Goal: Task Accomplishment & Management: Complete application form

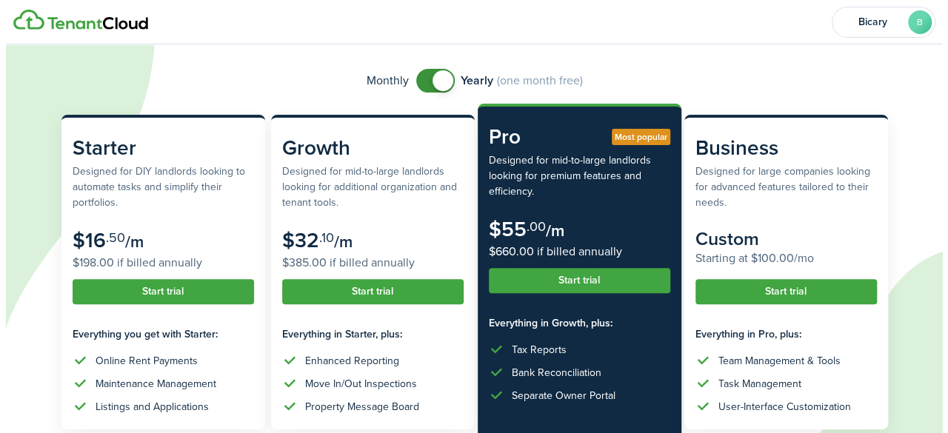
scroll to position [93, 0]
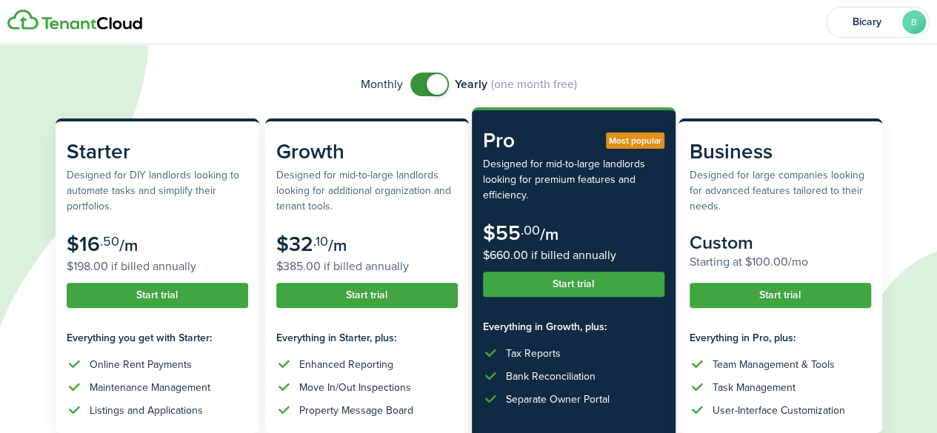
click at [425, 90] on span at bounding box center [429, 85] width 15 height 24
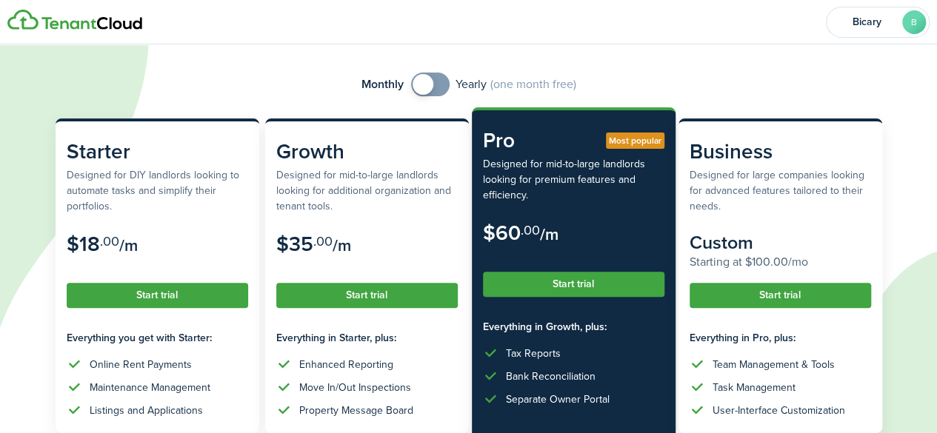
click at [425, 90] on span at bounding box center [423, 84] width 21 height 21
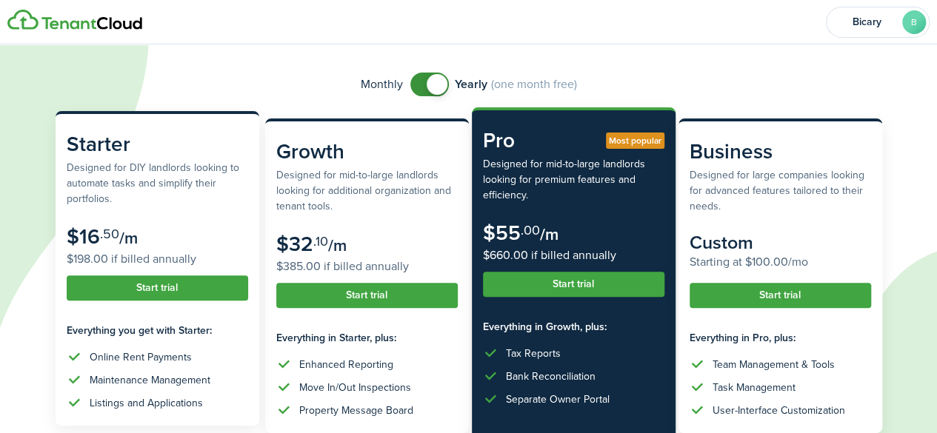
click at [160, 291] on button "Start trial" at bounding box center [157, 288] width 181 height 25
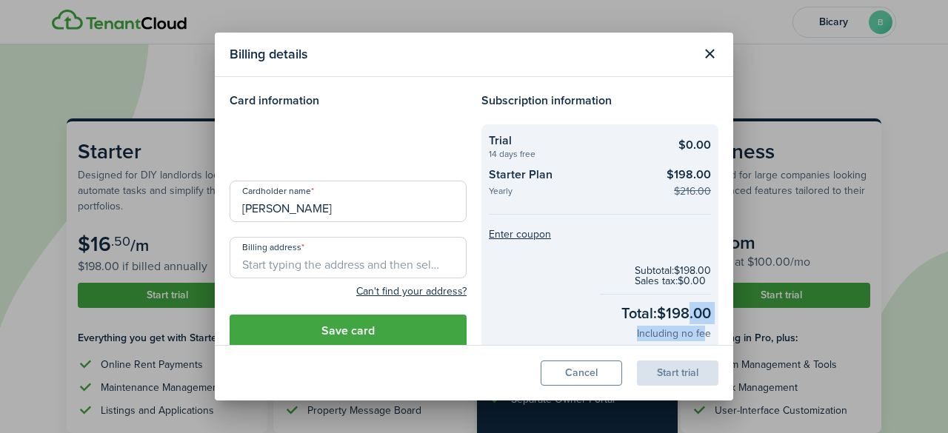
drag, startPoint x: 693, startPoint y: 329, endPoint x: 683, endPoint y: 288, distance: 42.0
click at [683, 288] on checkout-total "Subtotal: $198.00 Sales tax: $0.00 Total: $198.00 Including no fee" at bounding box center [600, 304] width 222 height 98
click at [706, 60] on button "Close modal" at bounding box center [709, 53] width 25 height 25
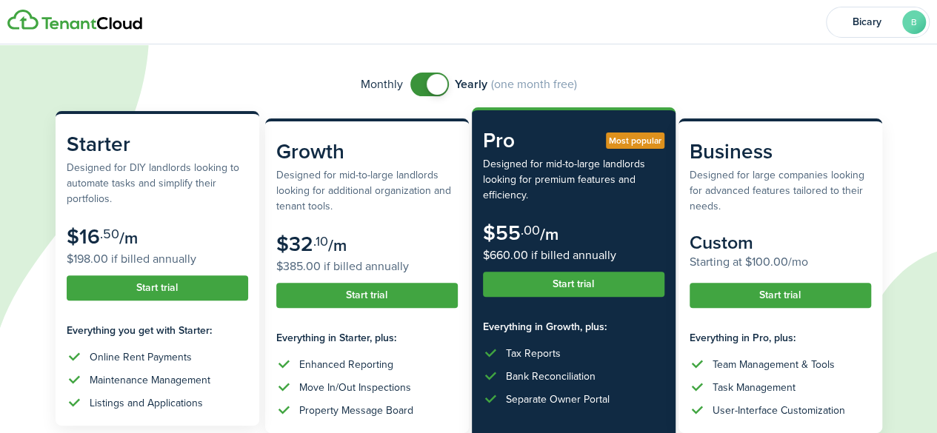
checkbox input "false"
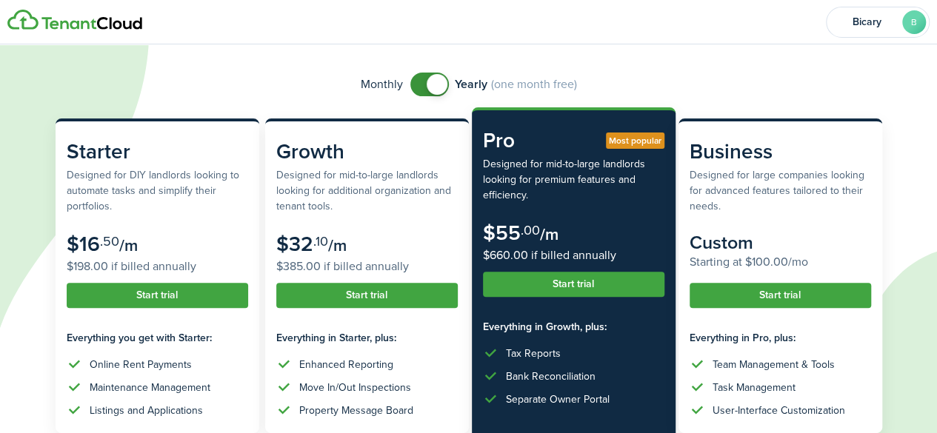
click at [422, 78] on span at bounding box center [429, 85] width 15 height 24
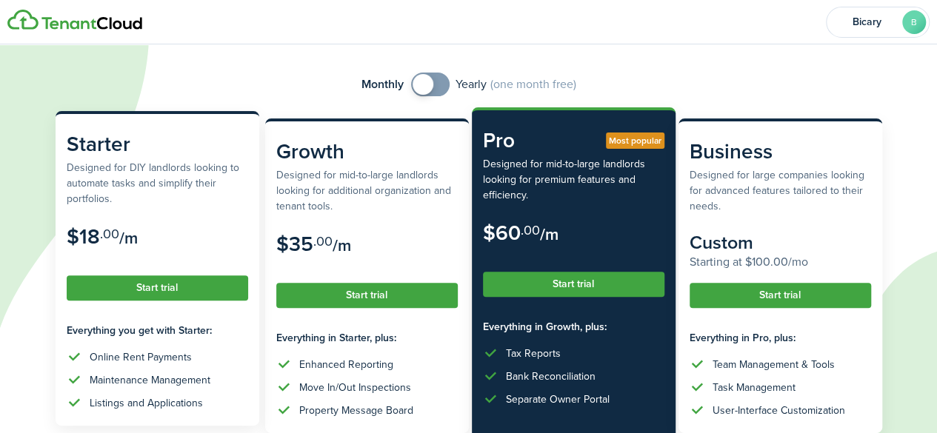
click at [117, 291] on button "Start trial" at bounding box center [157, 288] width 181 height 25
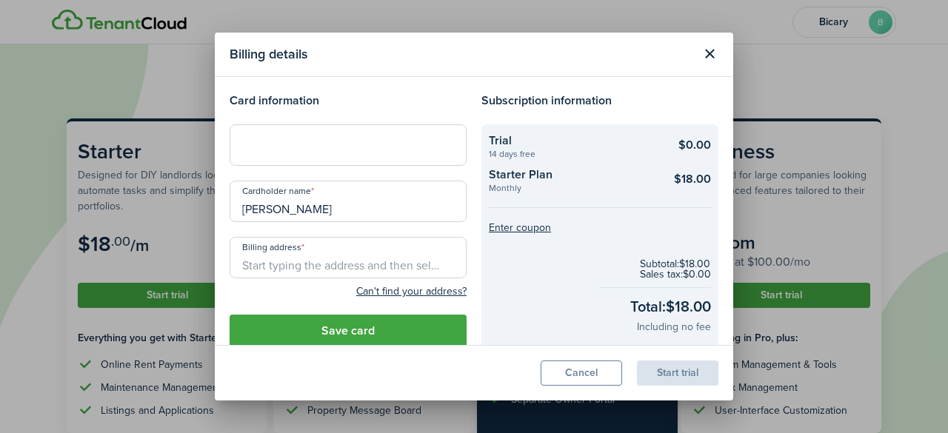
click at [315, 154] on div at bounding box center [348, 144] width 237 height 41
drag, startPoint x: 293, startPoint y: 299, endPoint x: 308, endPoint y: 203, distance: 96.7
click at [308, 203] on form "Cardholder name [PERSON_NAME] Billing address Can't find your address? City Sta…" at bounding box center [348, 244] width 252 height 127
click at [308, 203] on input "[PERSON_NAME]" at bounding box center [348, 201] width 237 height 41
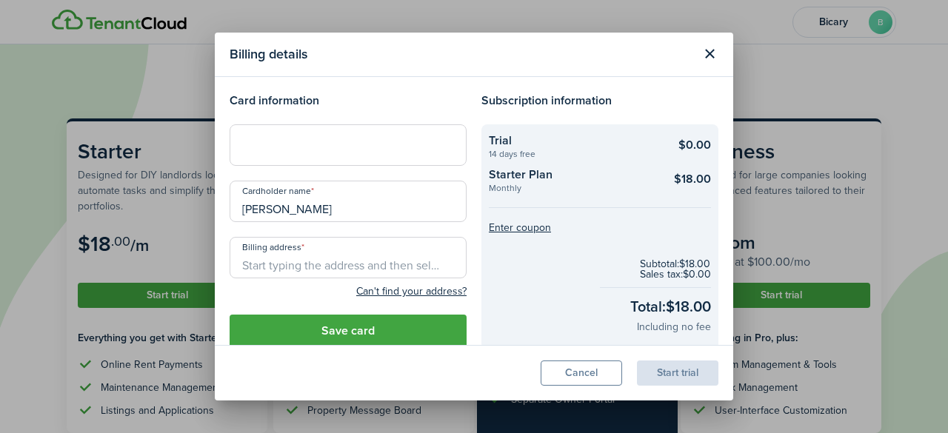
click at [308, 203] on input "[PERSON_NAME]" at bounding box center [348, 201] width 237 height 41
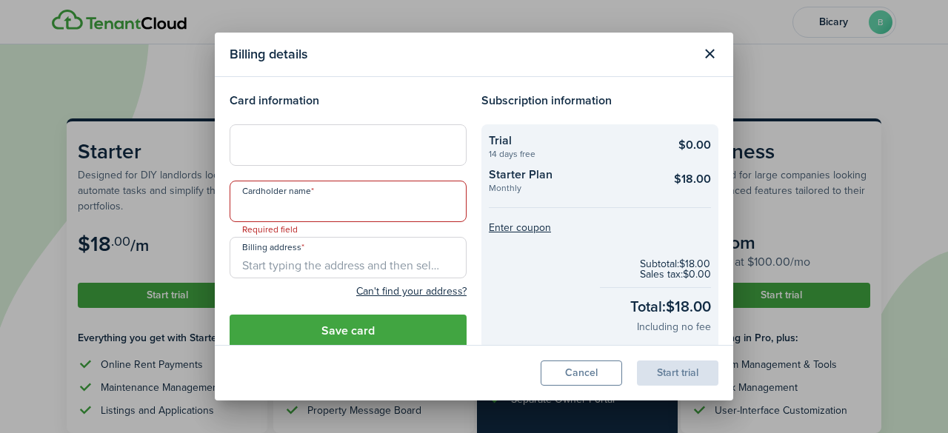
click at [308, 203] on input "Cardholder name" at bounding box center [348, 201] width 237 height 41
click at [677, 318] on checkout-total "Subtotal: $18.00 Sales tax: $0.00 Total: $18.00 Including no fee" at bounding box center [600, 297] width 222 height 98
click at [299, 207] on input "Cardholder name" at bounding box center [348, 201] width 237 height 41
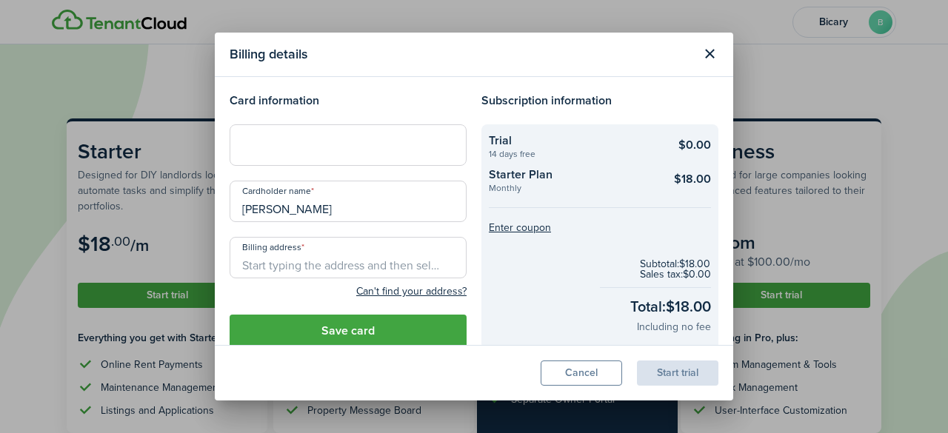
type input "[PERSON_NAME]"
click at [294, 256] on input "Billing address" at bounding box center [348, 257] width 237 height 41
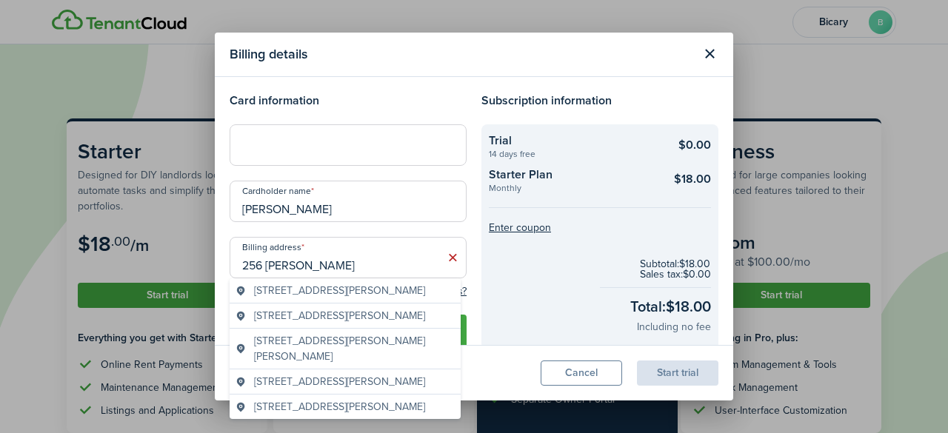
click at [381, 296] on span "[STREET_ADDRESS][PERSON_NAME]" at bounding box center [339, 291] width 171 height 16
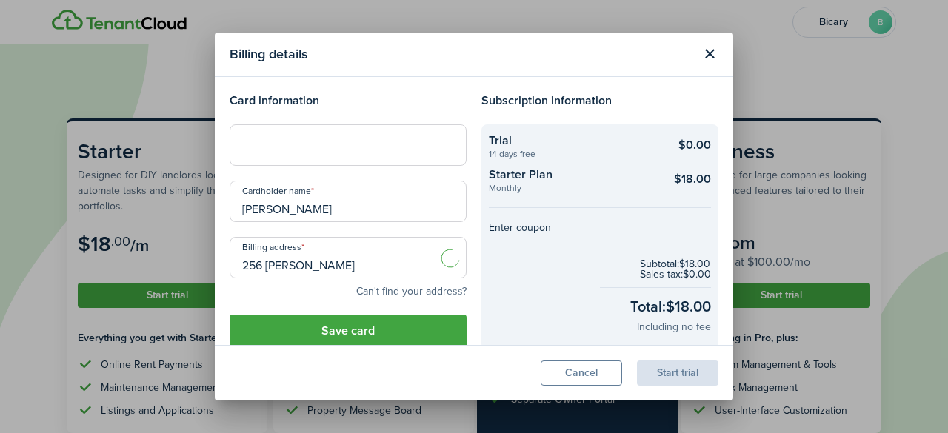
type input "[STREET_ADDRESS][PERSON_NAME]"
click at [386, 328] on button "Save card" at bounding box center [348, 331] width 237 height 33
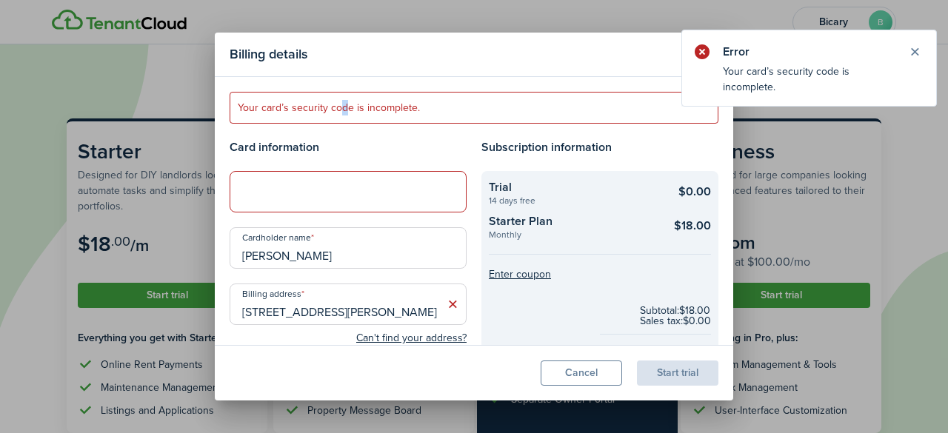
drag, startPoint x: 346, startPoint y: 91, endPoint x: 339, endPoint y: 117, distance: 27.0
click at [339, 117] on modal-body "Your card’s security code is incomplete. Card information Cardholder name [PERS…" at bounding box center [474, 211] width 519 height 268
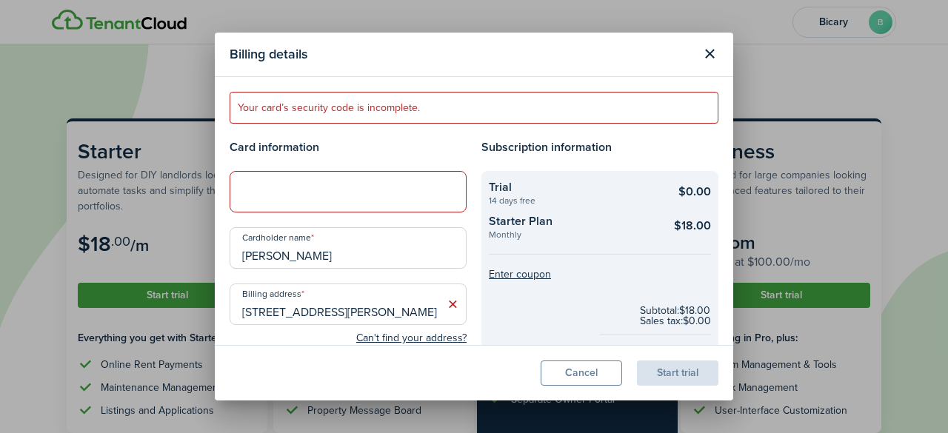
click at [388, 116] on error-message "Your card’s security code is incomplete." at bounding box center [474, 108] width 489 height 32
drag, startPoint x: 388, startPoint y: 116, endPoint x: 434, endPoint y: 184, distance: 82.2
click at [199, 10] on div "Billing details Your card’s security code is incomplete. Card information Cardh…" at bounding box center [474, 216] width 948 height 433
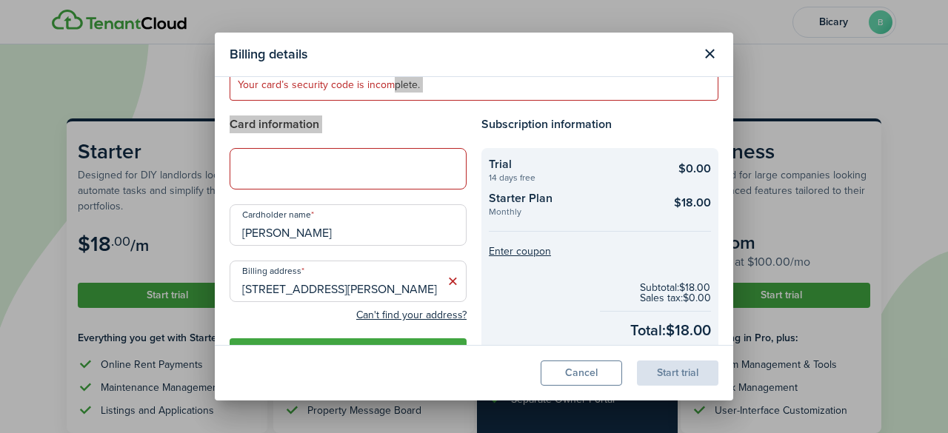
scroll to position [24, 0]
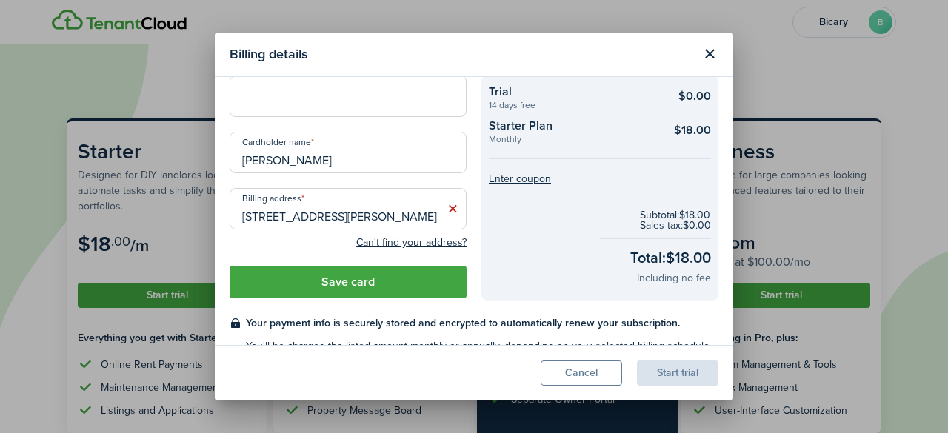
click at [407, 270] on button "Save card" at bounding box center [348, 282] width 237 height 33
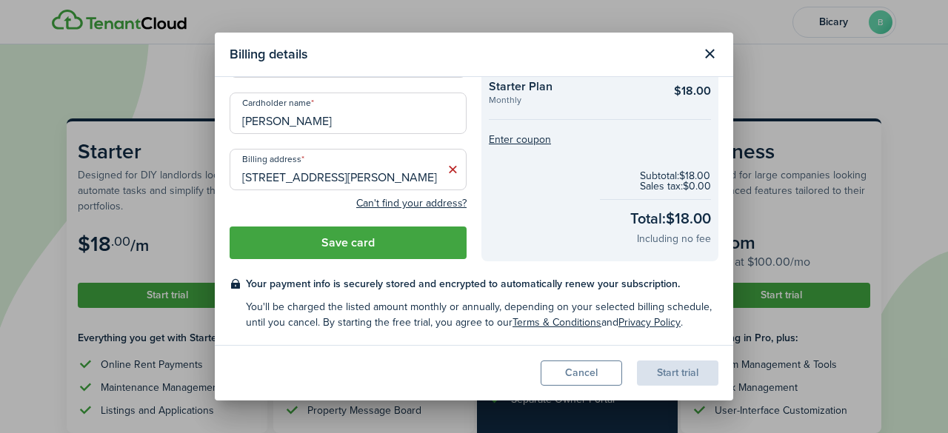
scroll to position [49, 0]
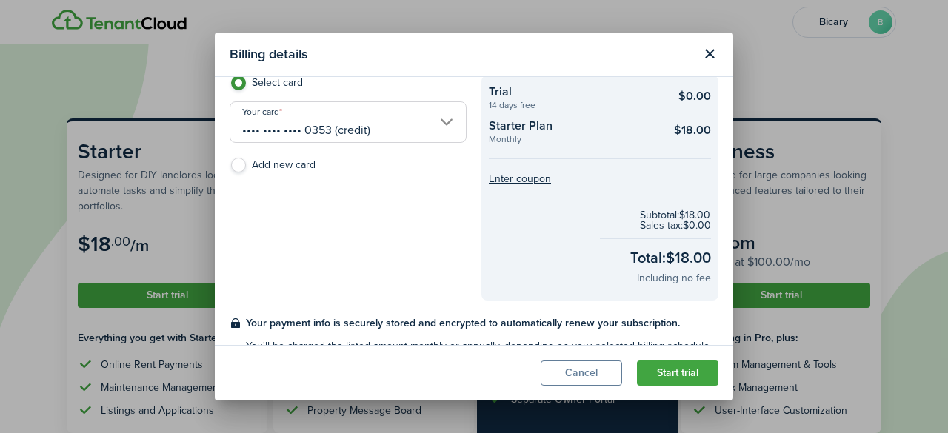
click at [664, 370] on button "Start trial" at bounding box center [677, 373] width 81 height 25
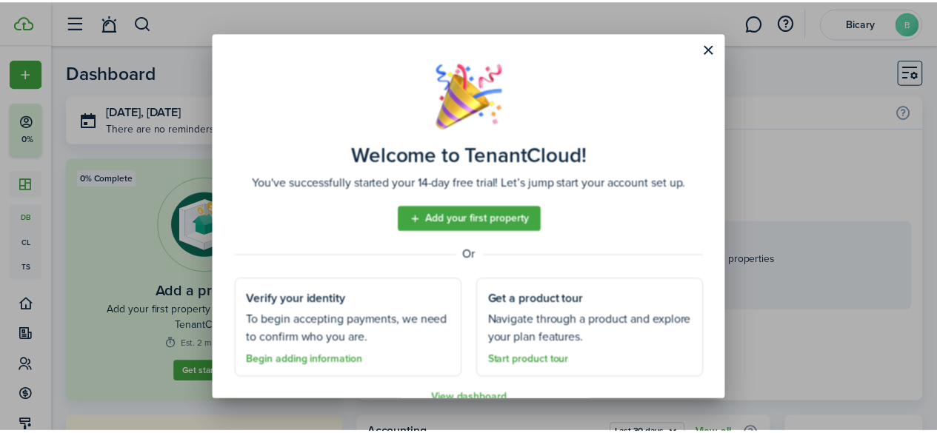
scroll to position [27, 0]
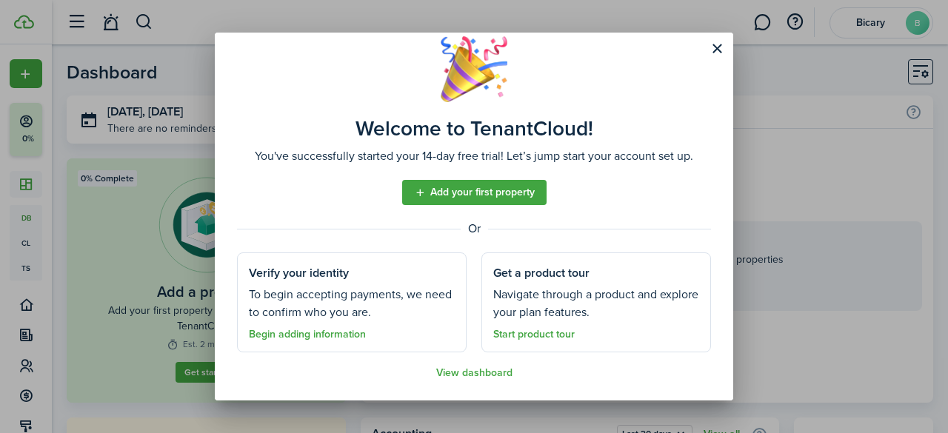
click at [470, 373] on link "View dashboard" at bounding box center [474, 373] width 76 height 12
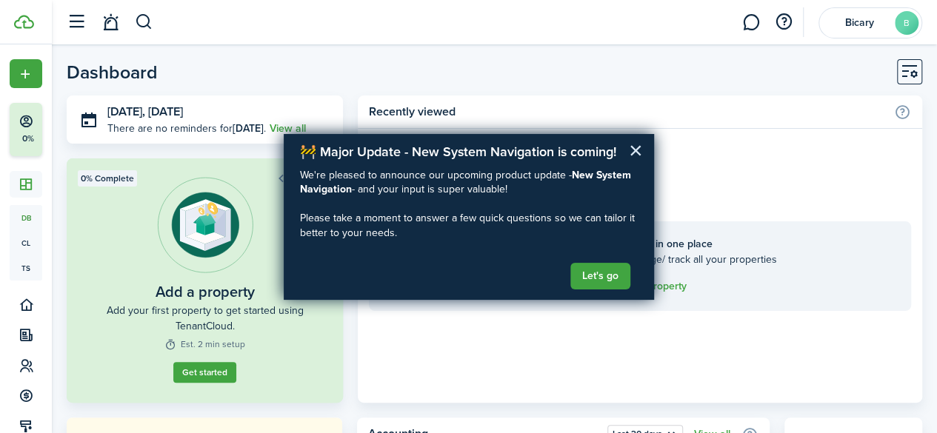
click at [636, 155] on button "×" at bounding box center [636, 151] width 14 height 24
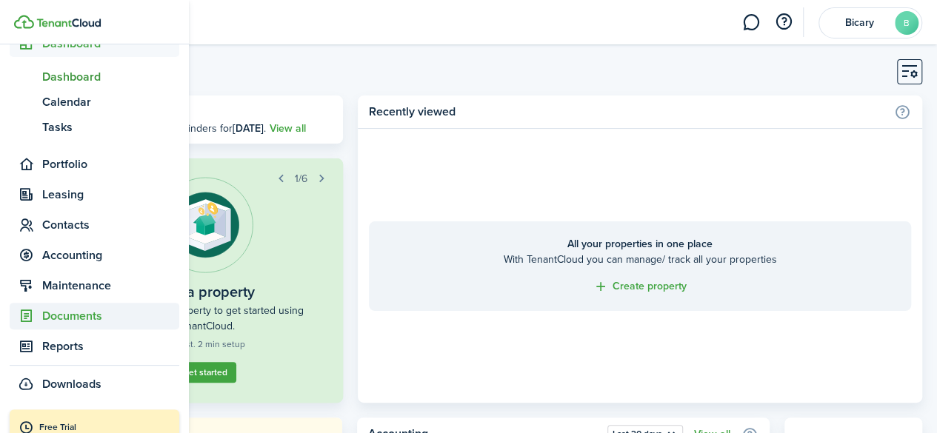
scroll to position [0, 0]
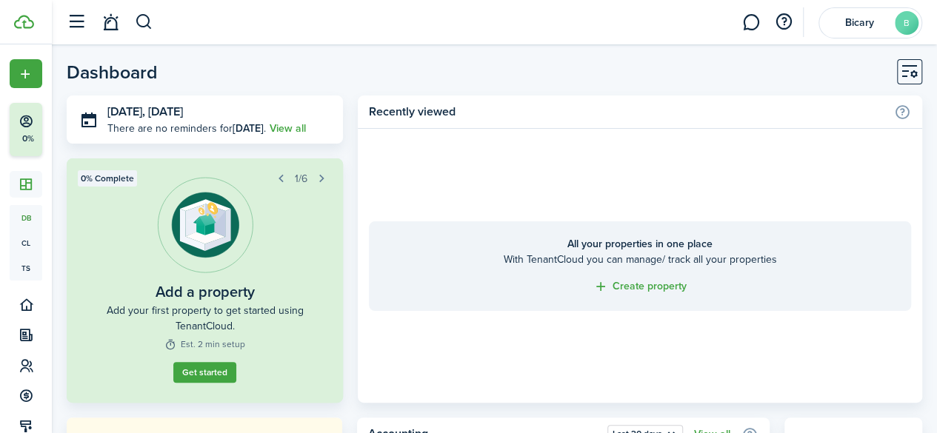
click at [188, 383] on link "Get started" at bounding box center [204, 372] width 63 height 21
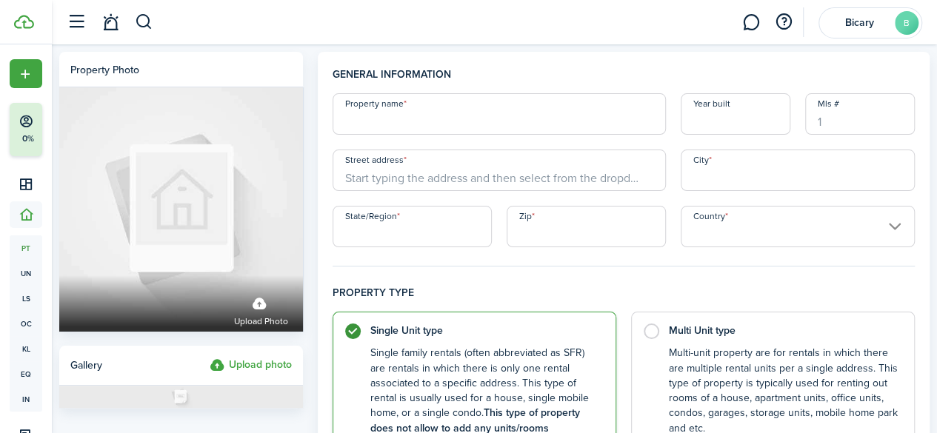
click at [559, 173] on input "Street address" at bounding box center [499, 170] width 333 height 41
click at [422, 115] on input "Property name" at bounding box center [499, 113] width 333 height 41
type input "Bicary Realty"
click at [735, 132] on input "Year built" at bounding box center [736, 113] width 110 height 41
type input "2004"
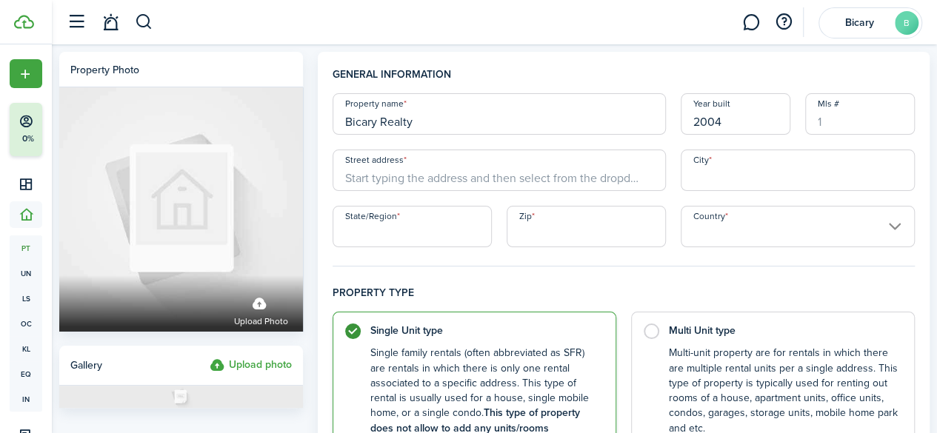
click at [639, 181] on input "Street address" at bounding box center [499, 170] width 333 height 41
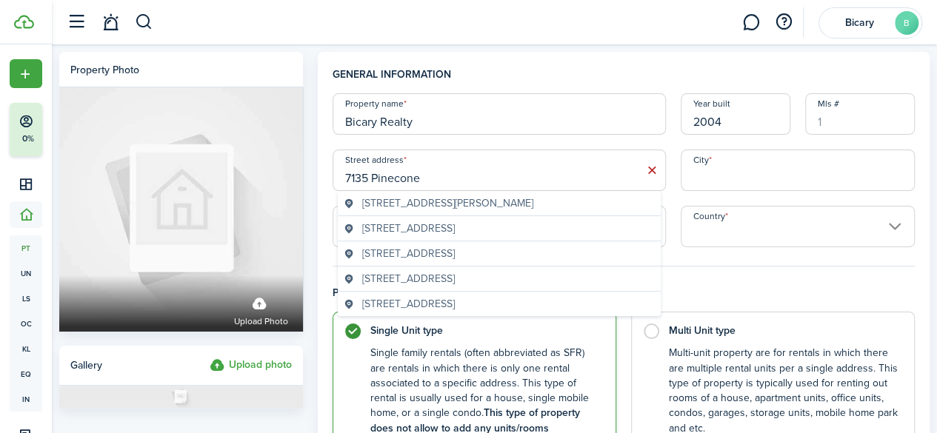
click at [391, 231] on span "[STREET_ADDRESS]" at bounding box center [408, 229] width 93 height 16
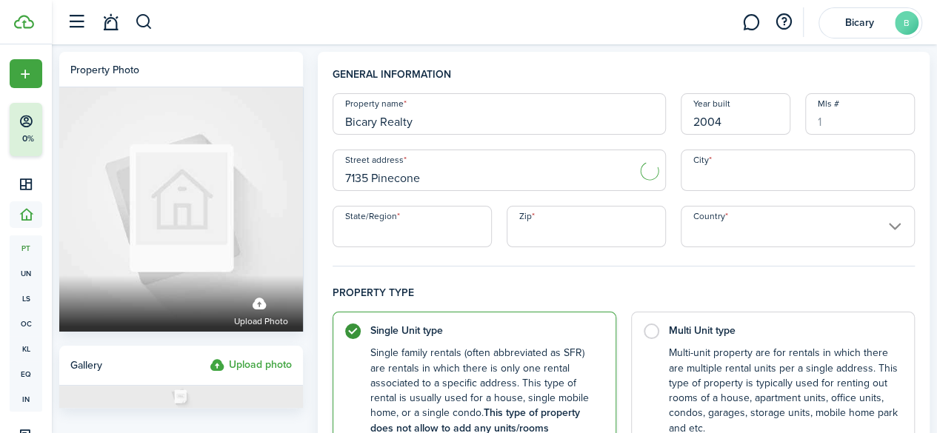
type input "[STREET_ADDRESS]"
type input "Cumming"
type input "GA"
type input "30028"
type input "[GEOGRAPHIC_DATA]"
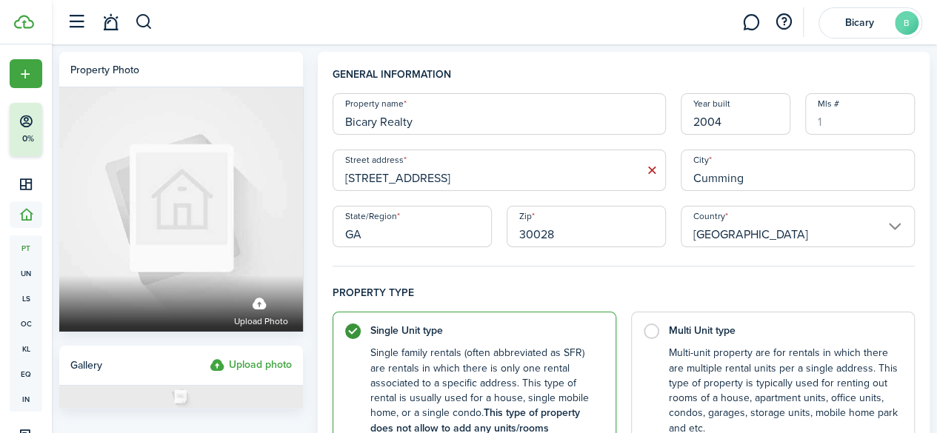
click at [819, 109] on input "Mls #" at bounding box center [860, 113] width 110 height 41
click at [852, 128] on input "Mls #" at bounding box center [860, 113] width 110 height 41
click at [855, 124] on input "Mls #" at bounding box center [860, 113] width 110 height 41
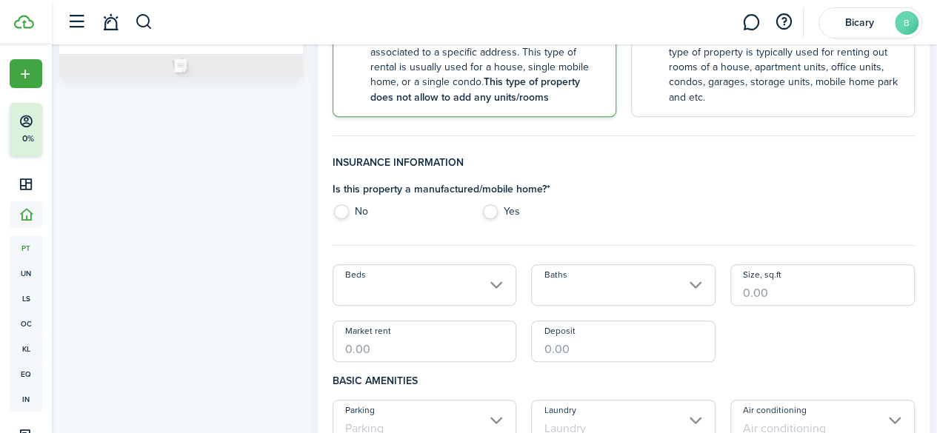
scroll to position [332, 0]
click at [348, 206] on label "No" at bounding box center [400, 215] width 135 height 22
radio input "true"
click at [424, 303] on input "Beds" at bounding box center [425, 284] width 184 height 41
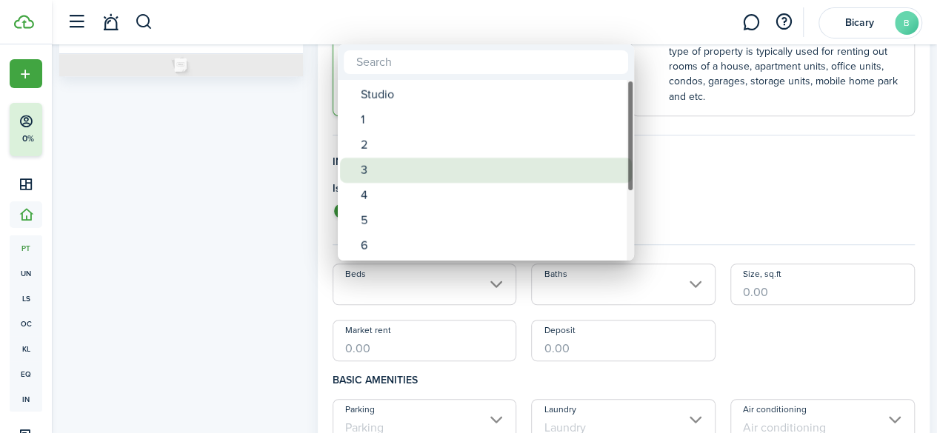
click at [396, 179] on div "3" at bounding box center [492, 170] width 262 height 25
type input "3"
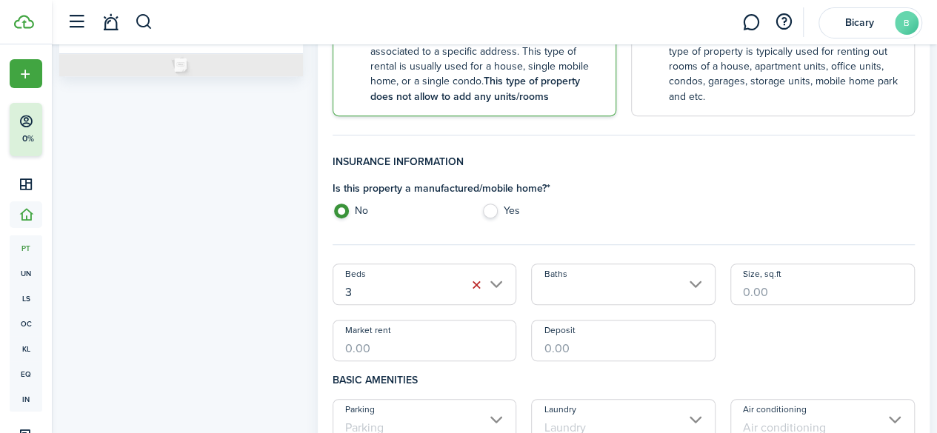
click at [559, 292] on input "Baths" at bounding box center [623, 284] width 184 height 41
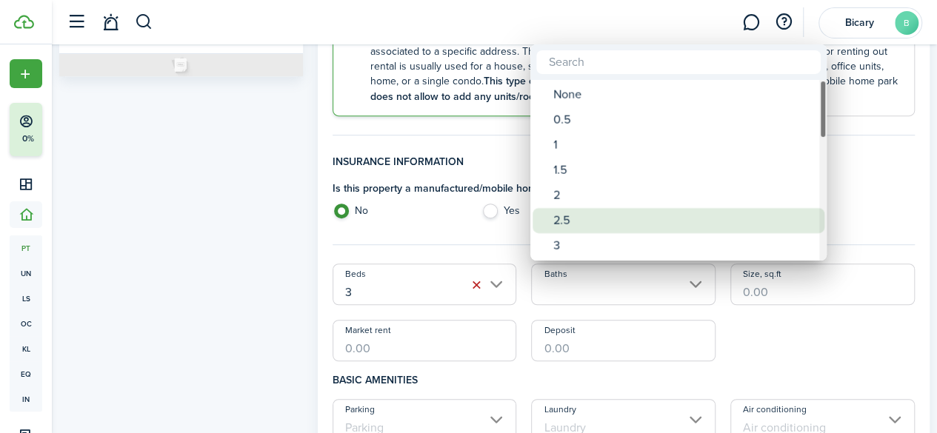
click at [560, 217] on div "2.5" at bounding box center [684, 220] width 262 height 25
type input "2.5"
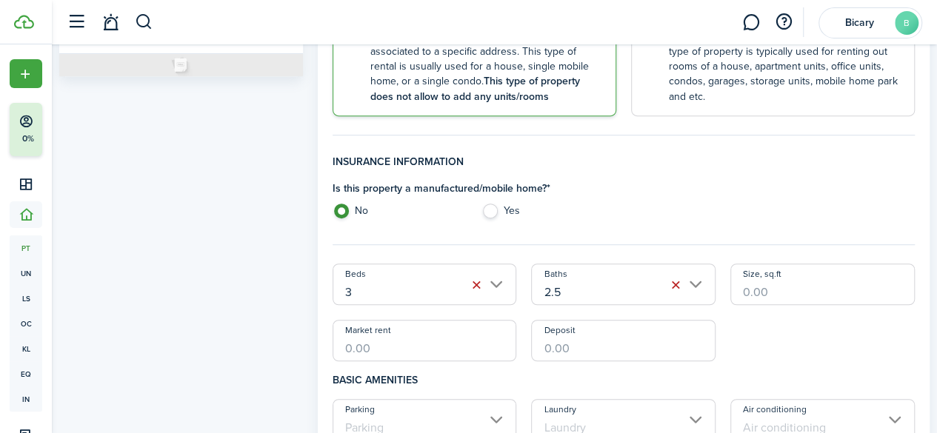
click at [754, 281] on input "Size, sq.ft" at bounding box center [822, 284] width 184 height 41
type input "2,381"
click at [403, 343] on input "Market rent" at bounding box center [425, 340] width 184 height 41
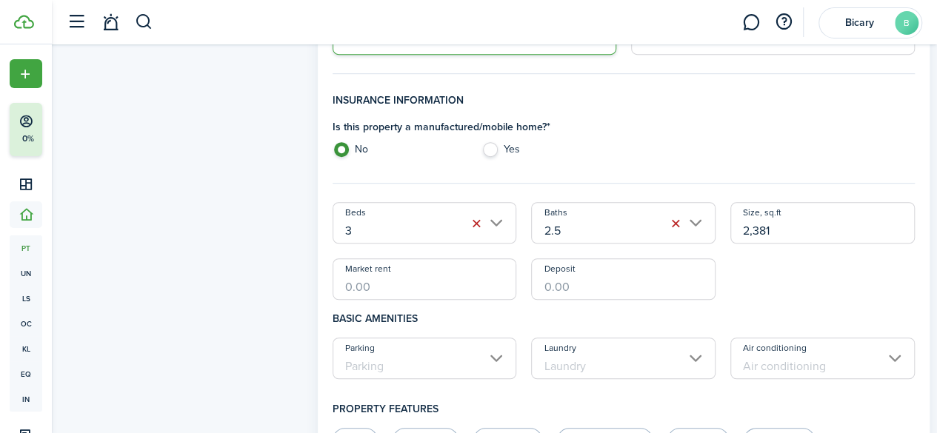
scroll to position [394, 0]
click at [583, 289] on input "Deposit" at bounding box center [623, 278] width 184 height 41
type input "$900.00"
click at [425, 285] on input "Market rent" at bounding box center [425, 278] width 184 height 41
click at [461, 364] on input "Parking" at bounding box center [425, 357] width 184 height 41
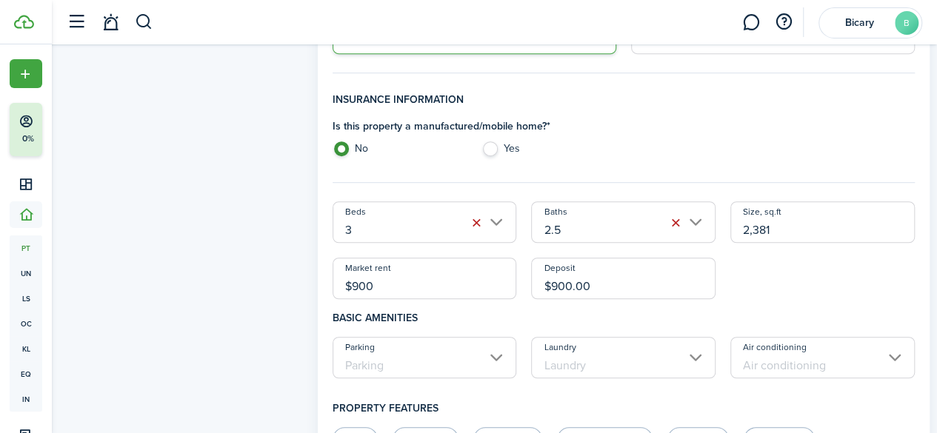
type input "$900.00"
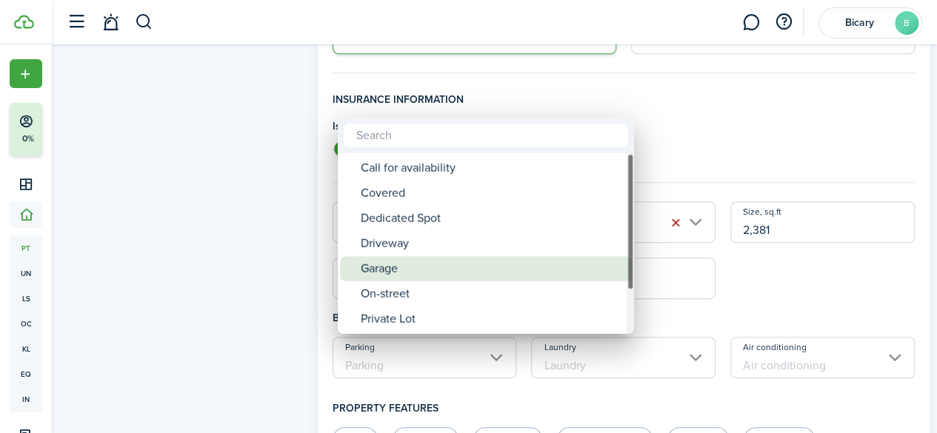
click at [444, 279] on div "Garage" at bounding box center [492, 268] width 262 height 25
type input "Garage"
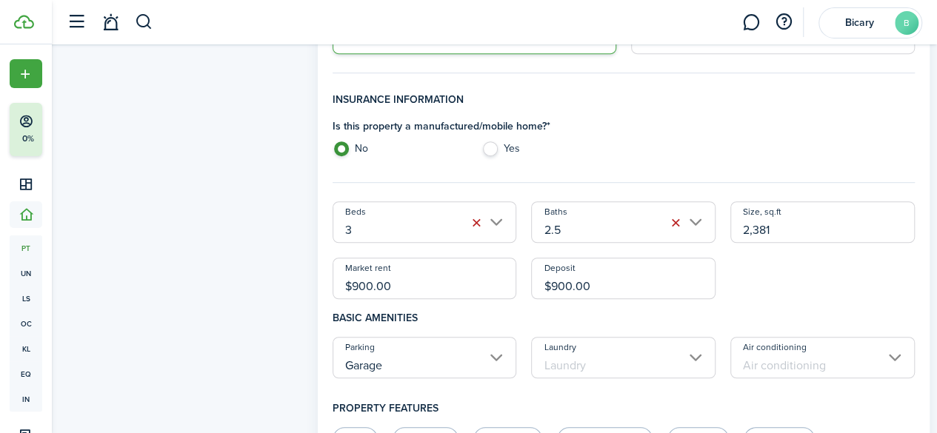
click at [556, 365] on input "Laundry" at bounding box center [623, 357] width 184 height 41
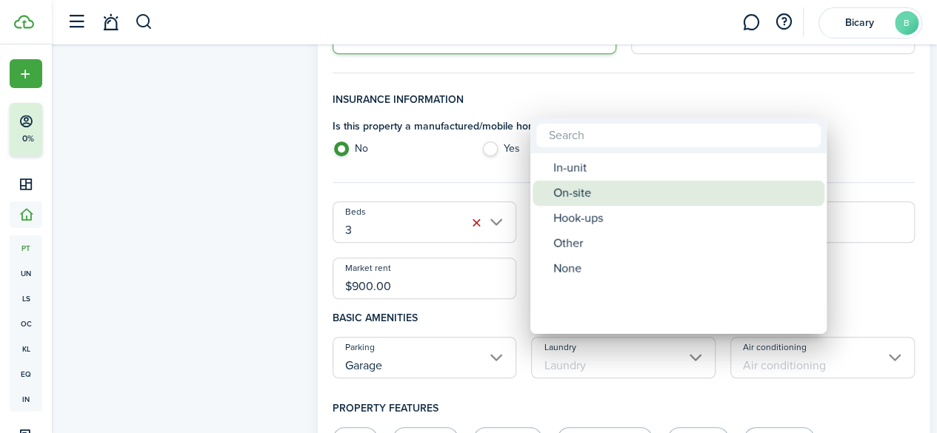
click at [599, 192] on div "On-site" at bounding box center [684, 193] width 262 height 25
type input "On-site"
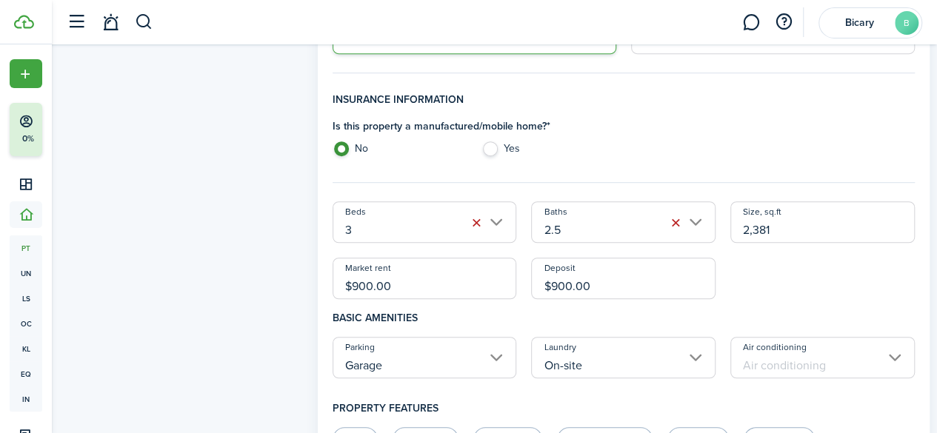
click at [744, 348] on input "Air conditioning" at bounding box center [822, 357] width 184 height 41
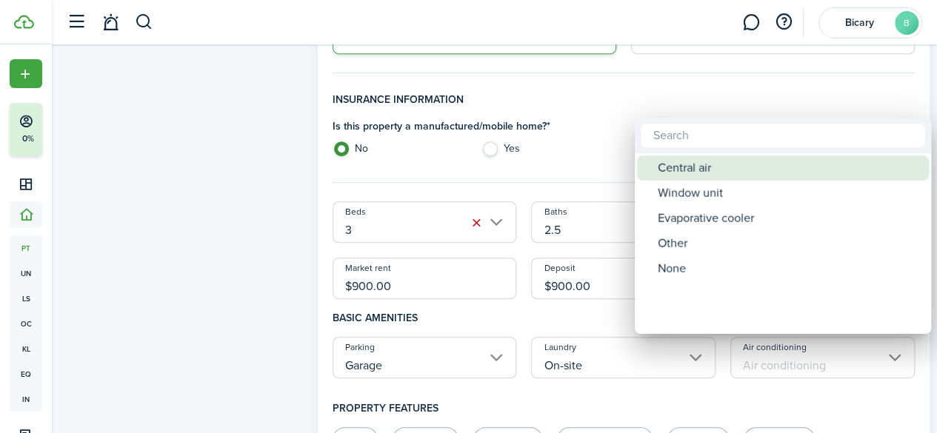
click at [687, 177] on div "Central air" at bounding box center [789, 168] width 262 height 25
type input "Central air"
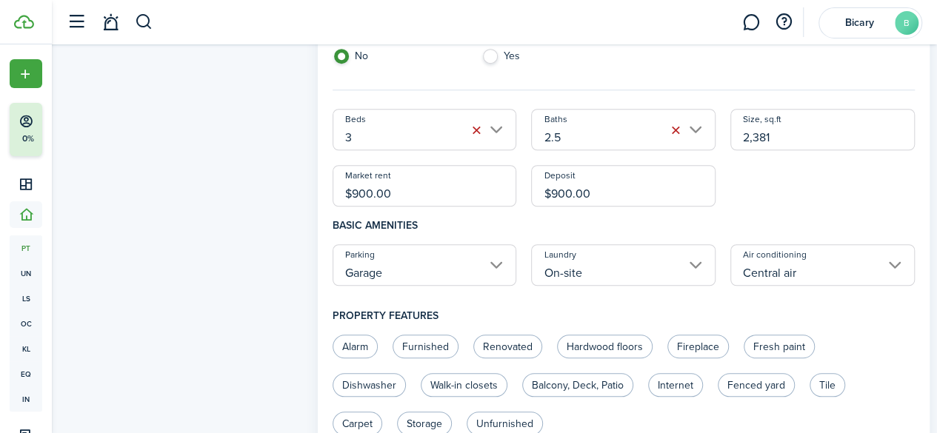
scroll to position [487, 0]
click at [630, 269] on input "On-site" at bounding box center [623, 264] width 184 height 41
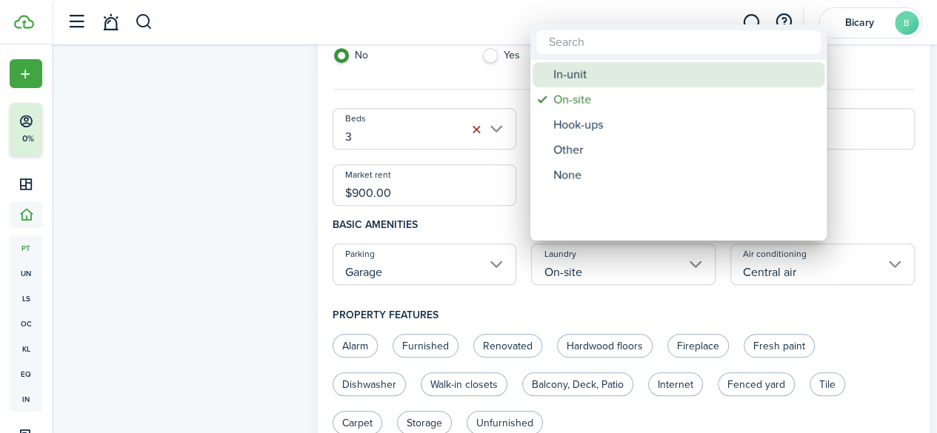
click at [562, 77] on div "In-unit" at bounding box center [684, 74] width 262 height 25
type input "In-unit"
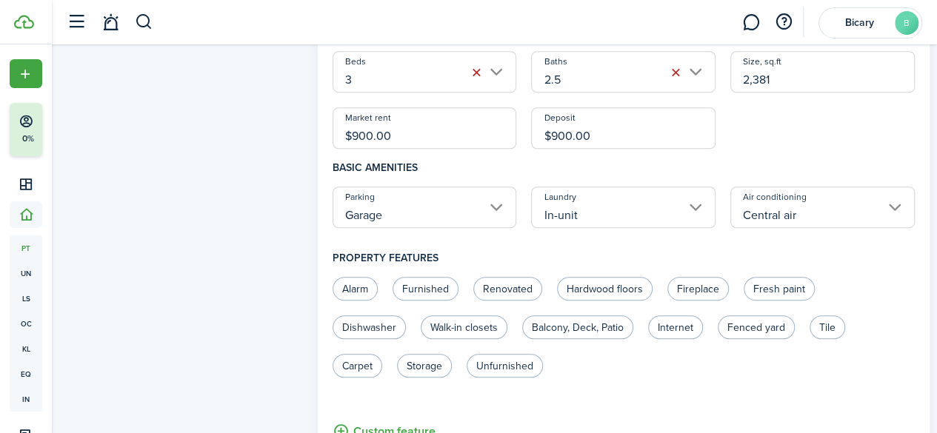
scroll to position [545, 0]
click at [687, 282] on label "Fireplace" at bounding box center [697, 288] width 61 height 24
radio input "true"
click at [376, 330] on label "Dishwasher" at bounding box center [369, 327] width 73 height 24
radio input "true"
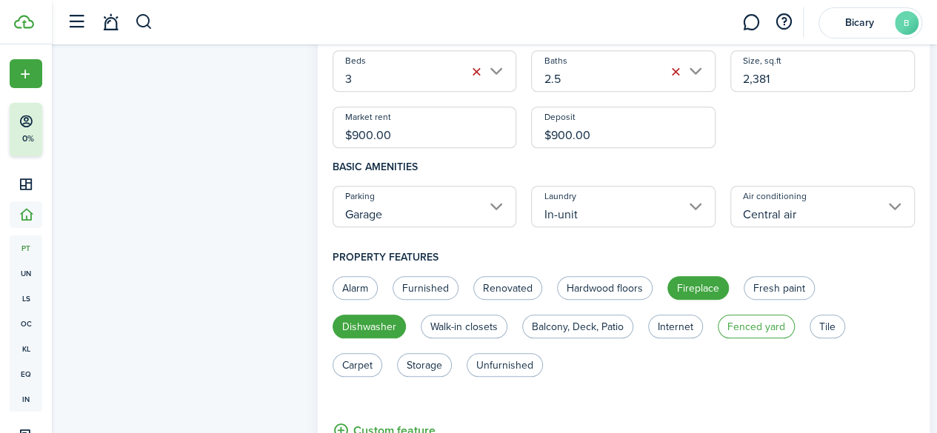
click at [730, 324] on label "Fenced yard" at bounding box center [756, 327] width 77 height 24
radio input "true"
click at [823, 330] on label "Tile" at bounding box center [828, 327] width 36 height 24
radio input "true"
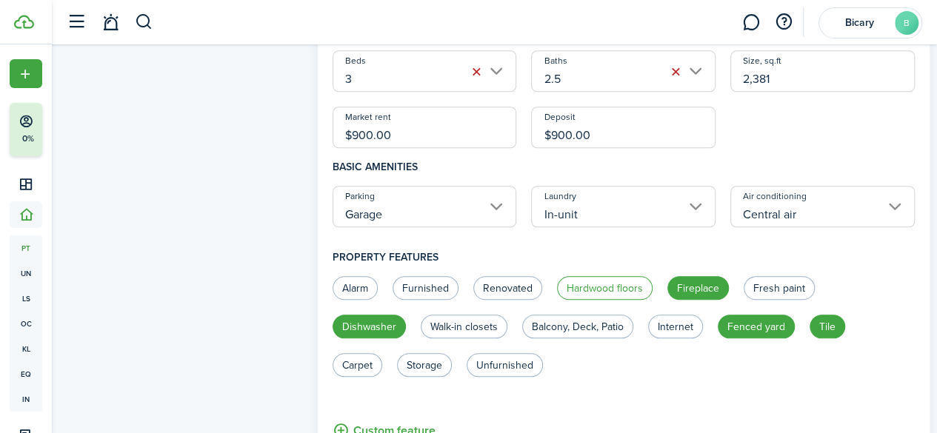
click at [621, 284] on label "Hardwood floors" at bounding box center [605, 288] width 96 height 24
radio input "true"
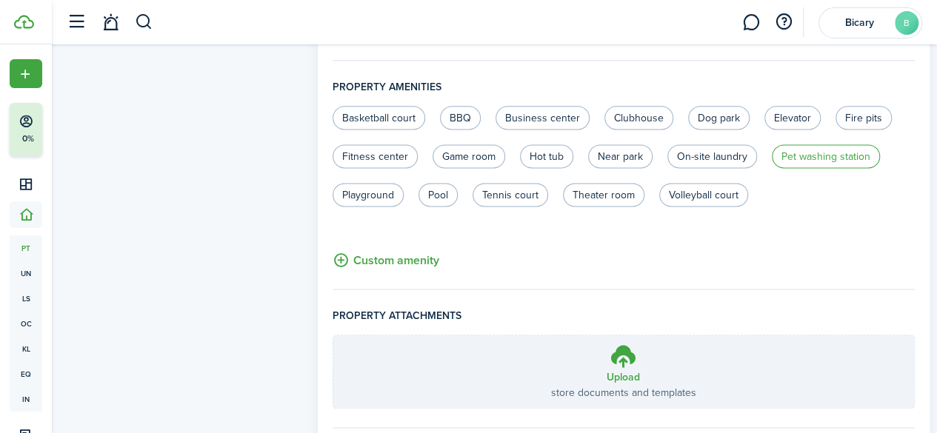
scroll to position [946, 0]
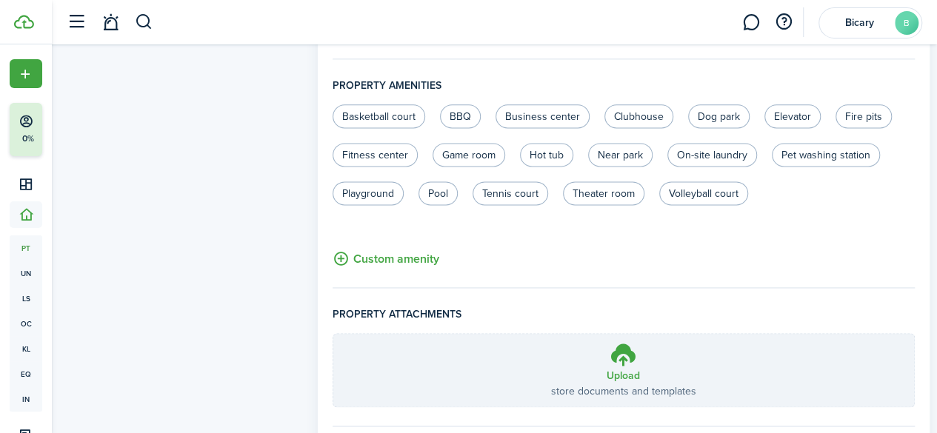
click at [408, 260] on button "Custom amenity" at bounding box center [386, 259] width 107 height 19
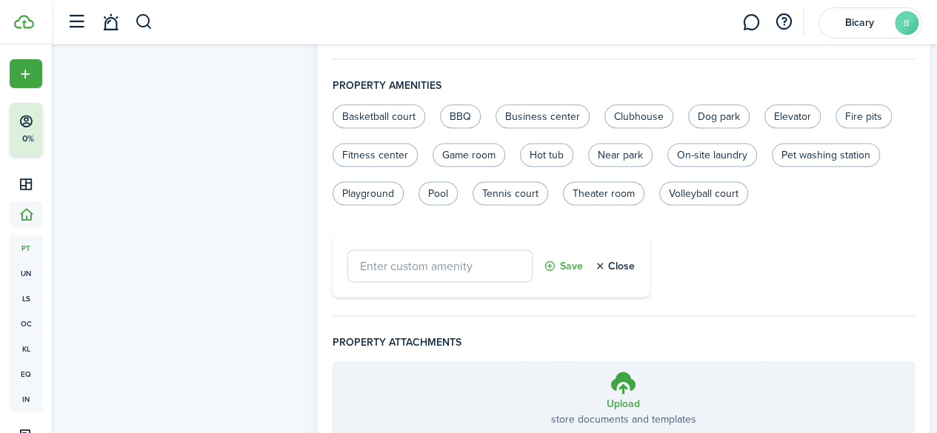
click at [606, 261] on button "Close" at bounding box center [614, 266] width 41 height 33
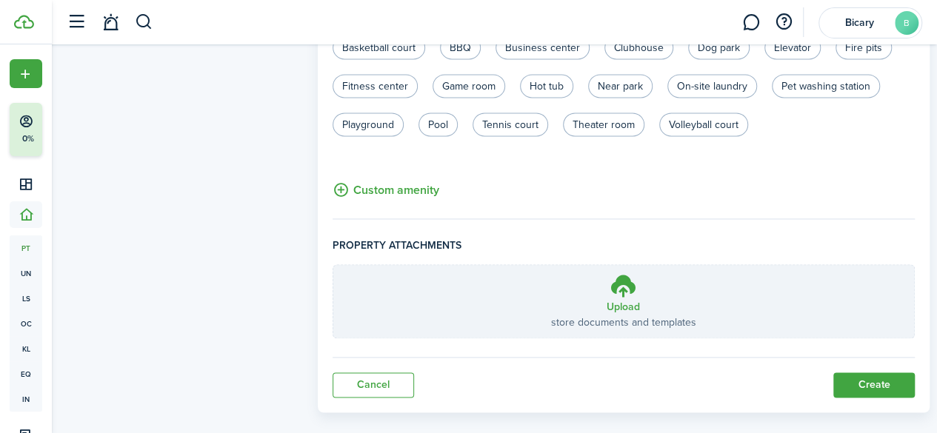
scroll to position [1032, 0]
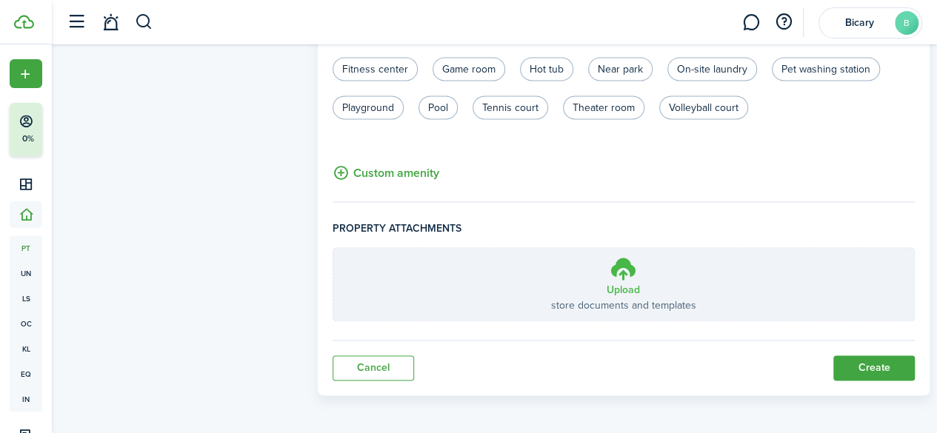
click at [524, 288] on label "Upload store documents and templates Choose file" at bounding box center [623, 284] width 581 height 73
click at [333, 248] on input "Upload store documents and templates Choose file" at bounding box center [333, 248] width 0 height 0
click at [493, 130] on control-radio-group "Basketball court BBQ Business center [GEOGRAPHIC_DATA] Elevator Fire pits Fitne…" at bounding box center [616, 77] width 582 height 116
click at [594, 274] on label "Upload store documents and templates Choose file" at bounding box center [623, 284] width 581 height 73
click at [333, 248] on input "Upload store documents and templates Choose file" at bounding box center [333, 248] width 0 height 0
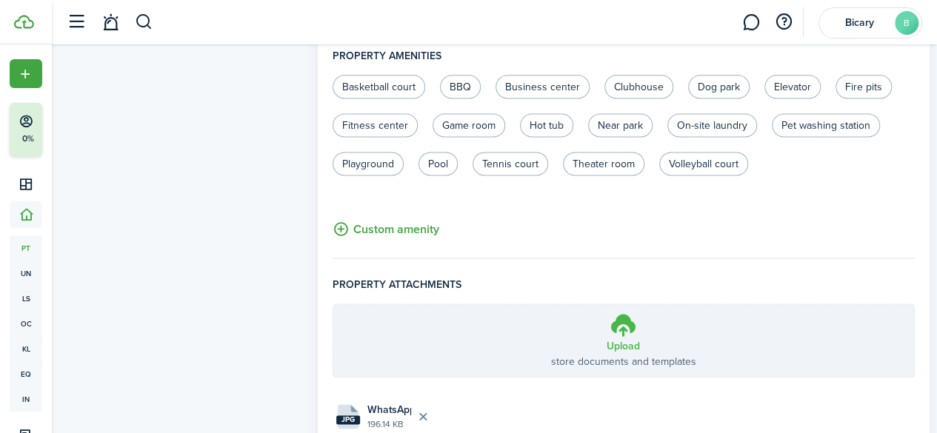
scroll to position [1091, 0]
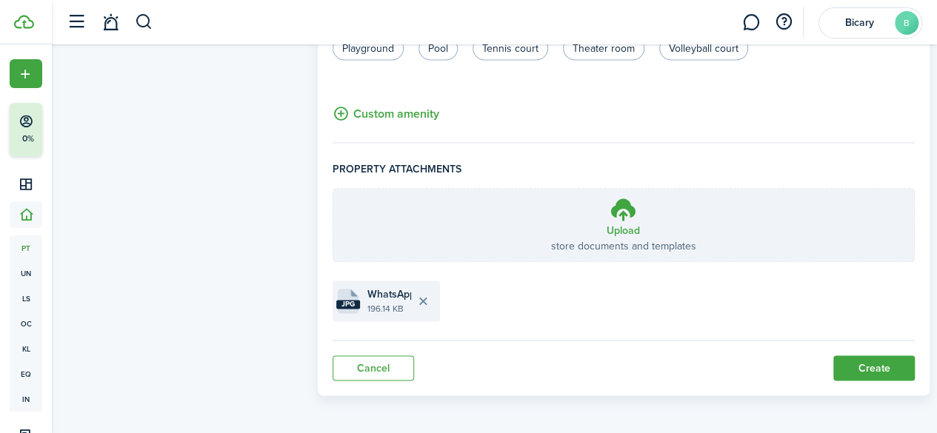
click at [367, 301] on file "jpg WhatsApp Image [DATE] 4.26.08 PM.jpeg 196.14 KB" at bounding box center [386, 301] width 107 height 41
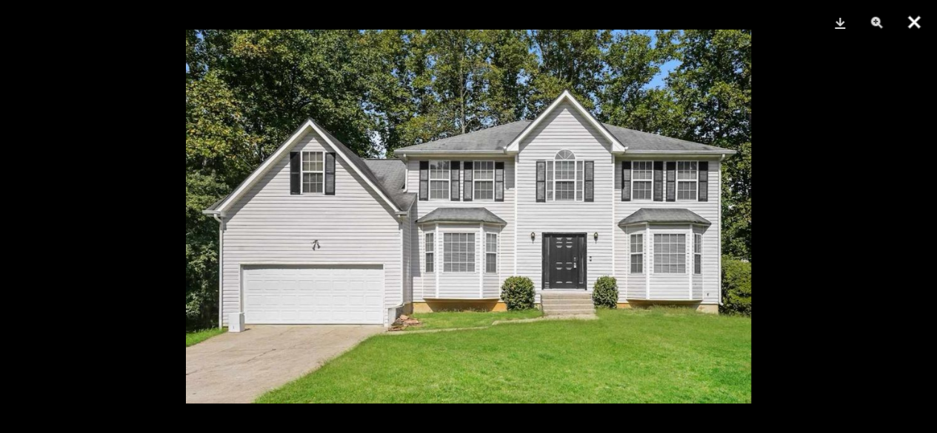
click at [913, 30] on button "Close" at bounding box center [914, 22] width 37 height 44
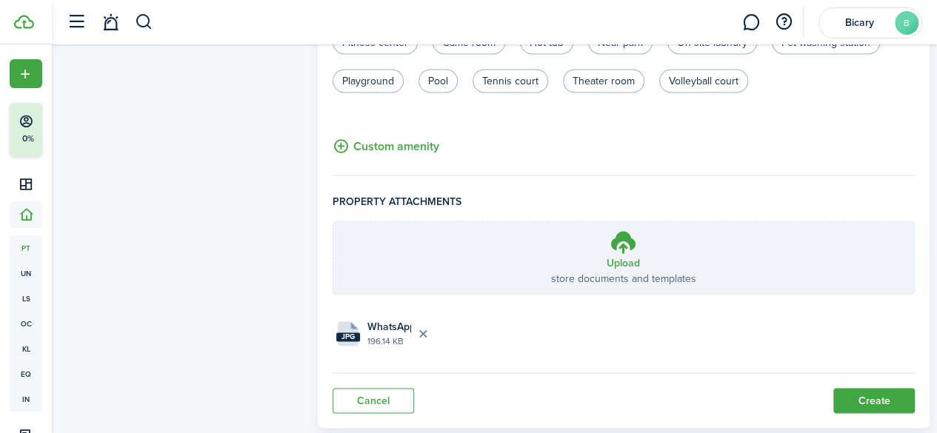
scroll to position [1062, 0]
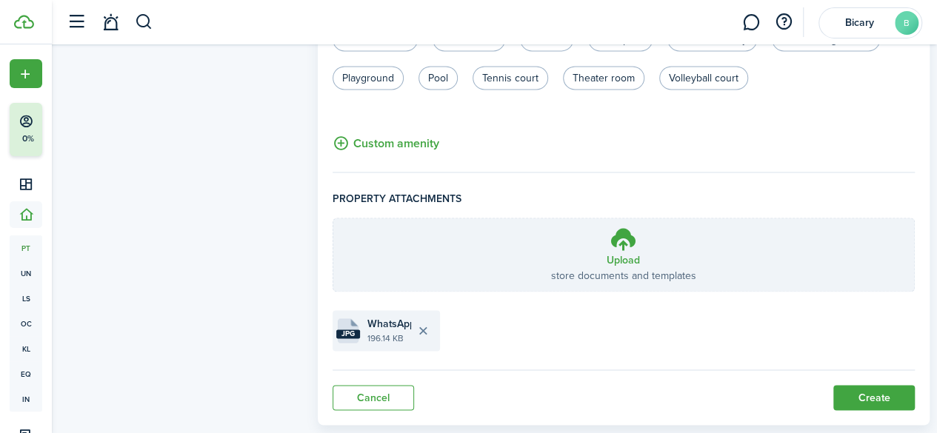
click at [430, 333] on button "Delete file" at bounding box center [423, 331] width 25 height 25
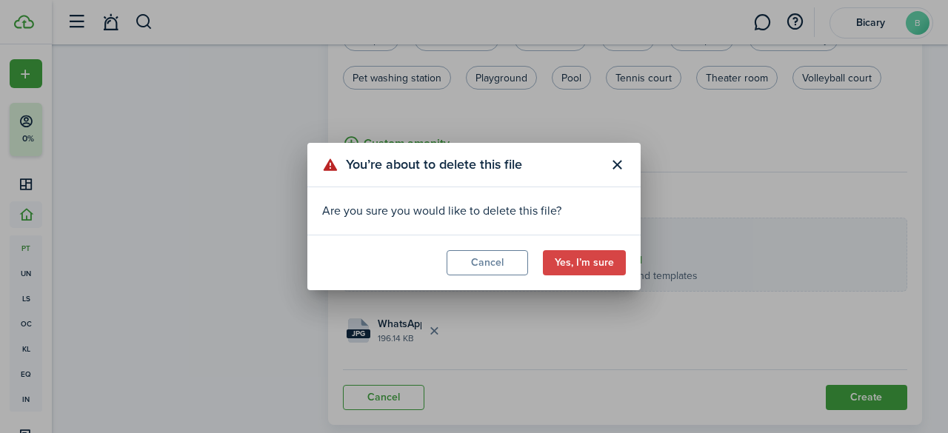
click at [505, 260] on button "Cancel" at bounding box center [487, 262] width 81 height 25
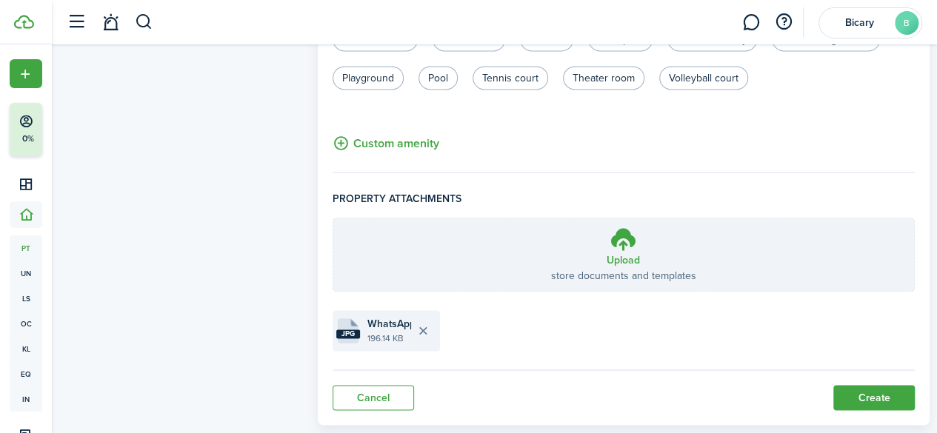
click at [425, 325] on button "Delete file" at bounding box center [423, 331] width 25 height 25
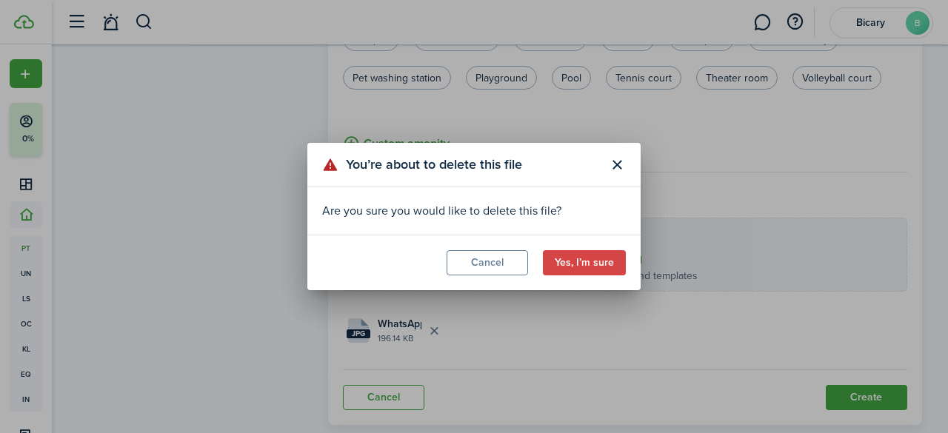
click at [578, 269] on button "Yes, I’m sure" at bounding box center [584, 262] width 83 height 25
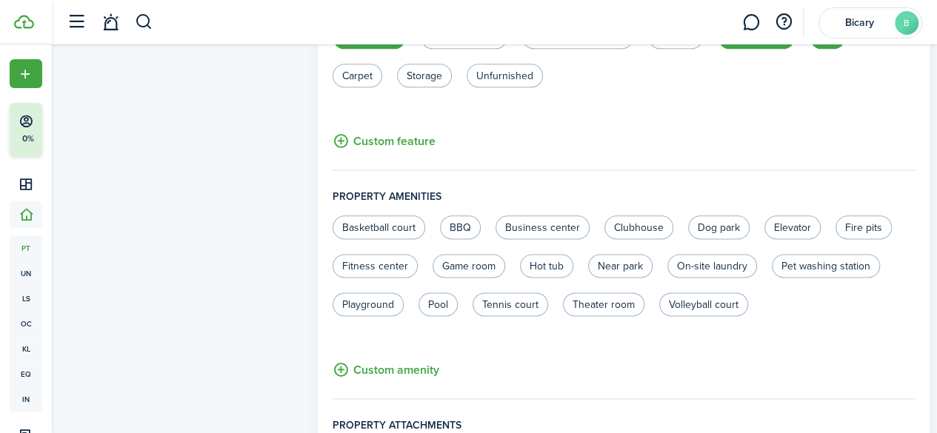
scroll to position [1032, 0]
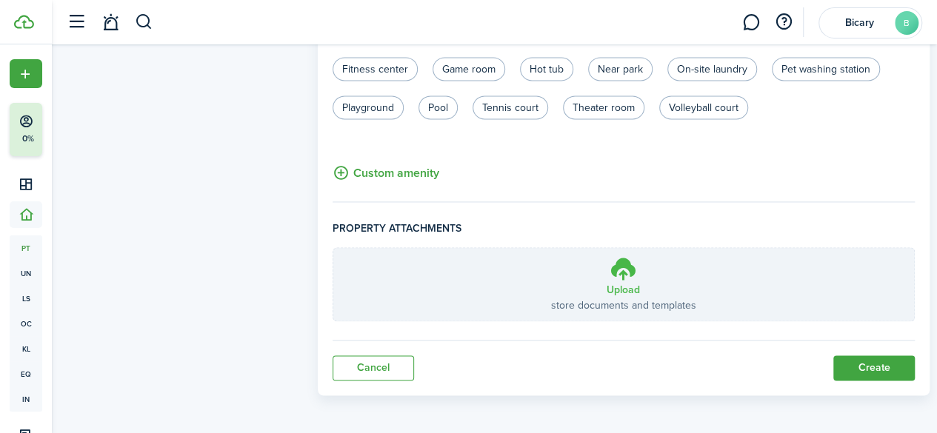
click at [620, 291] on h3 "Upload" at bounding box center [623, 290] width 33 height 16
click at [333, 248] on input "Upload store documents and templates Choose file" at bounding box center [333, 248] width 0 height 0
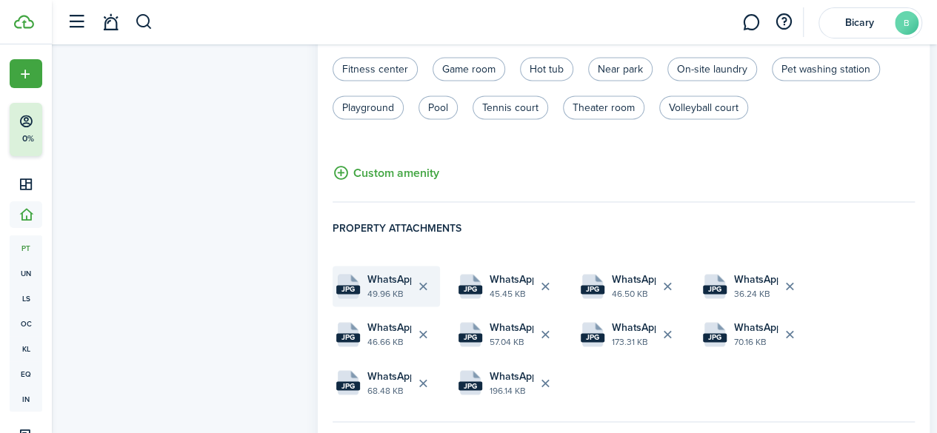
click at [398, 287] on file-size "49.96 KB" at bounding box center [389, 293] width 44 height 13
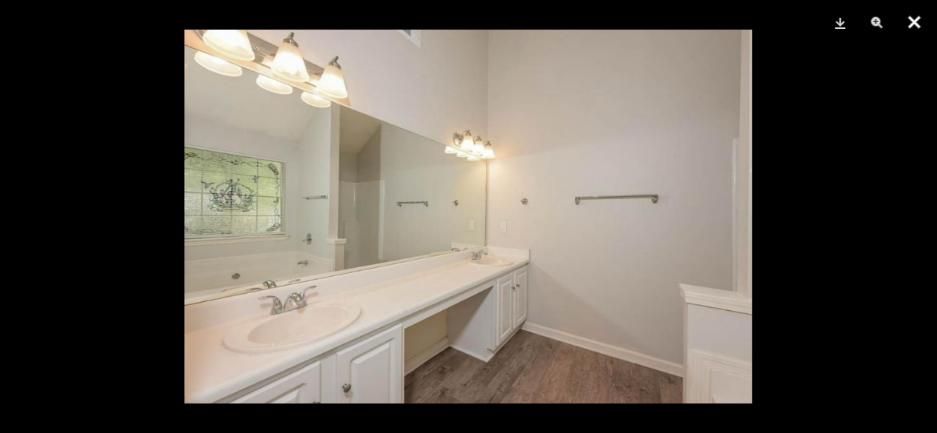
click at [911, 25] on button "Close" at bounding box center [914, 22] width 37 height 44
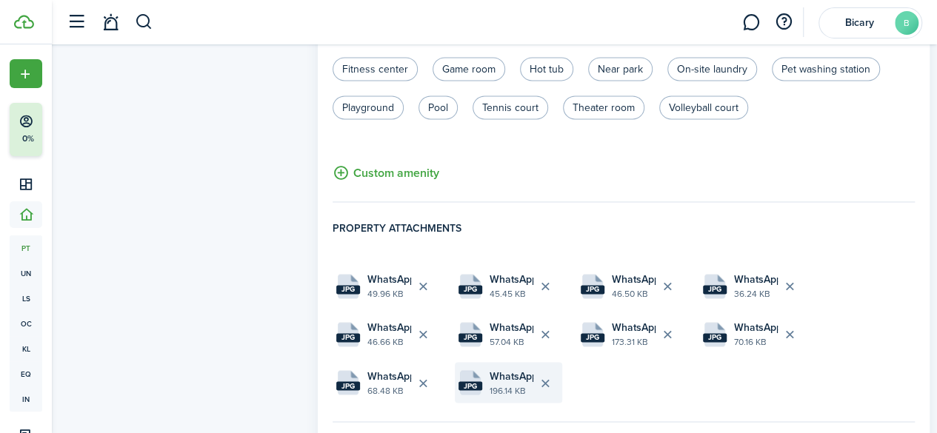
click at [516, 391] on file-size "196.14 KB" at bounding box center [512, 390] width 44 height 13
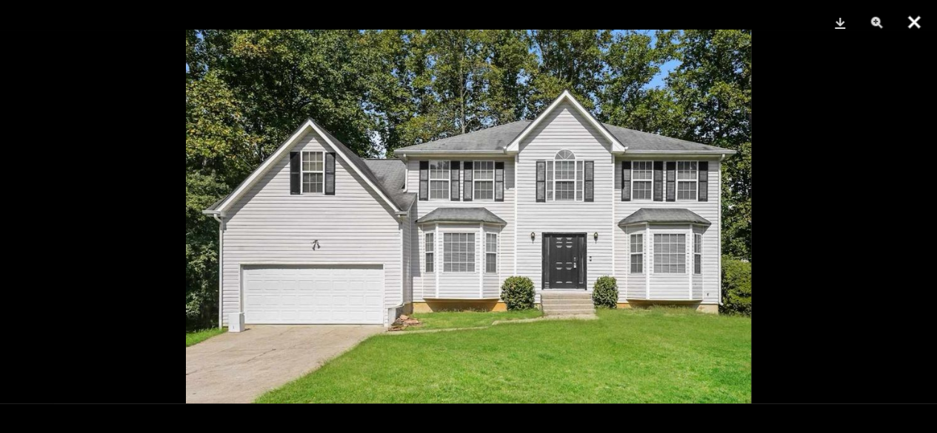
click at [912, 24] on button "Close" at bounding box center [914, 22] width 37 height 44
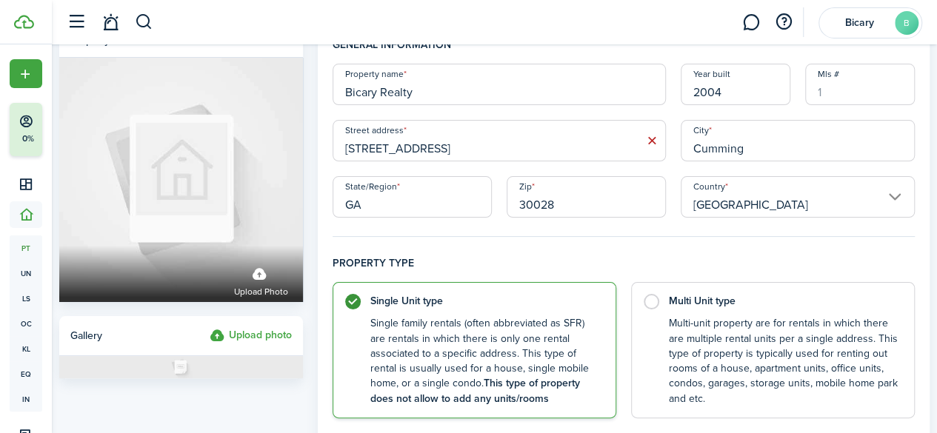
scroll to position [0, 0]
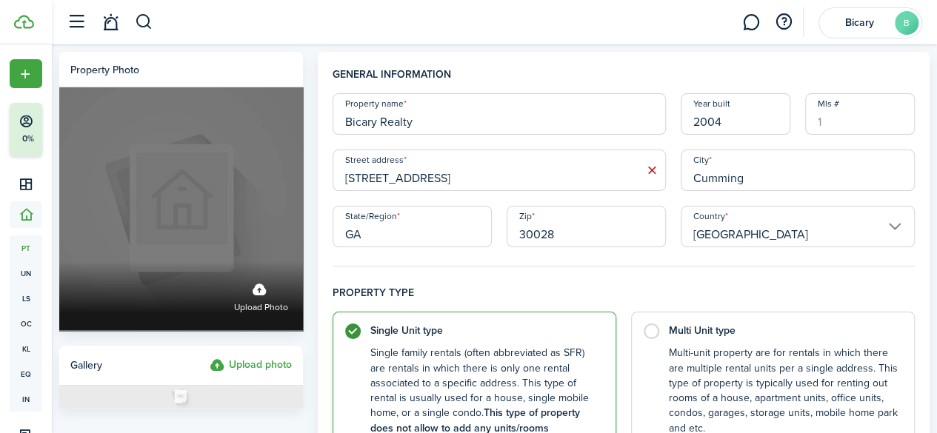
click at [193, 237] on label "Upload photo" at bounding box center [181, 209] width 244 height 244
click at [59, 261] on input "Upload photo" at bounding box center [59, 261] width 0 height 0
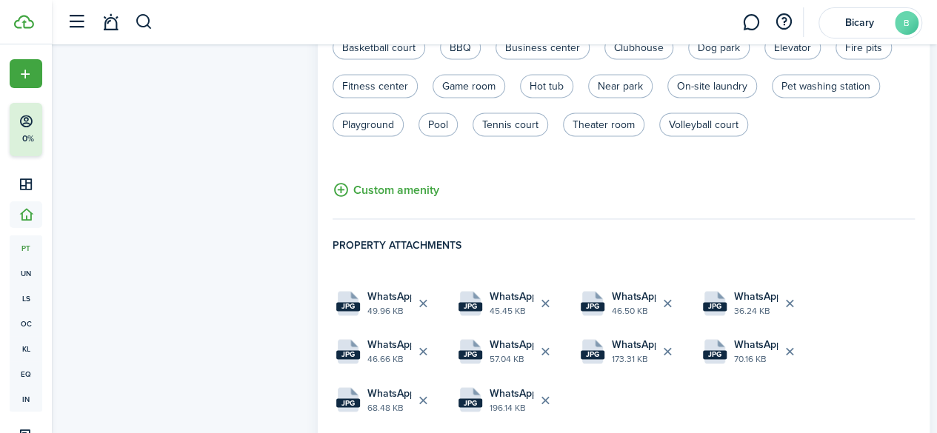
scroll to position [1114, 0]
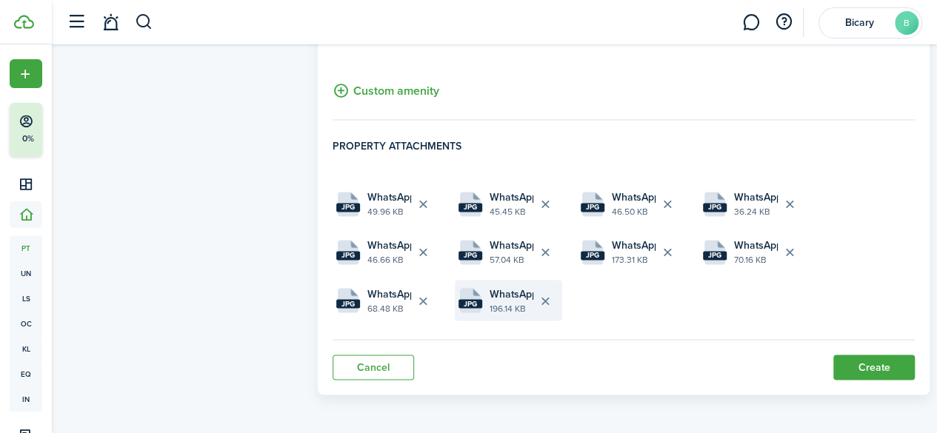
click at [548, 303] on button "Delete file" at bounding box center [545, 300] width 25 height 25
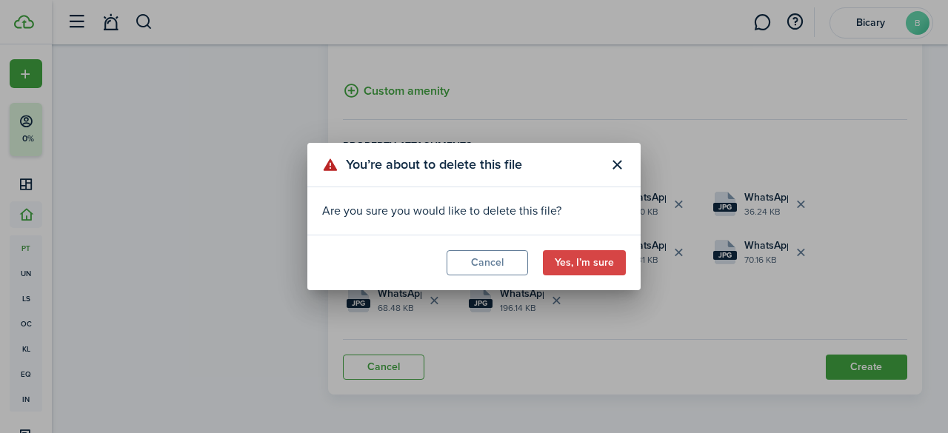
click at [564, 257] on button "Yes, I’m sure" at bounding box center [584, 262] width 83 height 25
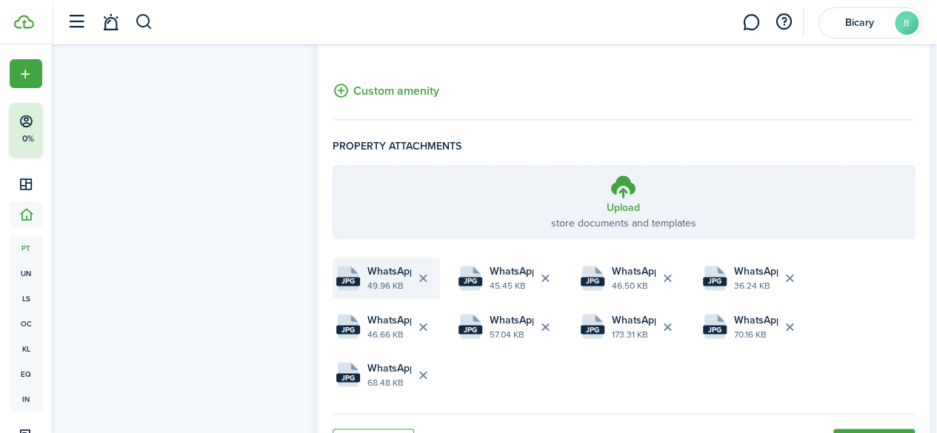
click at [428, 270] on button "Delete file" at bounding box center [423, 278] width 25 height 25
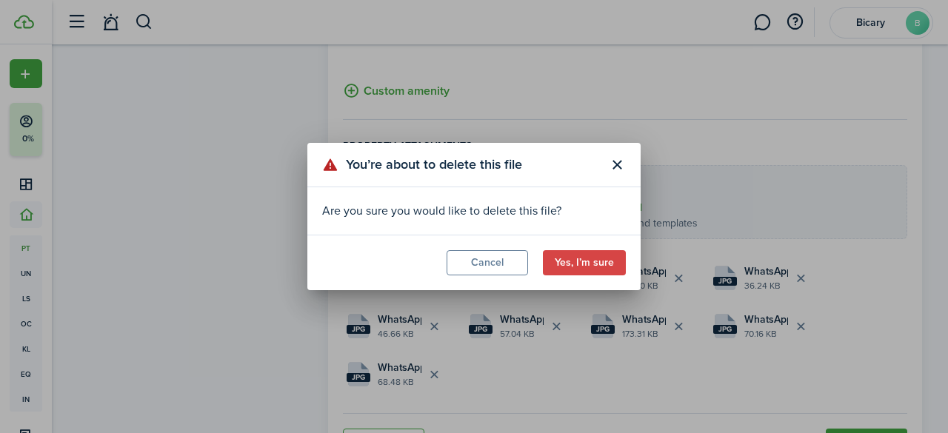
click at [570, 261] on button "Yes, I’m sure" at bounding box center [584, 262] width 83 height 25
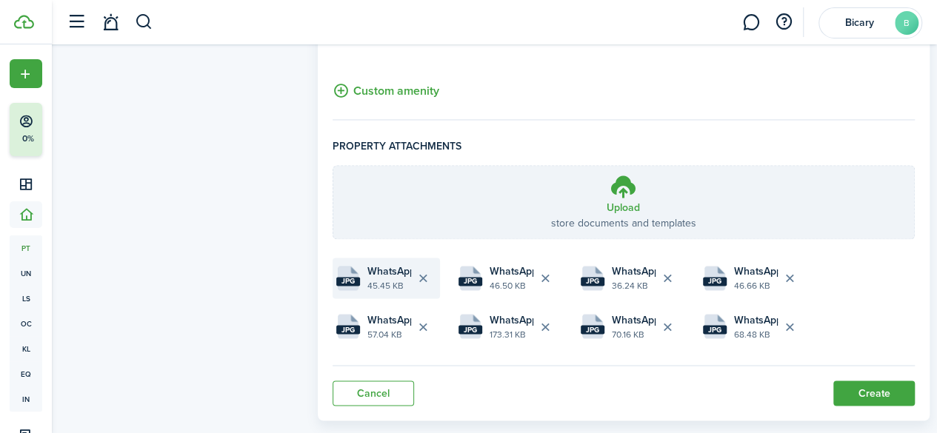
click at [431, 270] on button "Delete file" at bounding box center [423, 278] width 25 height 25
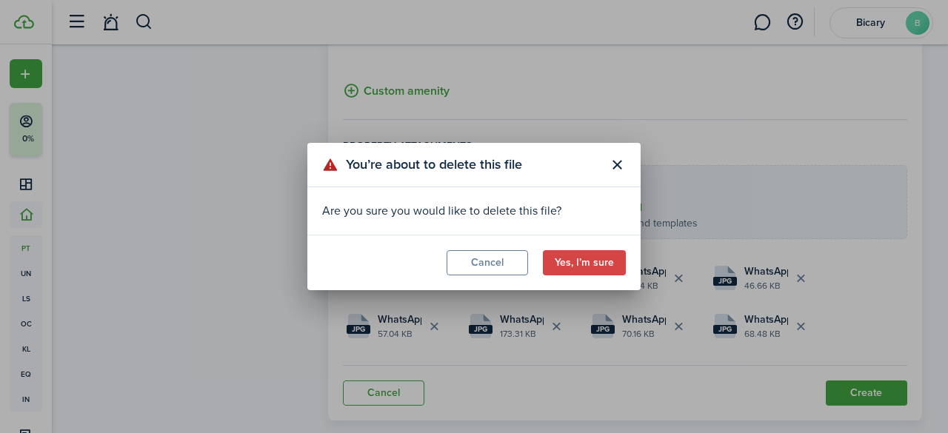
click at [546, 260] on button "Yes, I’m sure" at bounding box center [584, 262] width 83 height 25
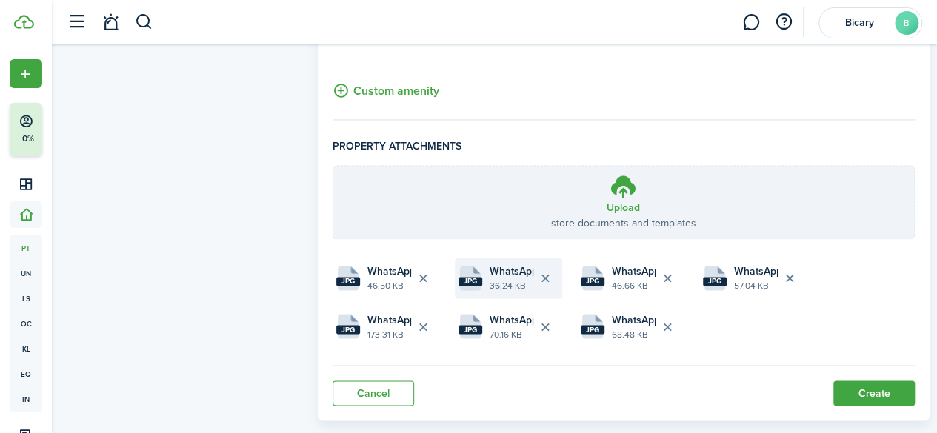
click at [550, 275] on button "Delete file" at bounding box center [545, 278] width 25 height 25
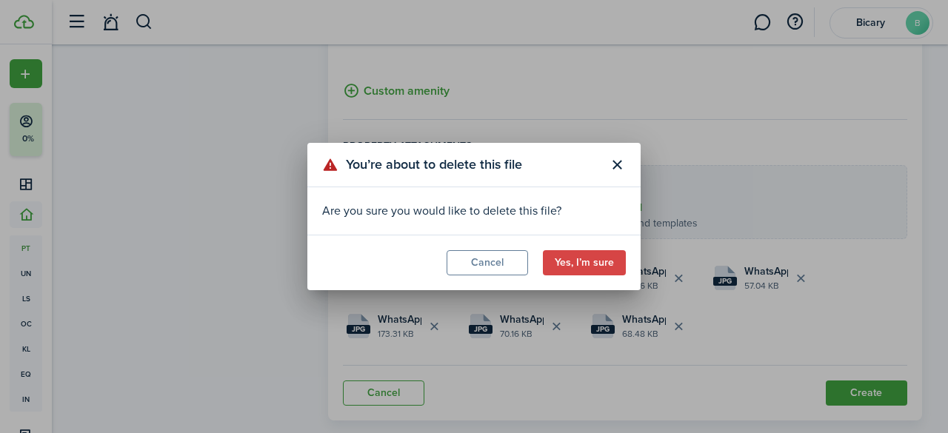
click at [573, 264] on button "Yes, I’m sure" at bounding box center [584, 262] width 83 height 25
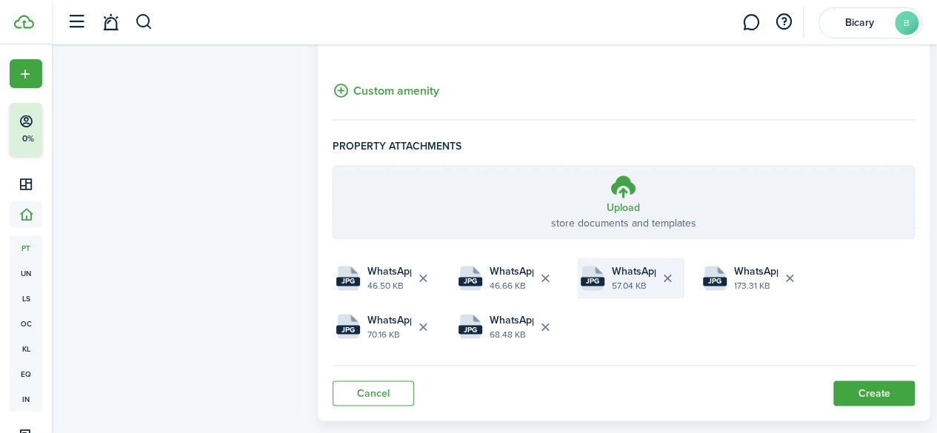
click at [673, 273] on button "Delete file" at bounding box center [668, 278] width 25 height 25
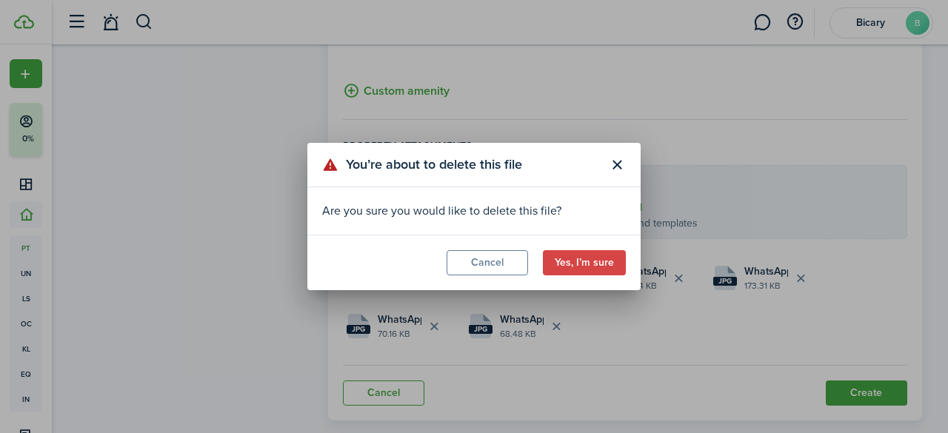
click at [608, 269] on button "Yes, I’m sure" at bounding box center [584, 262] width 83 height 25
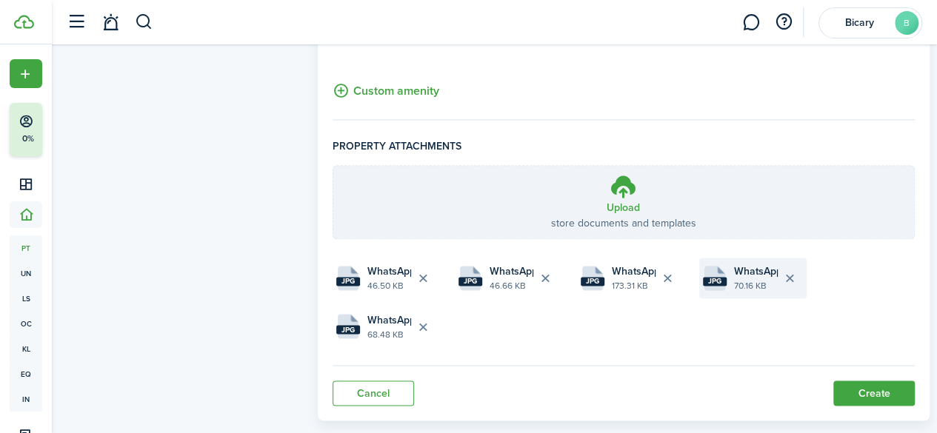
click at [796, 273] on button "Delete file" at bounding box center [790, 278] width 25 height 25
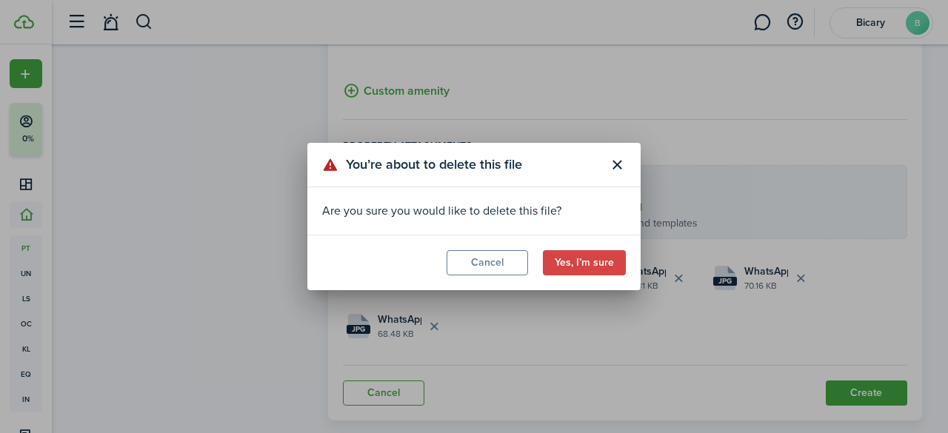
click at [599, 267] on button "Yes, I’m sure" at bounding box center [584, 262] width 83 height 25
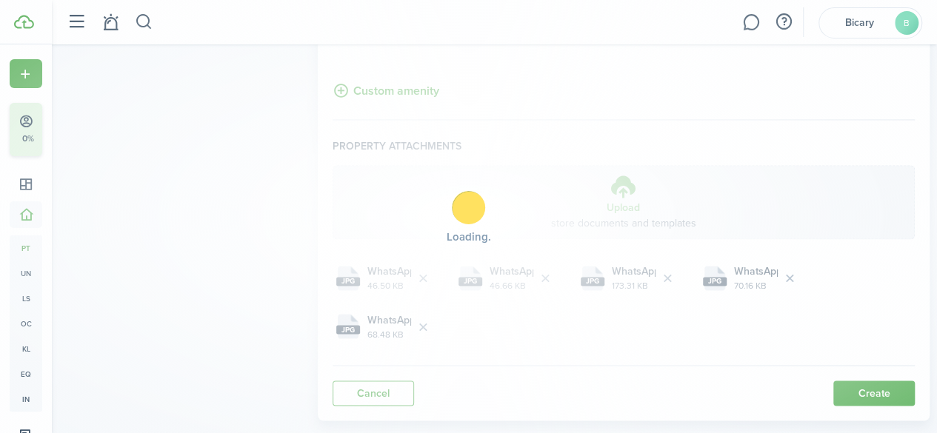
scroll to position [1091, 0]
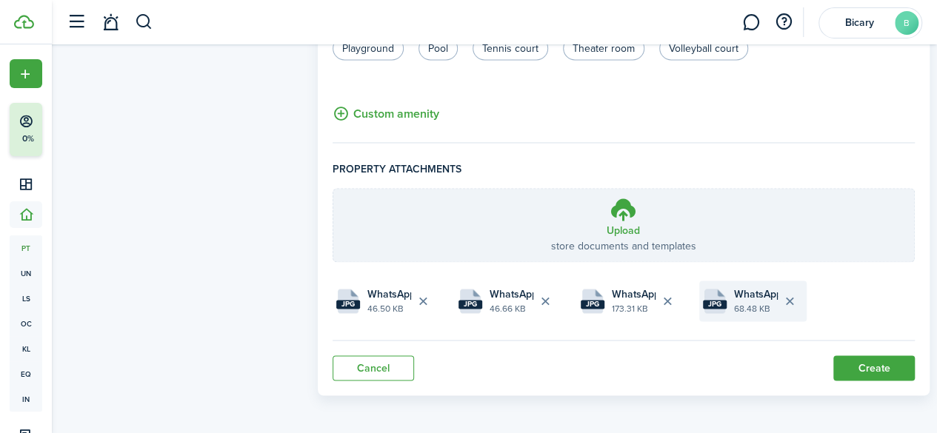
click at [795, 292] on button "Delete file" at bounding box center [790, 301] width 25 height 25
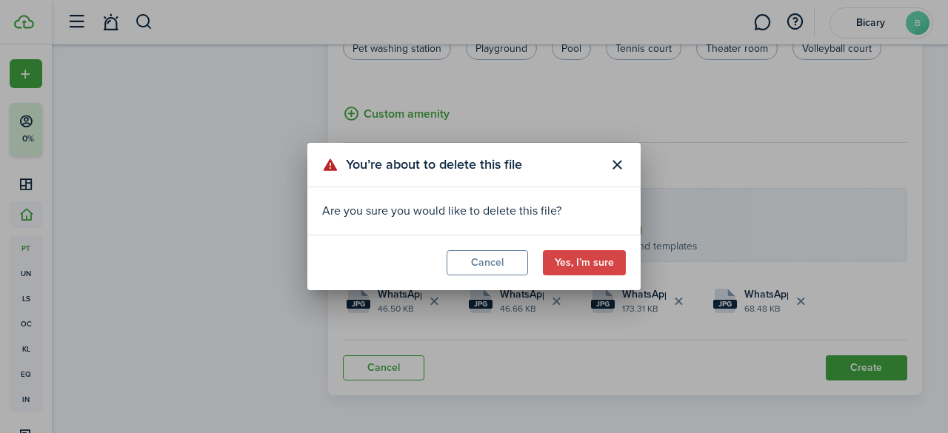
click at [607, 260] on button "Yes, I’m sure" at bounding box center [584, 262] width 83 height 25
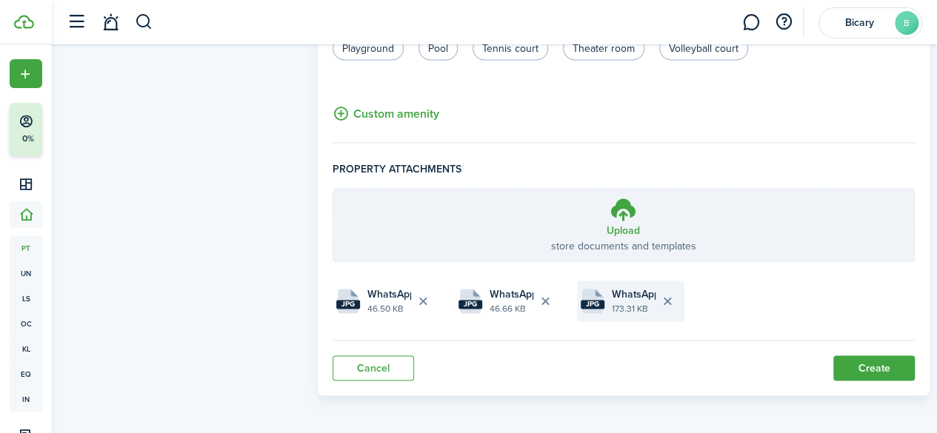
click at [672, 299] on button "Delete file" at bounding box center [668, 301] width 25 height 25
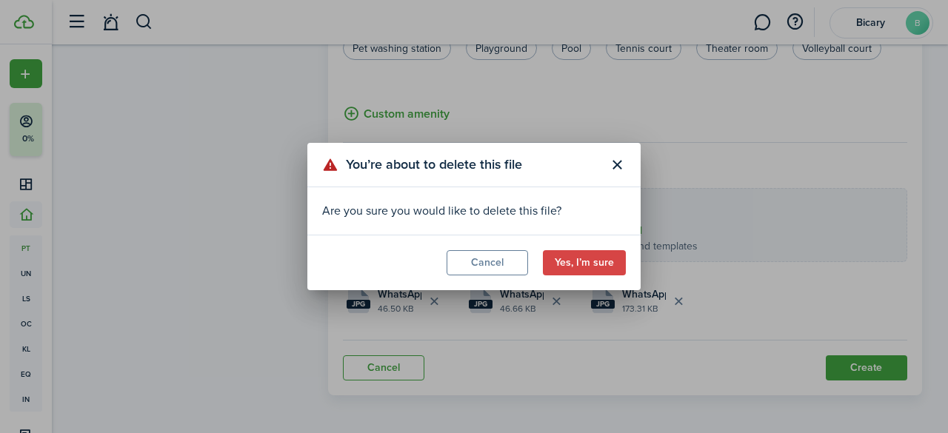
click at [576, 260] on button "Yes, I’m sure" at bounding box center [584, 262] width 83 height 25
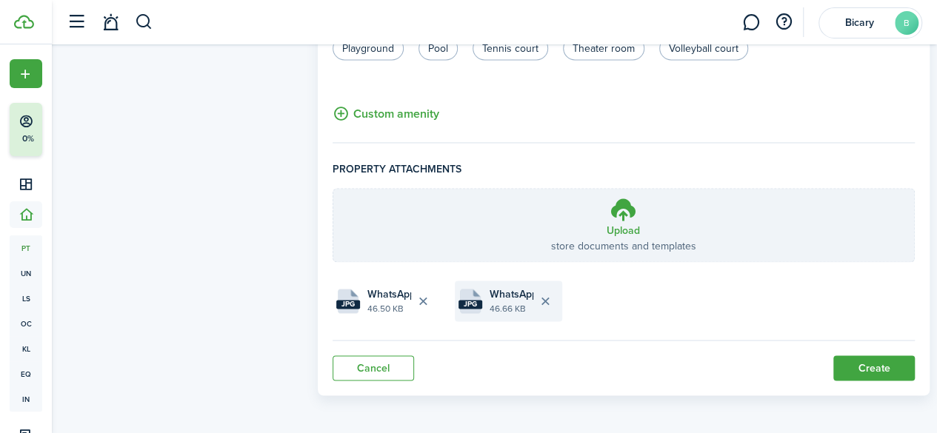
click at [548, 301] on button "Delete file" at bounding box center [545, 301] width 25 height 25
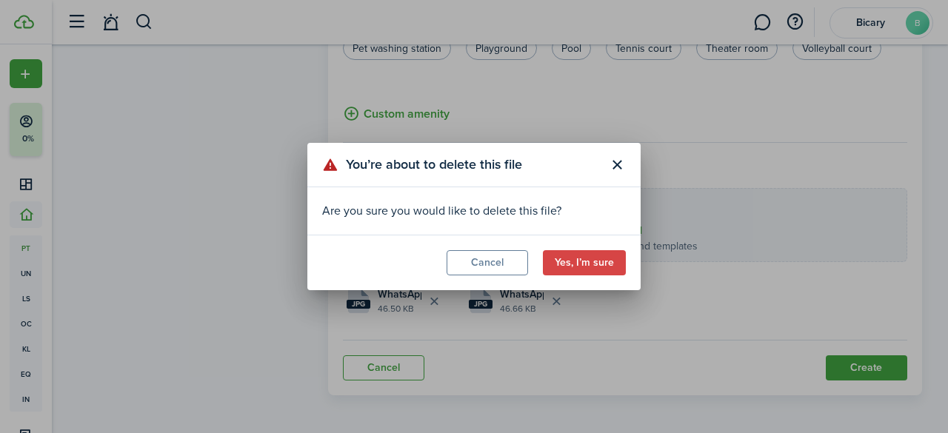
click at [575, 269] on button "Yes, I’m sure" at bounding box center [584, 262] width 83 height 25
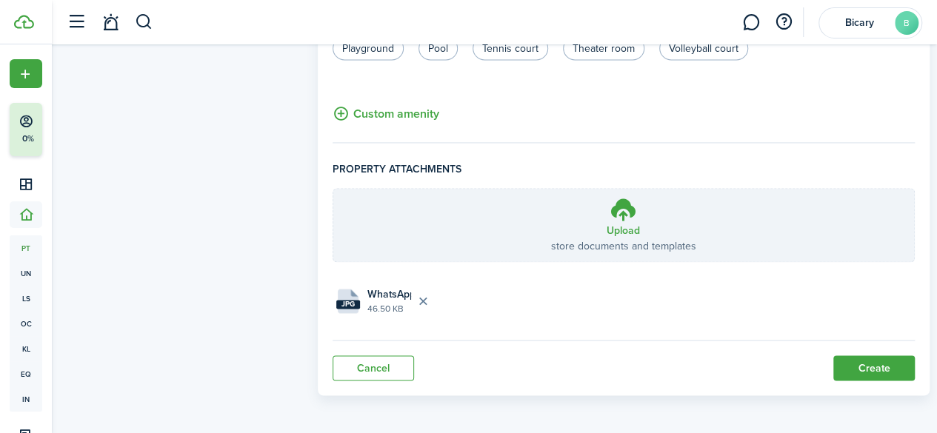
click at [427, 297] on button "Delete file" at bounding box center [423, 301] width 25 height 25
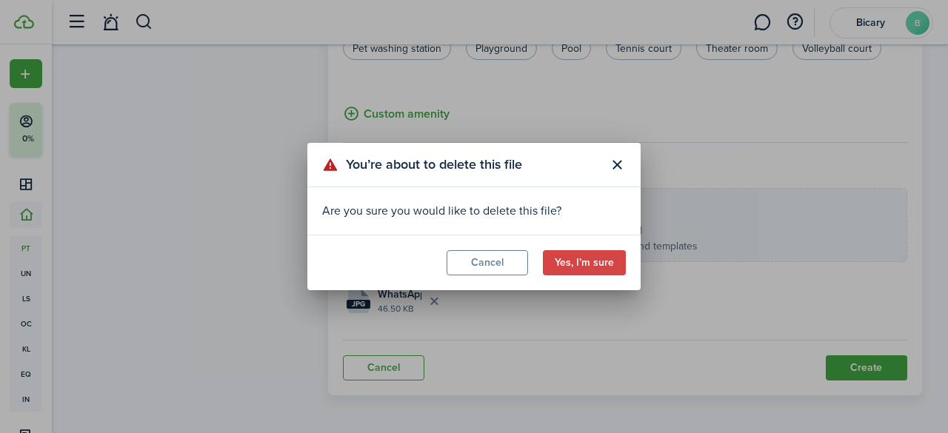
click at [571, 255] on button "Yes, I’m sure" at bounding box center [584, 262] width 83 height 25
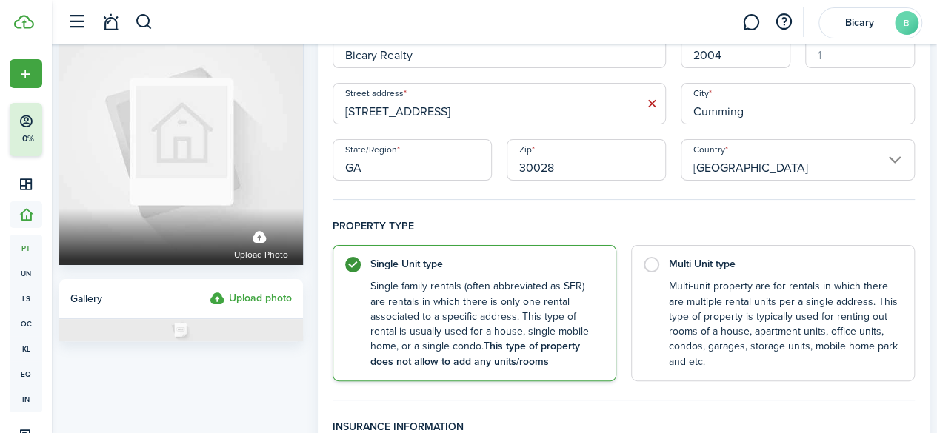
scroll to position [0, 0]
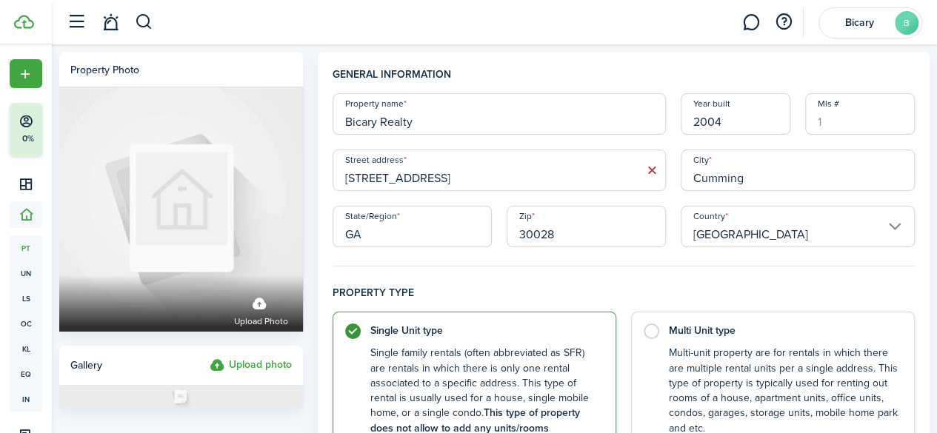
click at [274, 358] on label "Upload photo" at bounding box center [251, 366] width 82 height 18
click at [210, 357] on input "Upload photo" at bounding box center [210, 357] width 0 height 0
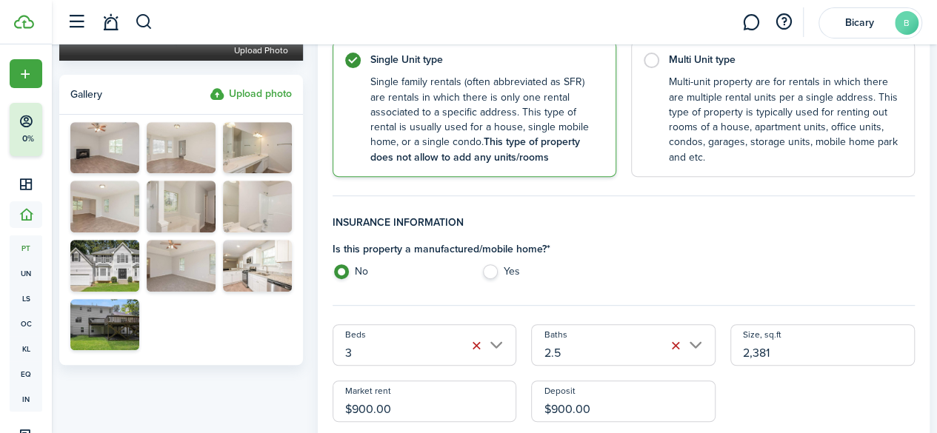
scroll to position [270, 0]
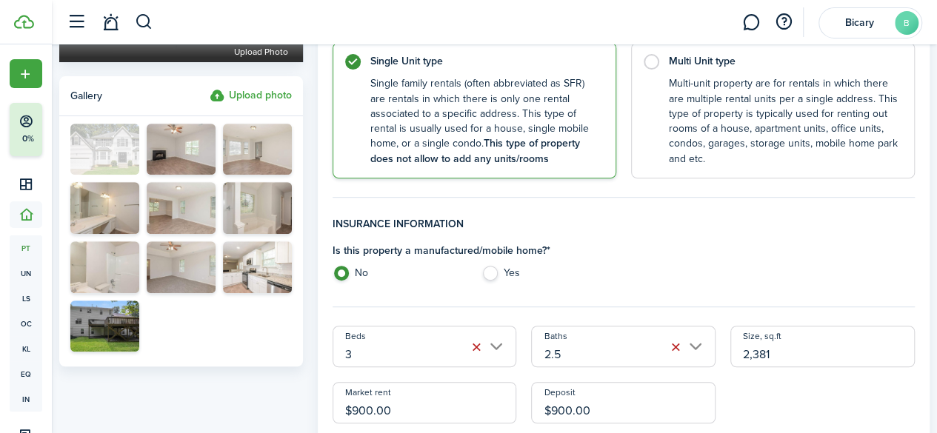
drag, startPoint x: 110, startPoint y: 253, endPoint x: 118, endPoint y: 141, distance: 111.4
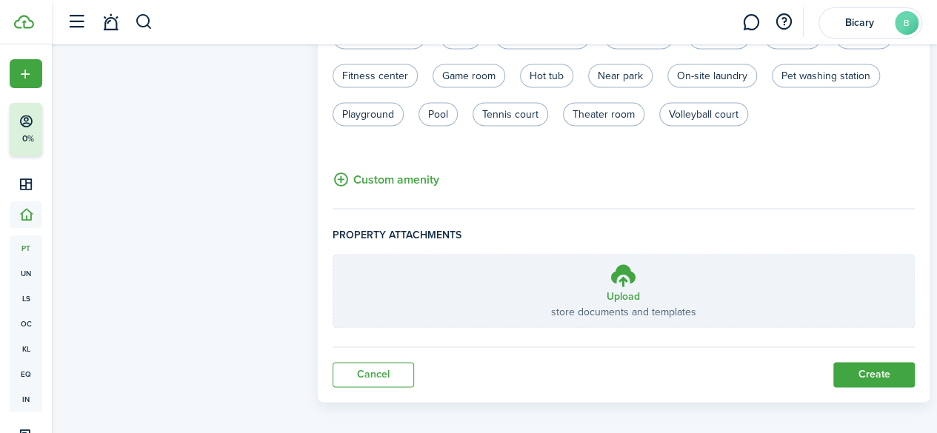
scroll to position [1032, 0]
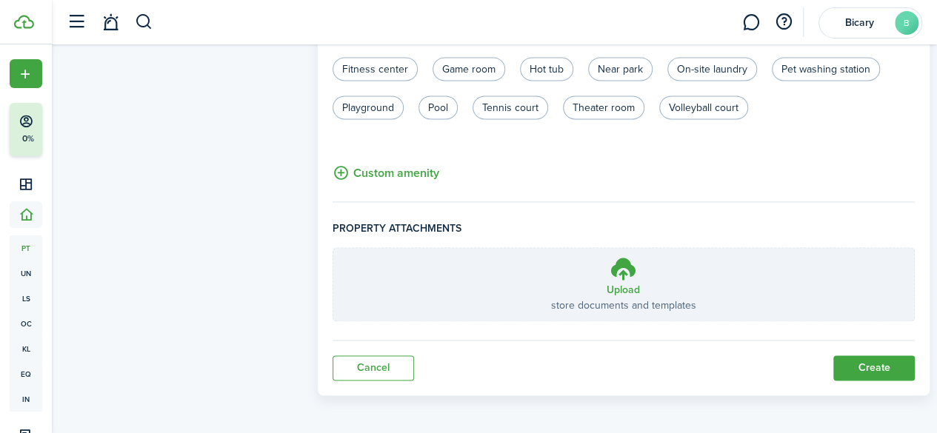
click at [879, 369] on button "Create" at bounding box center [873, 368] width 81 height 25
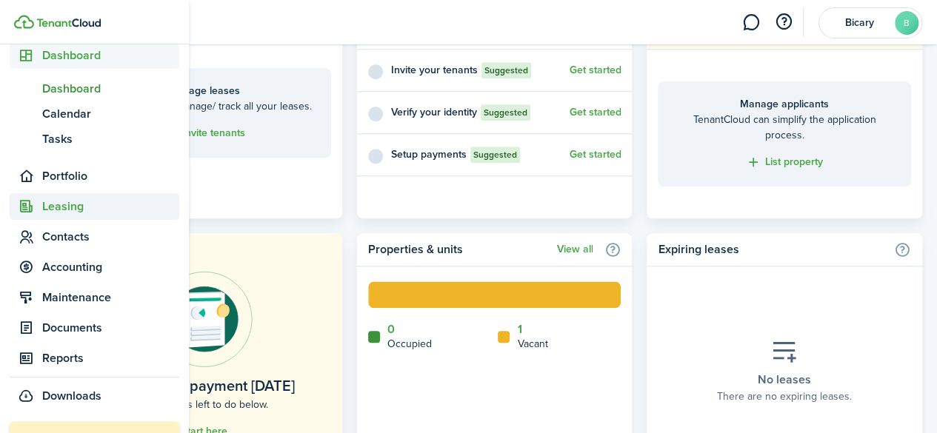
scroll to position [56, 0]
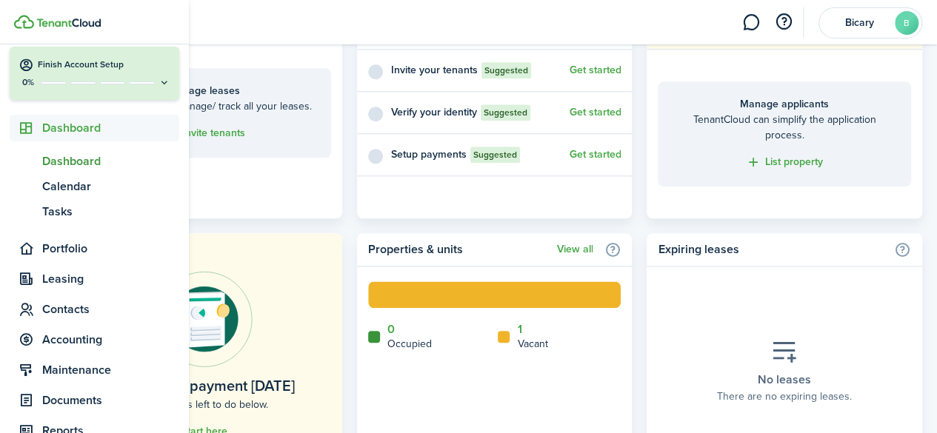
click at [80, 153] on span "Dashboard" at bounding box center [110, 162] width 137 height 18
click at [80, 163] on span "Dashboard" at bounding box center [110, 162] width 137 height 18
click at [127, 127] on span "Dashboard" at bounding box center [110, 128] width 137 height 18
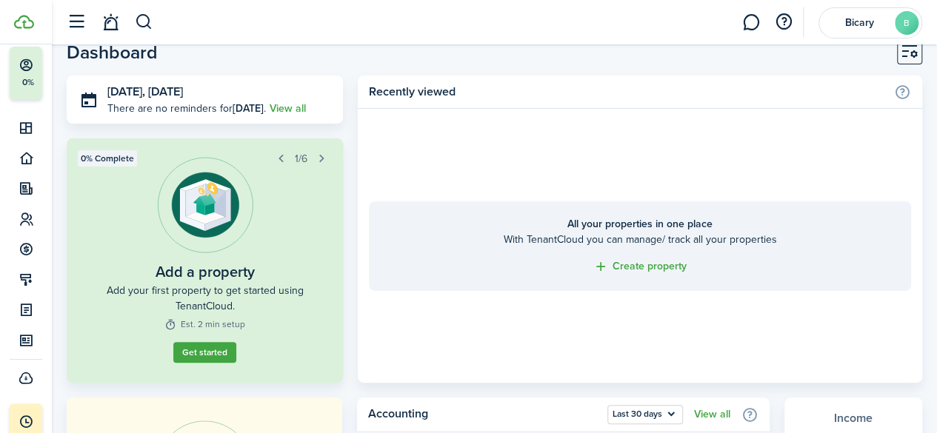
scroll to position [0, 0]
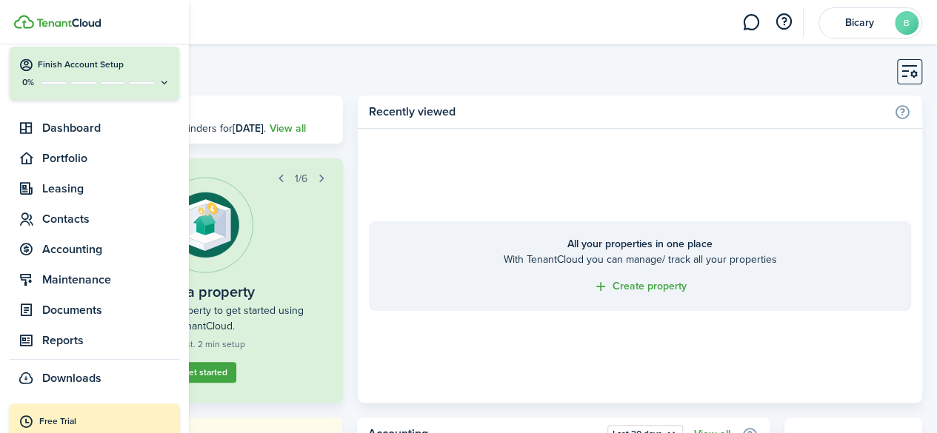
click at [160, 78] on icon at bounding box center [165, 82] width 12 height 11
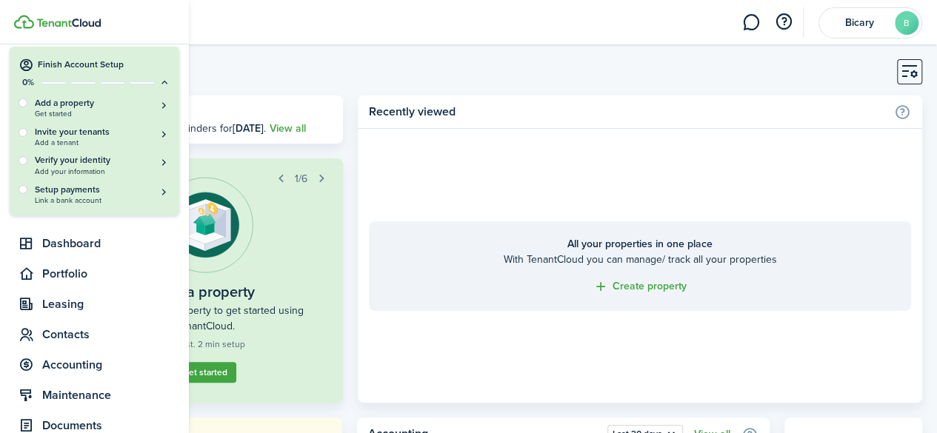
click at [160, 78] on icon at bounding box center [165, 82] width 12 height 11
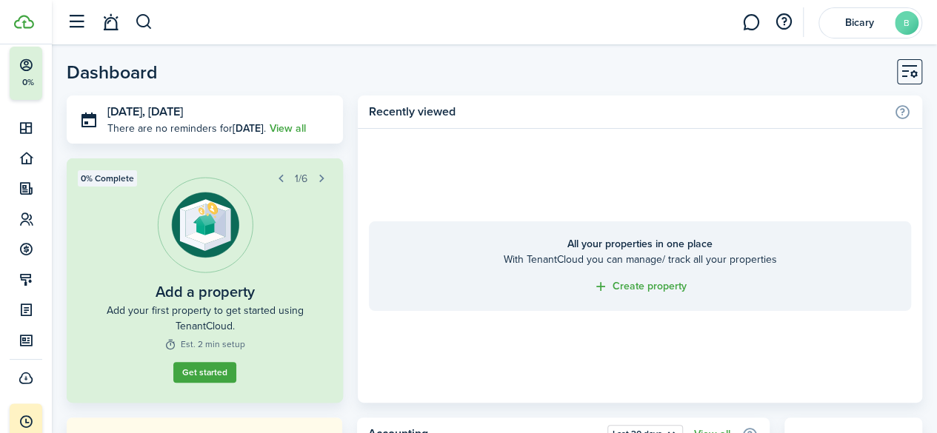
click at [223, 63] on header-page "Dashboard" at bounding box center [495, 77] width 856 height 36
click at [79, 20] on button "button" at bounding box center [76, 22] width 28 height 28
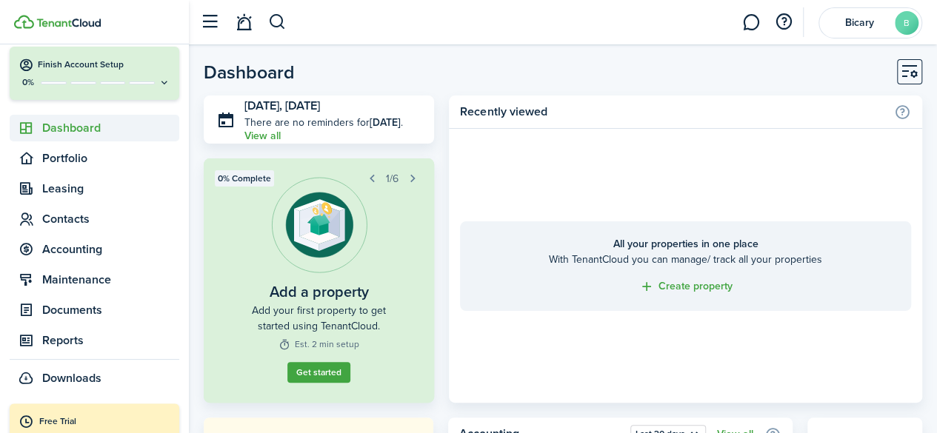
click at [86, 134] on span "Dashboard" at bounding box center [110, 128] width 137 height 18
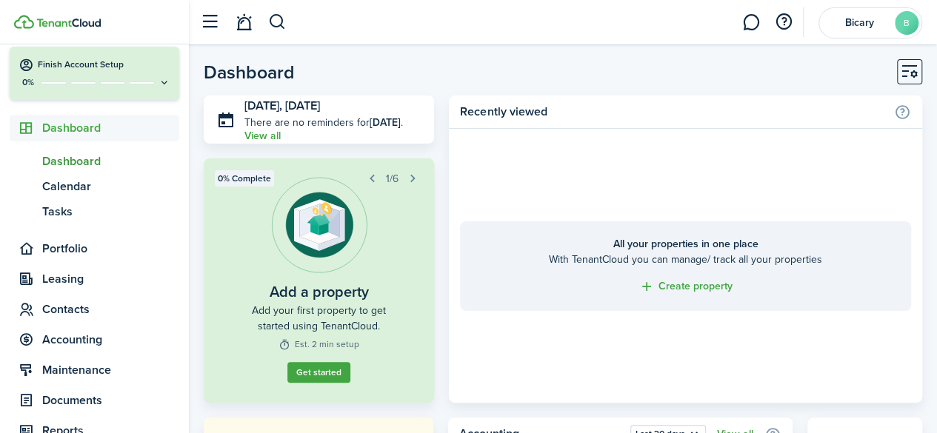
click at [335, 79] on header-page "Dashboard" at bounding box center [563, 77] width 719 height 36
click at [159, 81] on icon at bounding box center [165, 82] width 12 height 11
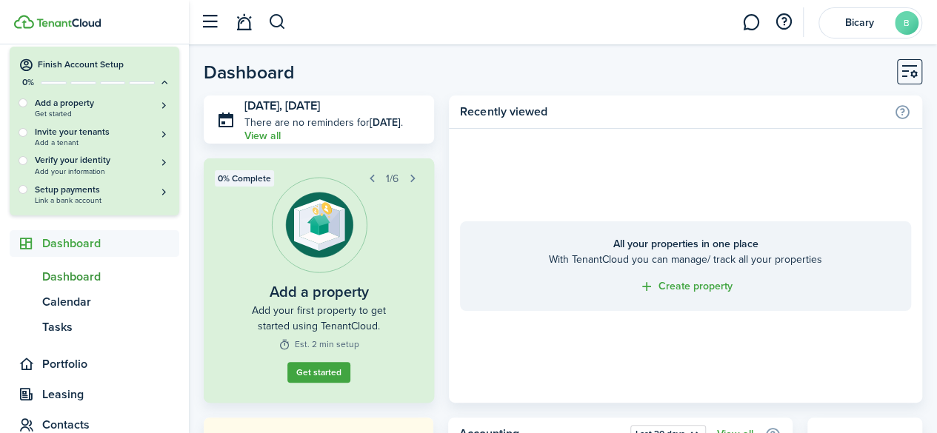
click at [317, 365] on link "Get started" at bounding box center [318, 372] width 63 height 21
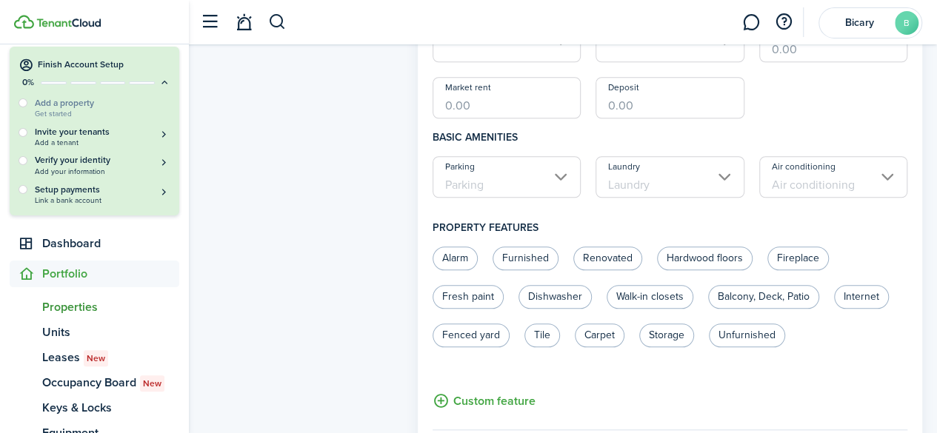
scroll to position [590, 0]
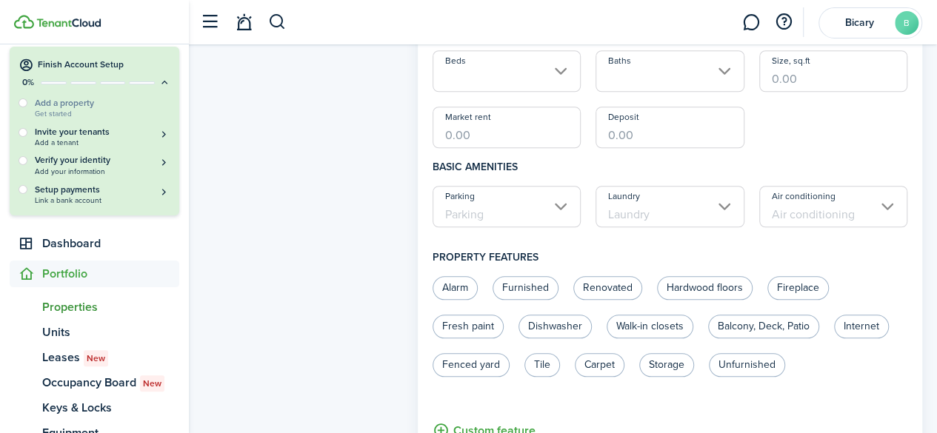
click at [193, 291] on div "Property photo Upload photo Gallery Upload photo General information Property n…" at bounding box center [563, 190] width 748 height 1459
click at [79, 311] on span "Properties" at bounding box center [110, 308] width 137 height 18
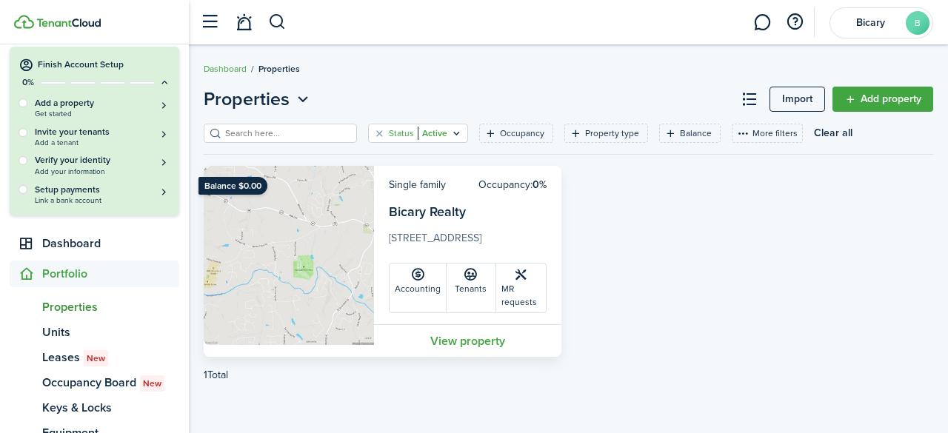
click at [450, 128] on icon "Open filter" at bounding box center [456, 133] width 13 height 12
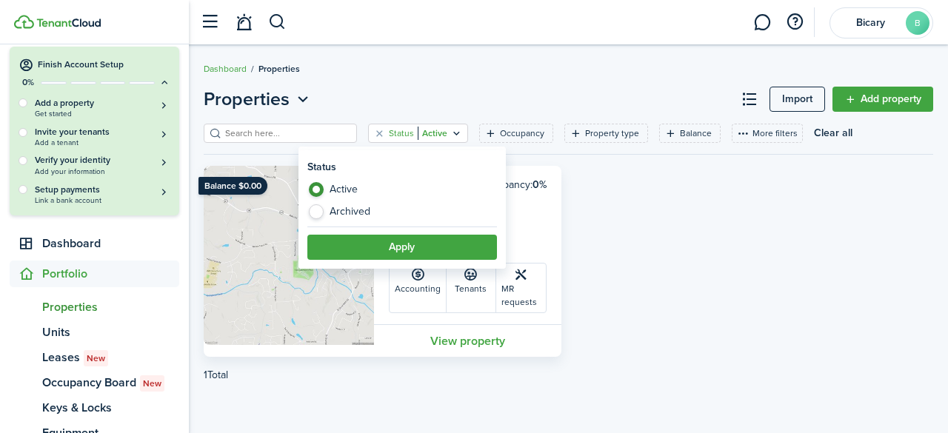
click at [661, 279] on div "Balance $0.00 Single family Occupancy: 0% Bicary Realty [STREET_ADDRESS] Accoun…" at bounding box center [568, 261] width 744 height 191
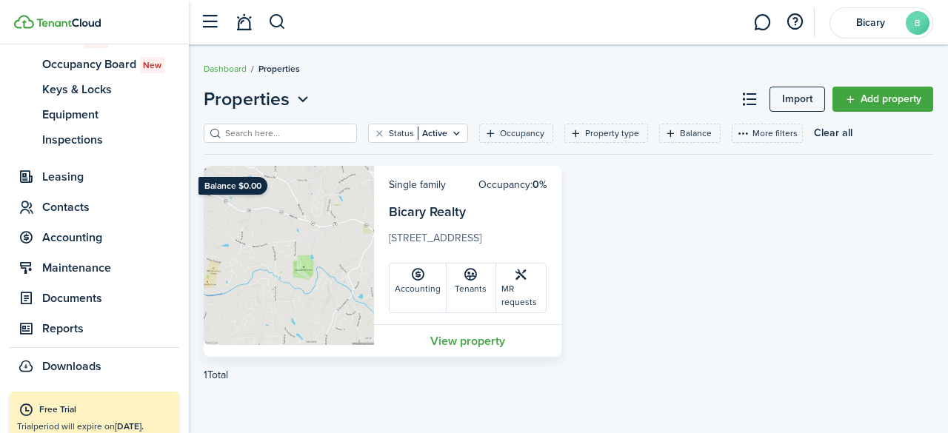
scroll to position [393, 0]
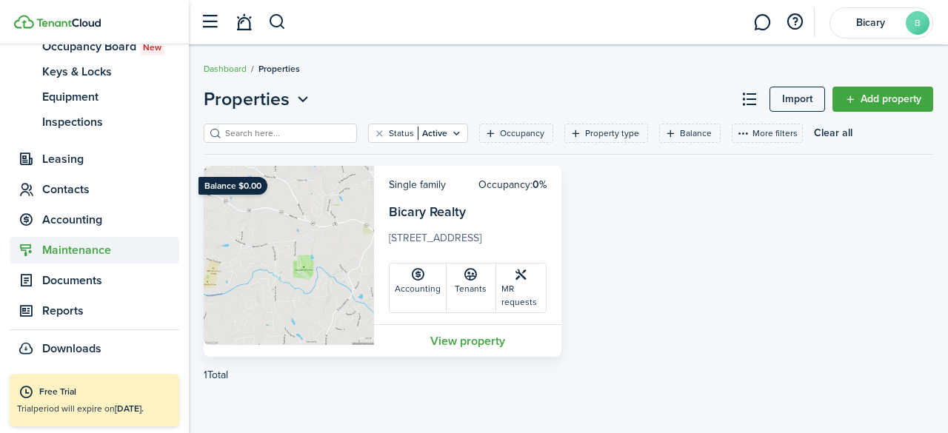
click at [10, 250] on sidebar-link-icon at bounding box center [26, 251] width 33 height 16
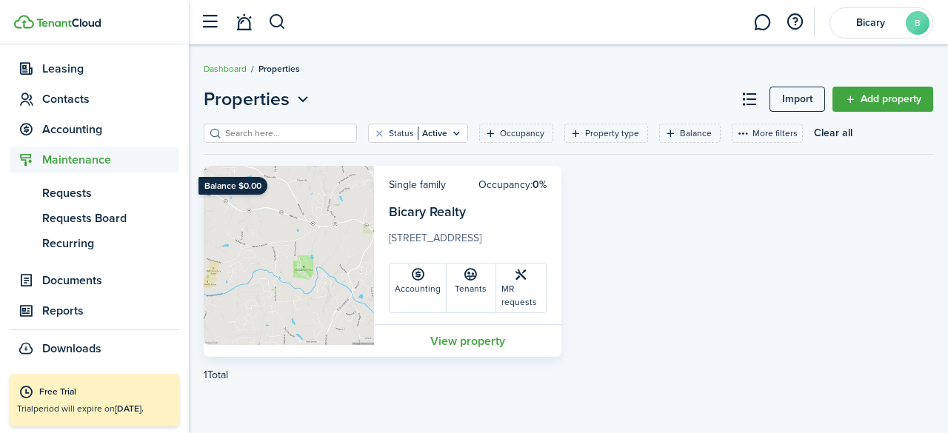
scroll to position [292, 0]
click at [217, 350] on card-avatar at bounding box center [289, 261] width 170 height 191
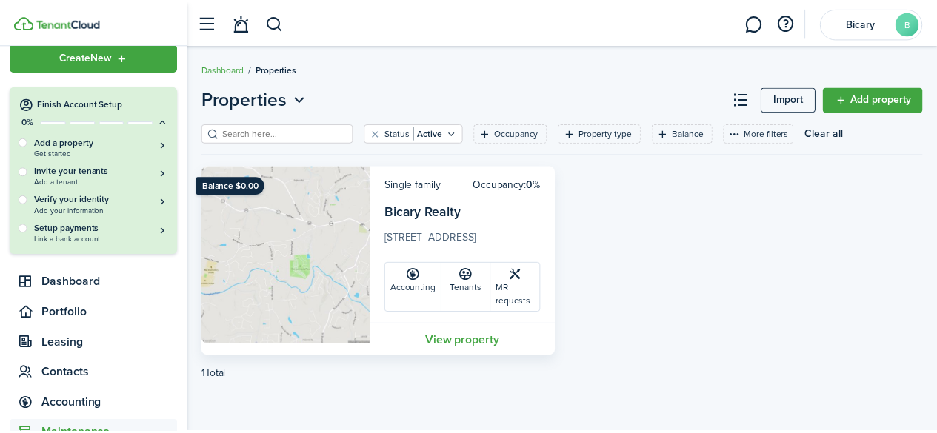
scroll to position [0, 0]
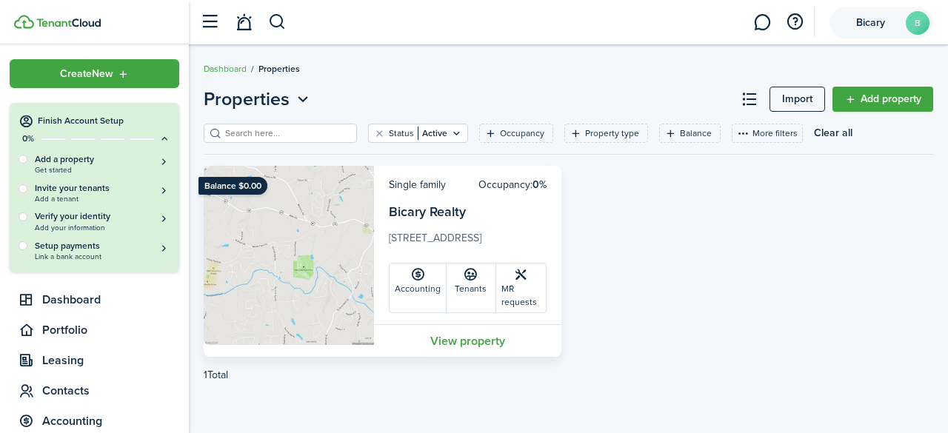
click at [907, 30] on account-user-avatar "Bicary B" at bounding box center [882, 22] width 104 height 31
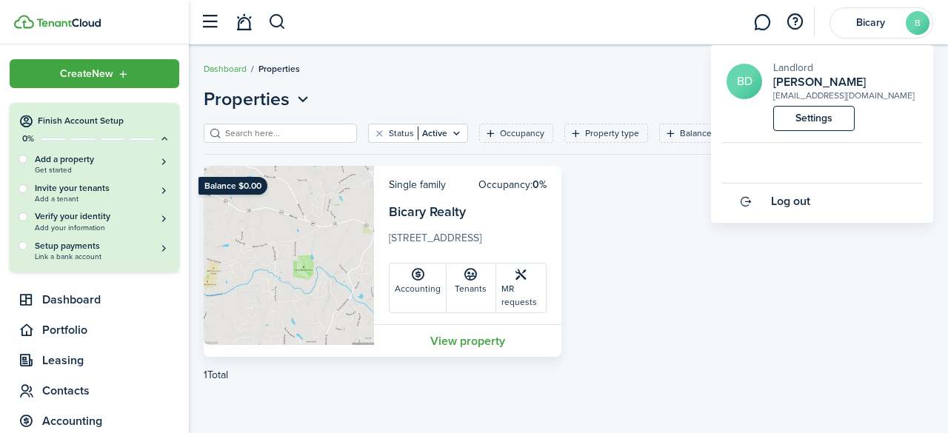
click at [823, 115] on link "Settings" at bounding box center [813, 118] width 81 height 25
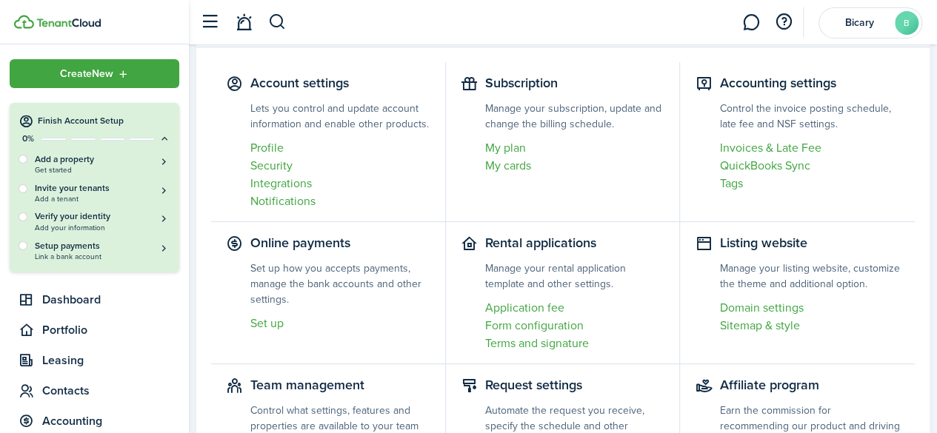
scroll to position [80, 0]
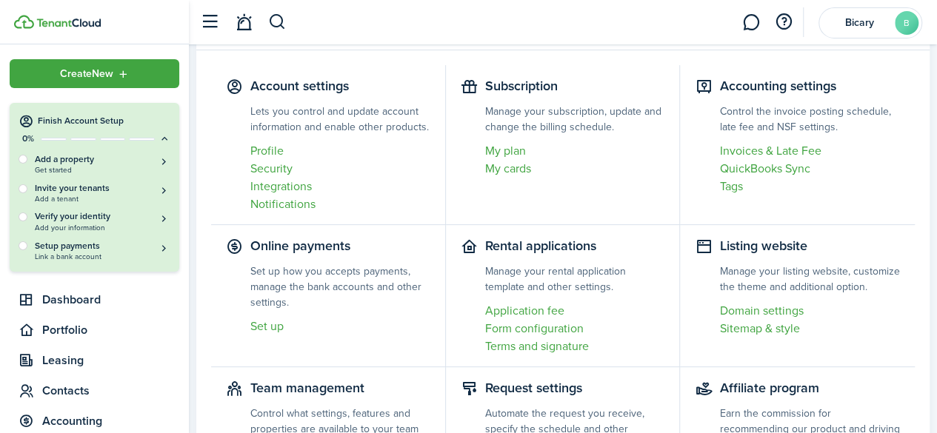
click at [853, 280] on settings-item-description "Manage your listing website, customize the theme and additional option." at bounding box center [809, 279] width 181 height 31
click at [770, 313] on link "Domain settings" at bounding box center [809, 311] width 181 height 18
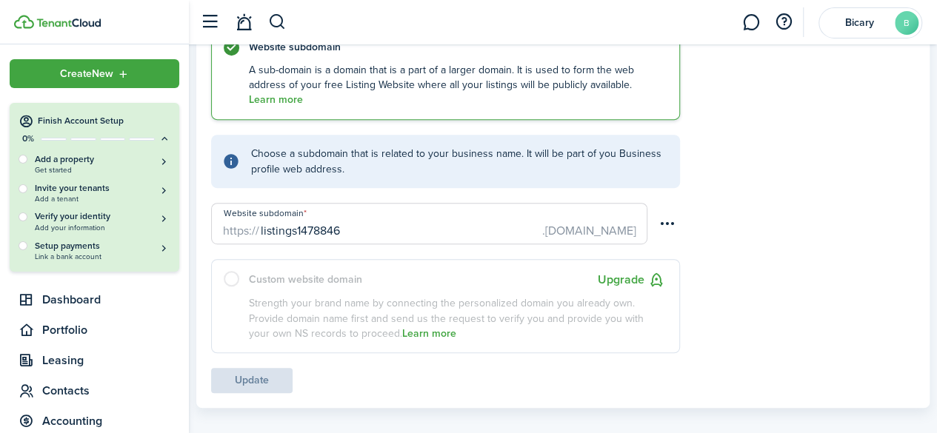
scroll to position [362, 0]
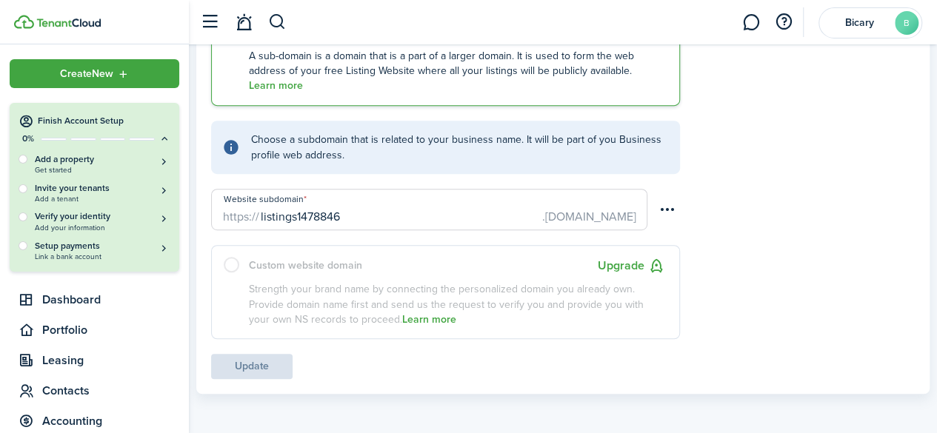
click at [100, 64] on div "Create New" at bounding box center [95, 73] width 170 height 29
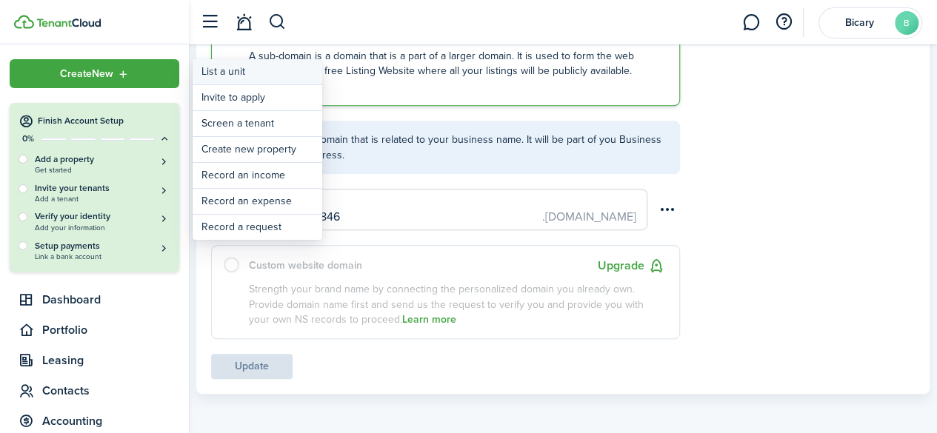
click at [236, 69] on link "List a unit" at bounding box center [258, 71] width 130 height 25
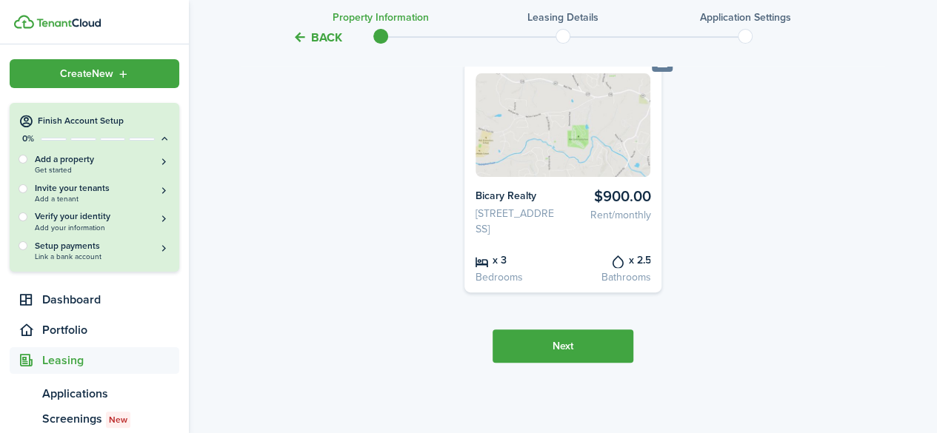
scroll to position [171, 0]
click at [593, 356] on button "Next" at bounding box center [563, 346] width 141 height 33
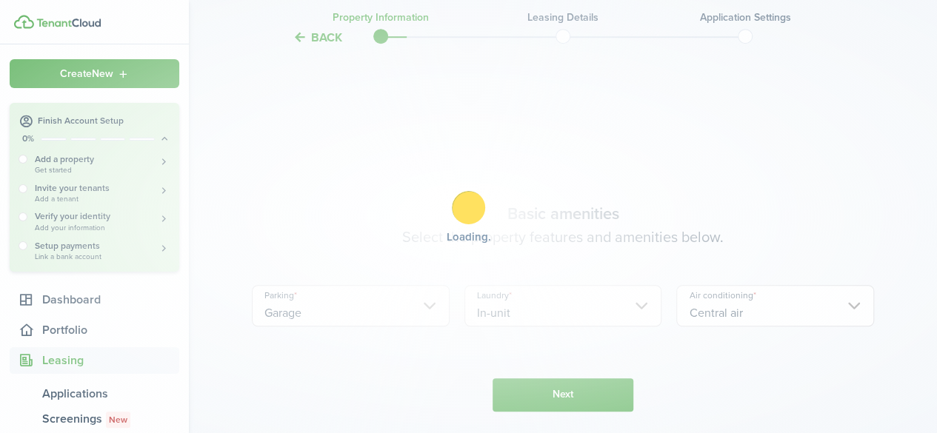
scroll to position [519, 0]
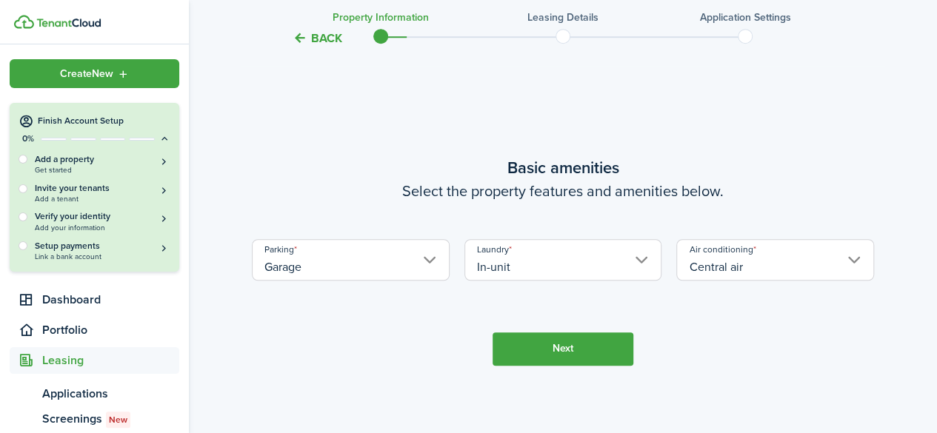
click at [575, 356] on button "Next" at bounding box center [563, 349] width 141 height 33
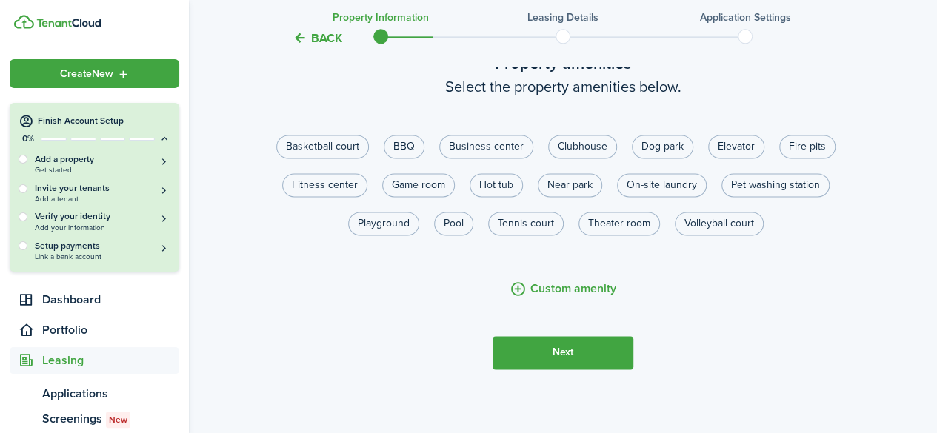
scroll to position [1003, 0]
click at [639, 196] on label "On-site laundry" at bounding box center [662, 185] width 90 height 24
radio input "true"
click at [579, 369] on button "Next" at bounding box center [563, 352] width 141 height 33
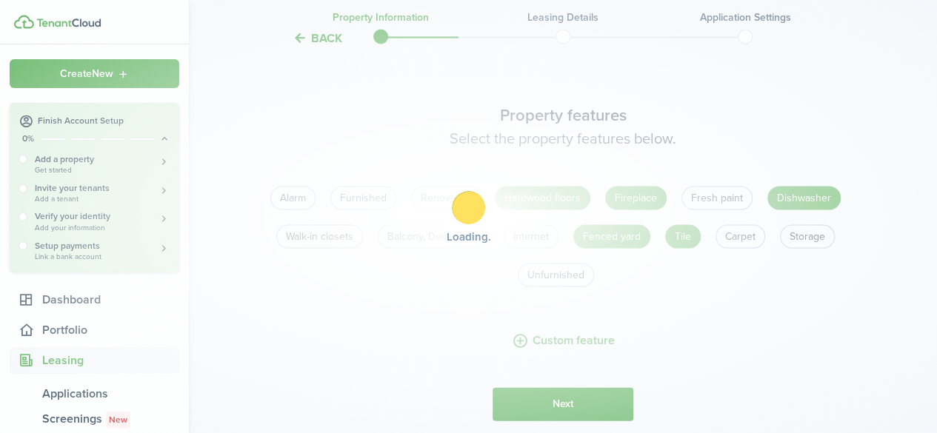
scroll to position [1386, 0]
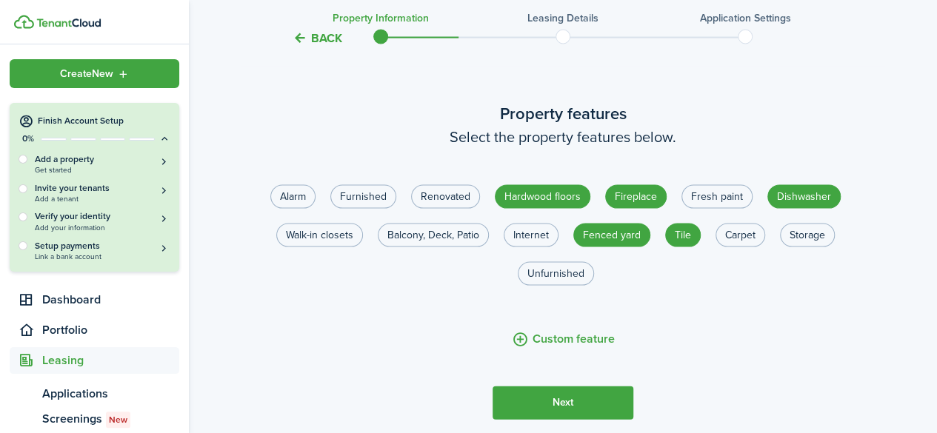
click at [551, 415] on button "Next" at bounding box center [563, 402] width 141 height 33
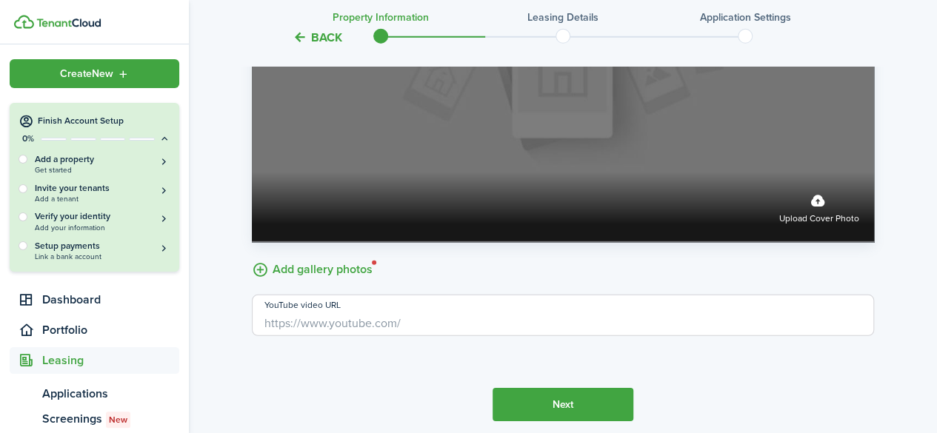
scroll to position [2104, 0]
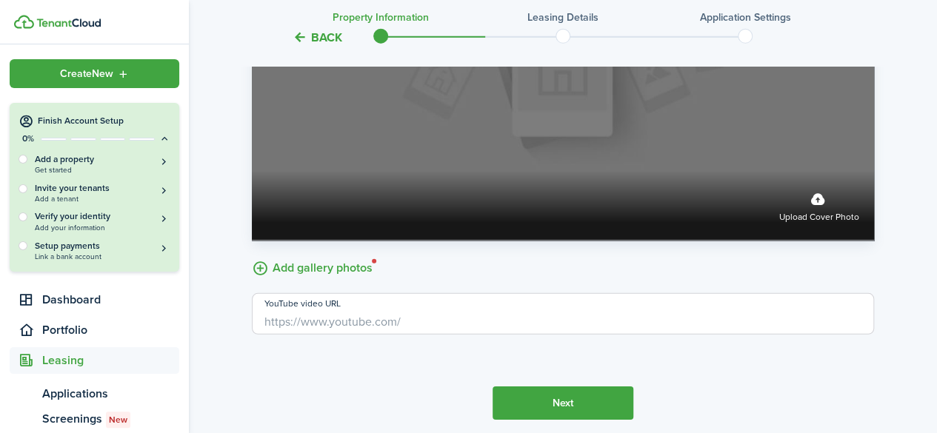
click at [810, 224] on label "Upload cover photo" at bounding box center [819, 205] width 80 height 39
click at [252, 171] on input "Upload cover photo" at bounding box center [252, 171] width 0 height 0
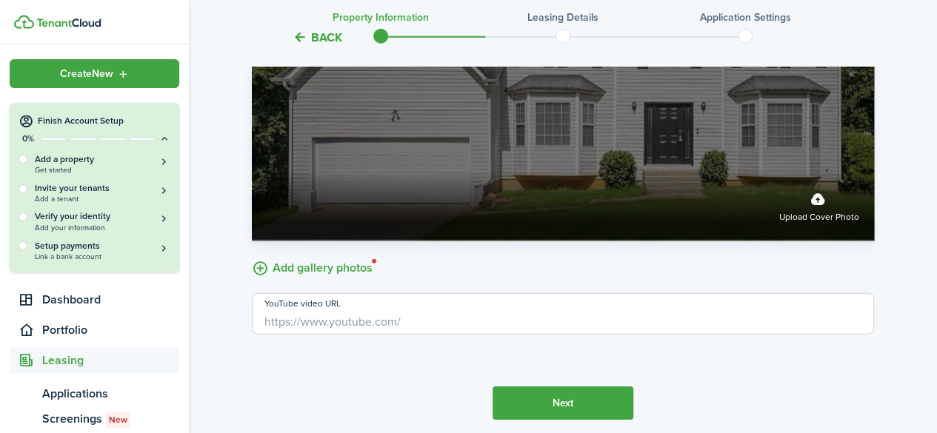
click at [813, 225] on label "Upload cover photo" at bounding box center [819, 205] width 80 height 39
click at [252, 171] on input "Upload cover photo" at bounding box center [252, 171] width 0 height 0
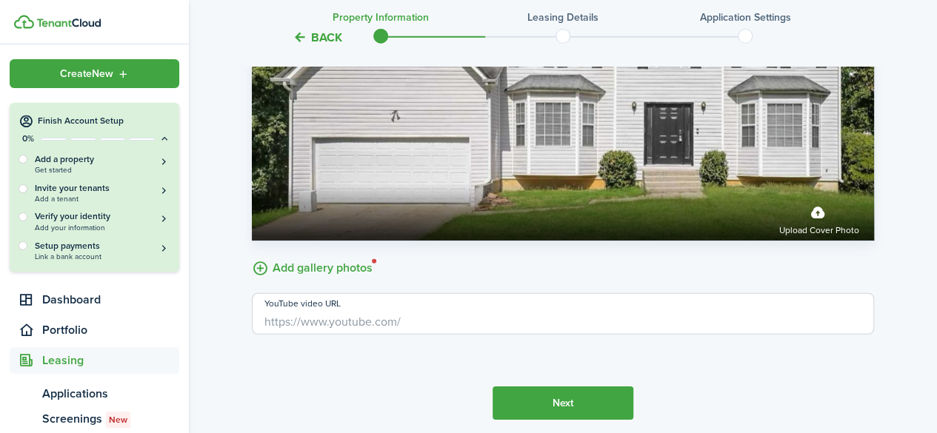
click at [556, 420] on button "Next" at bounding box center [563, 403] width 141 height 33
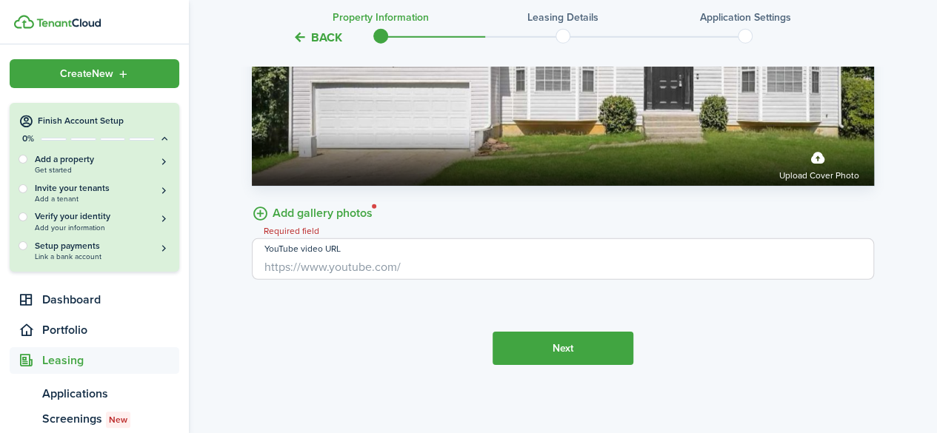
scroll to position [2176, 0]
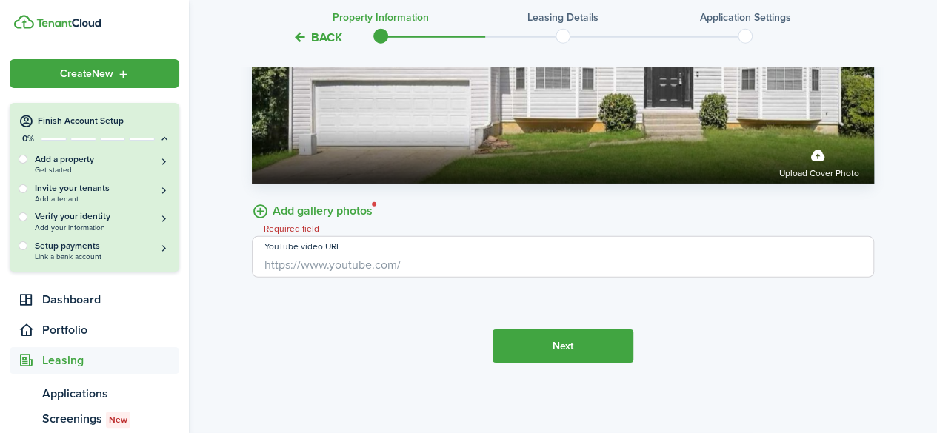
click at [516, 339] on button "Next" at bounding box center [563, 346] width 141 height 33
click at [388, 254] on input "YouTube video URL" at bounding box center [563, 256] width 622 height 41
click at [323, 208] on label "Add gallery photos" at bounding box center [312, 210] width 121 height 23
click at [252, 199] on input "Add gallery photos" at bounding box center [252, 199] width 0 height 0
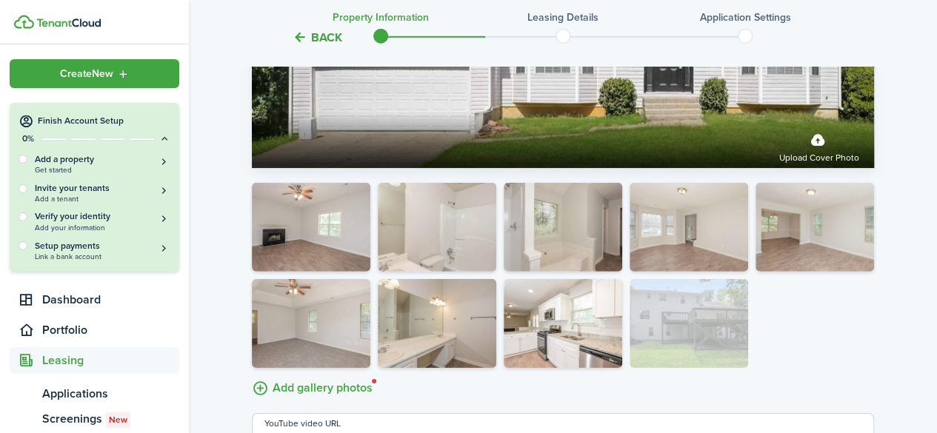
drag, startPoint x: 428, startPoint y: 260, endPoint x: 742, endPoint y: 352, distance: 327.2
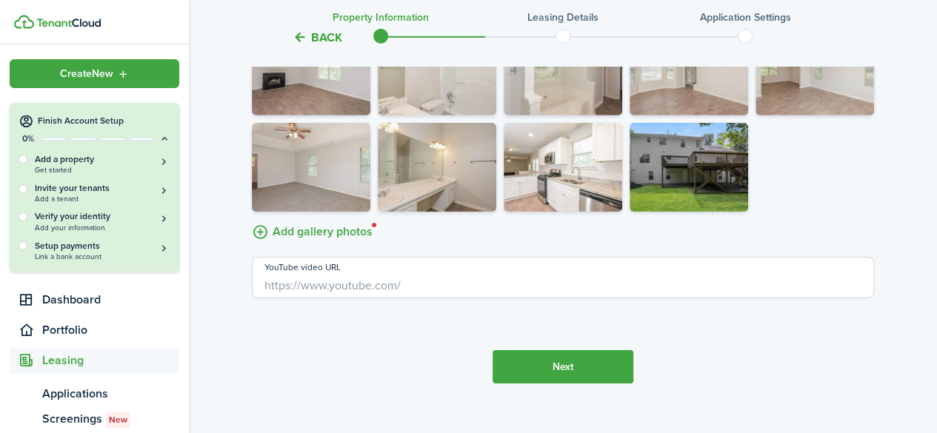
scroll to position [2369, 0]
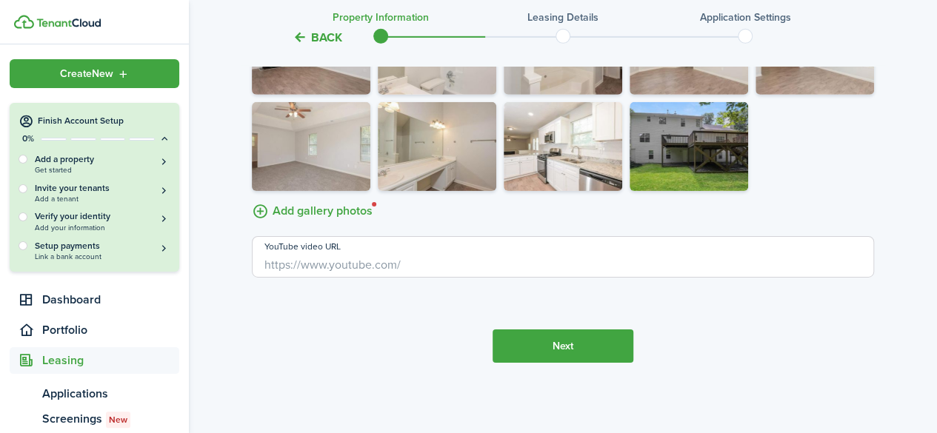
click at [545, 351] on button "Next" at bounding box center [563, 346] width 141 height 33
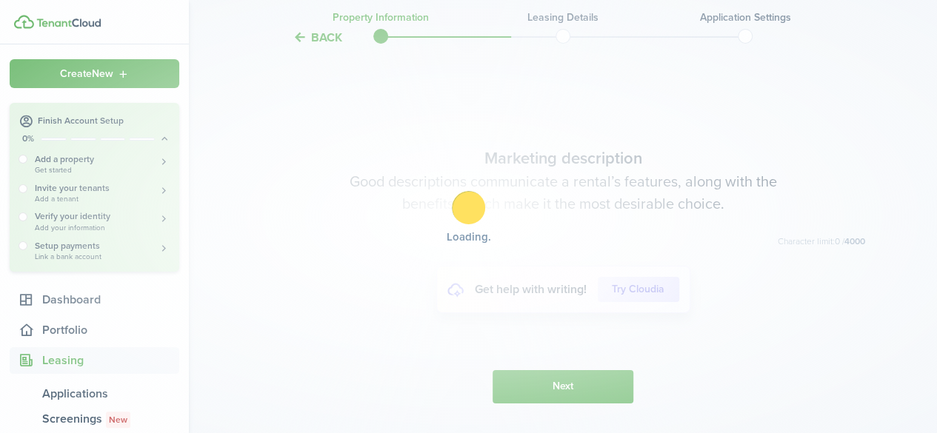
scroll to position [2703, 0]
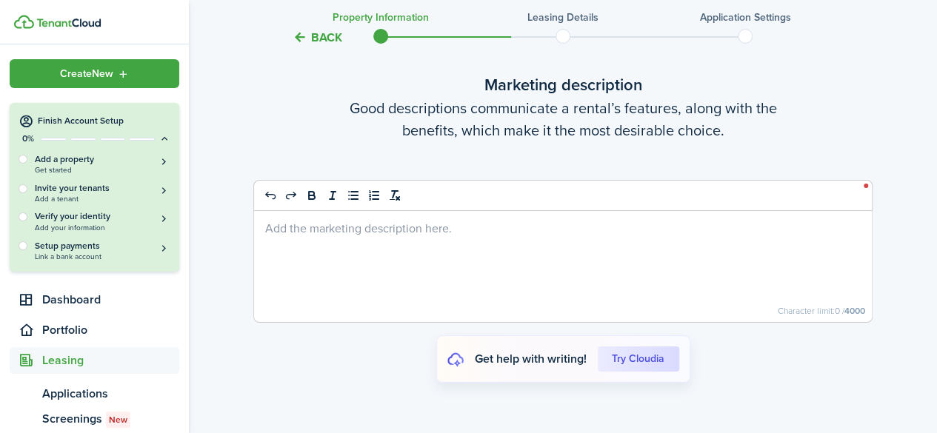
click at [404, 236] on p at bounding box center [563, 228] width 596 height 16
click at [399, 250] on div at bounding box center [563, 266] width 618 height 111
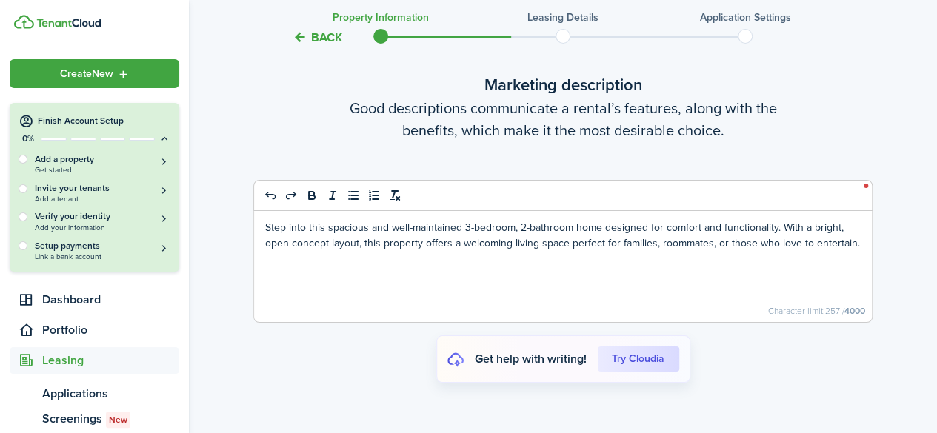
scroll to position [2828, 0]
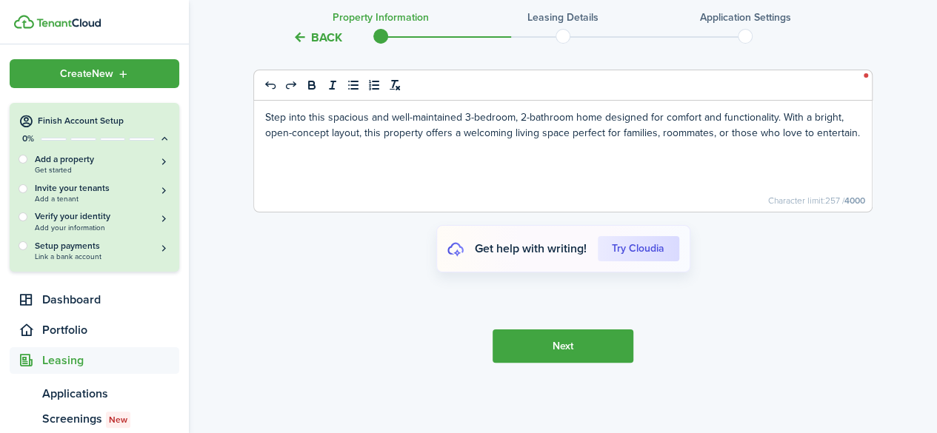
click at [586, 334] on button "Next" at bounding box center [563, 346] width 141 height 33
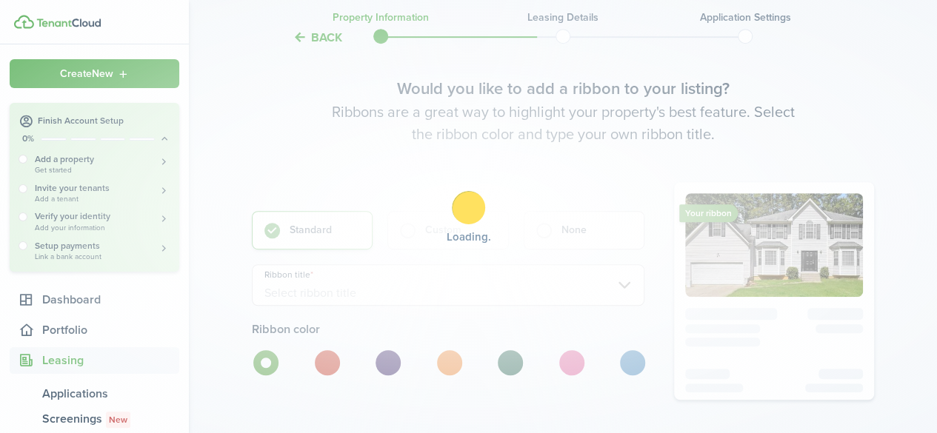
scroll to position [3162, 0]
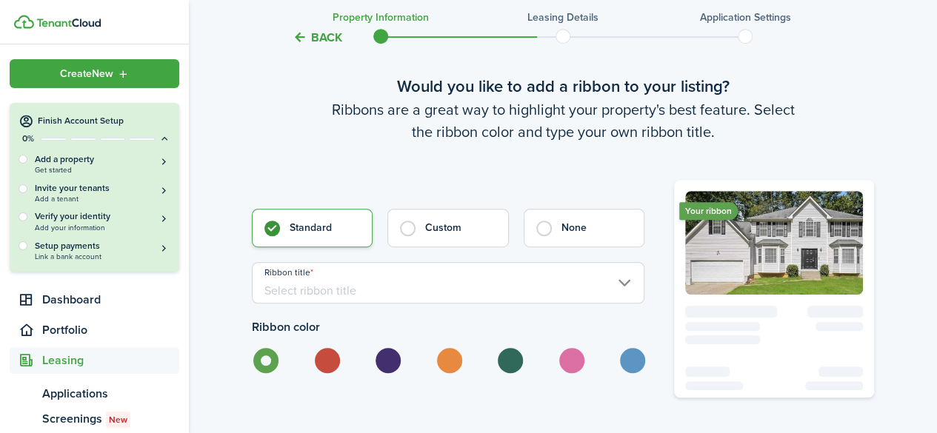
click at [554, 297] on input "Ribbon title" at bounding box center [448, 282] width 393 height 41
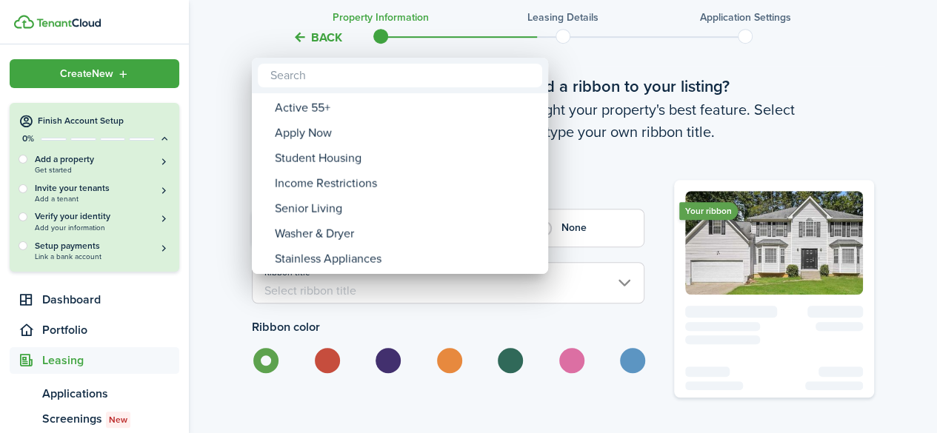
click at [392, 301] on div at bounding box center [468, 216] width 1174 height 670
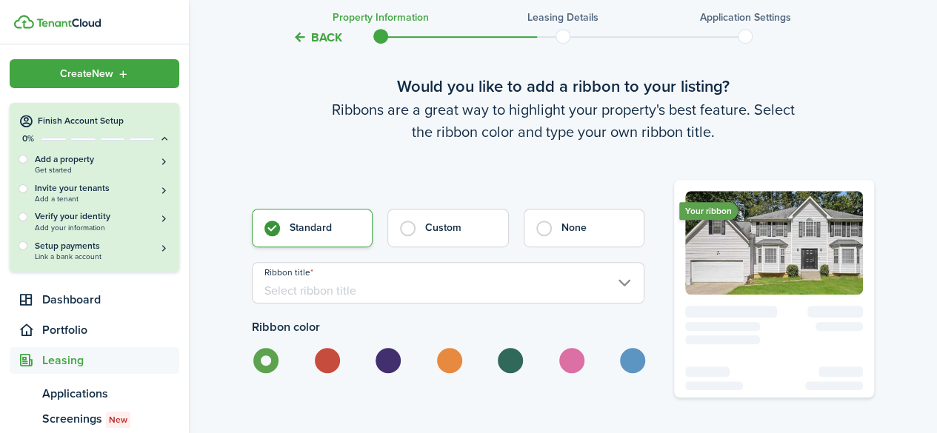
click at [351, 297] on input "Ribbon title" at bounding box center [448, 282] width 393 height 41
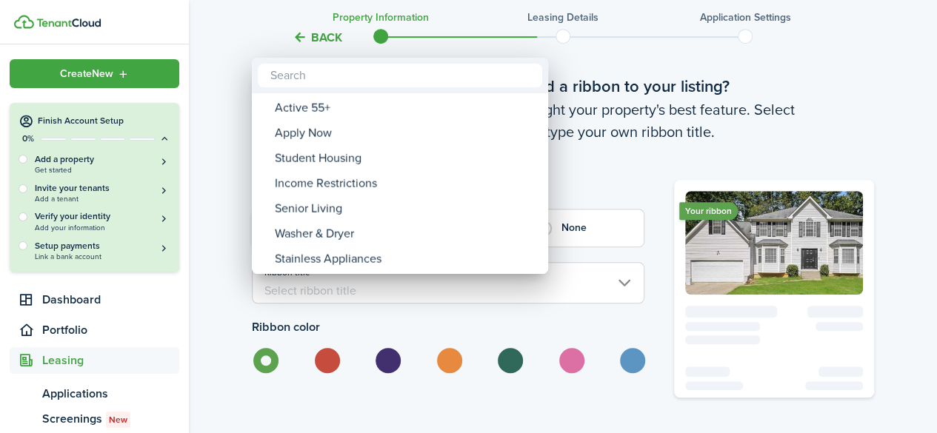
click at [387, 303] on div at bounding box center [468, 216] width 1174 height 670
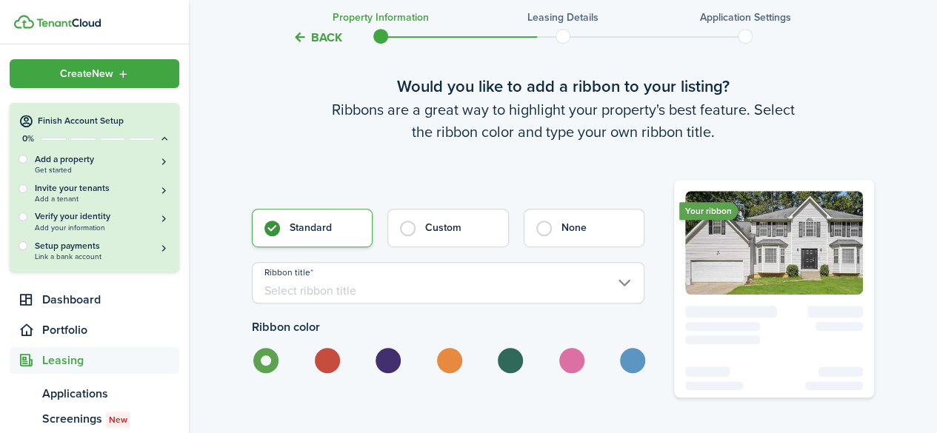
click at [392, 304] on input "Ribbon title" at bounding box center [448, 282] width 393 height 41
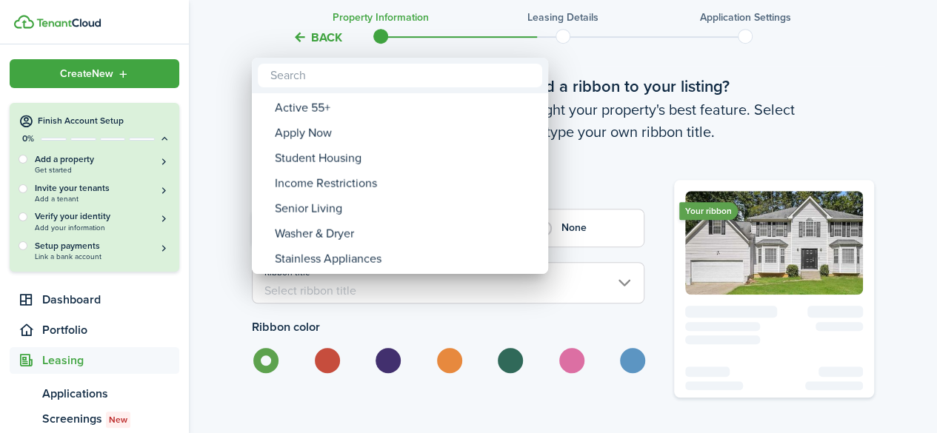
click at [443, 314] on div at bounding box center [468, 216] width 1174 height 670
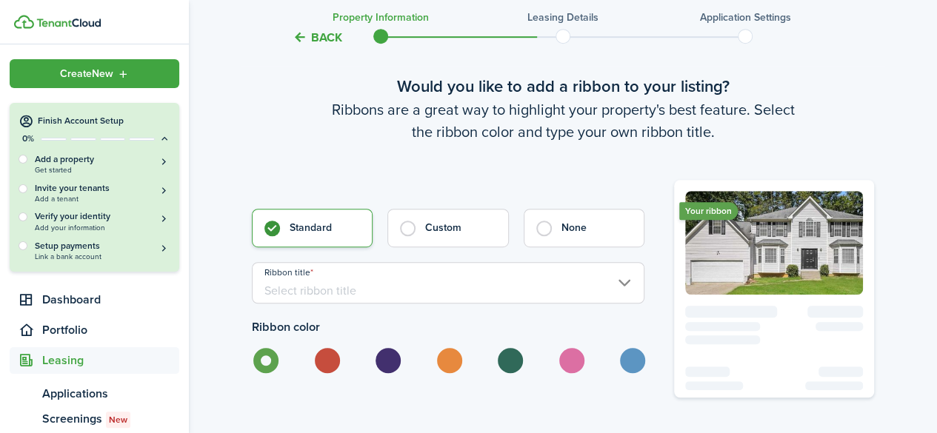
click at [513, 291] on input "Ribbon title" at bounding box center [448, 282] width 393 height 41
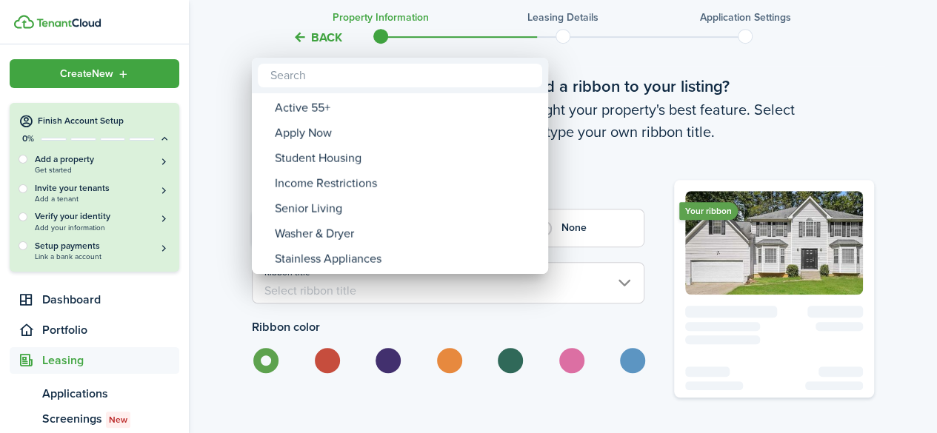
click at [419, 334] on div at bounding box center [468, 216] width 1174 height 670
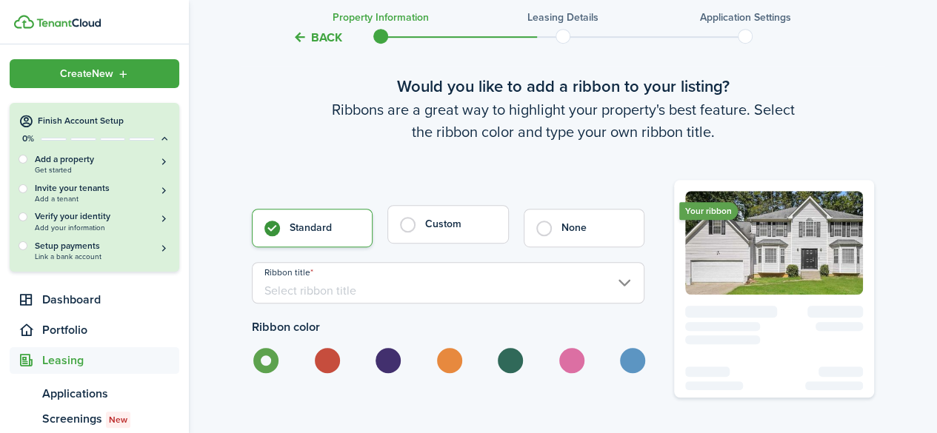
click at [443, 232] on control-radio-card-title "Custom" at bounding box center [458, 224] width 67 height 15
radio input "false"
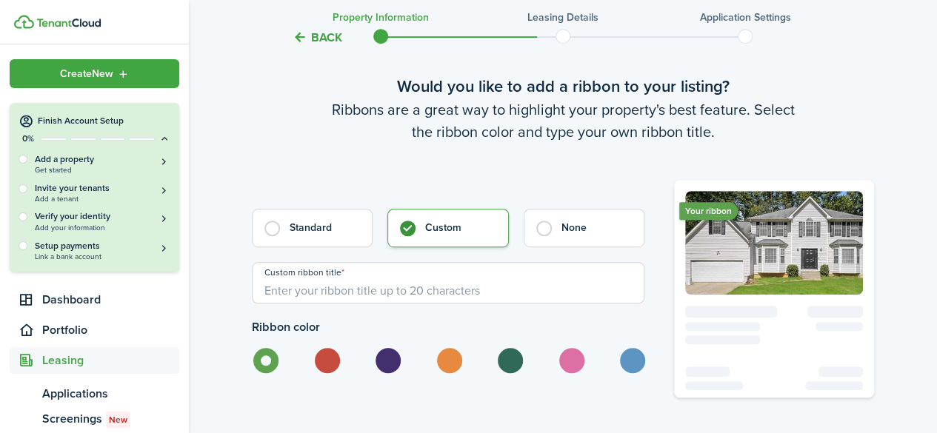
click at [469, 304] on input "Custom ribbon title" at bounding box center [448, 282] width 393 height 41
click at [542, 244] on label "None" at bounding box center [584, 224] width 121 height 39
radio input "false"
radio input "true"
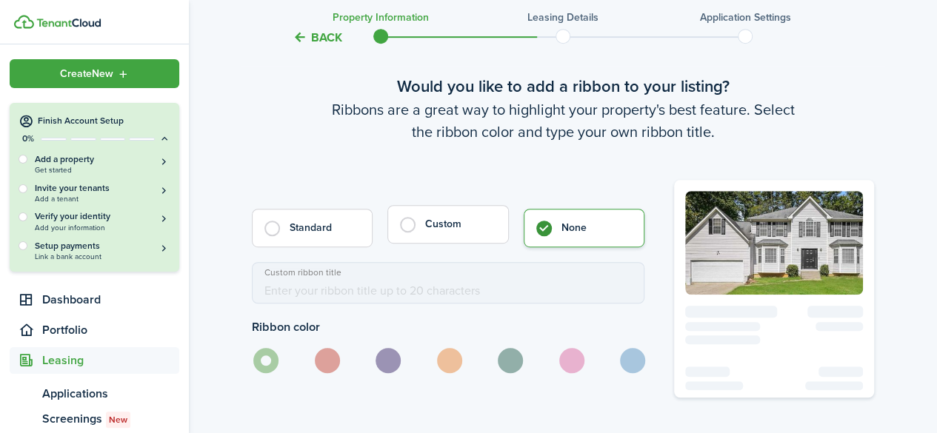
click at [436, 247] on control-choice-item-wrapper "Custom" at bounding box center [447, 228] width 121 height 39
radio input "true"
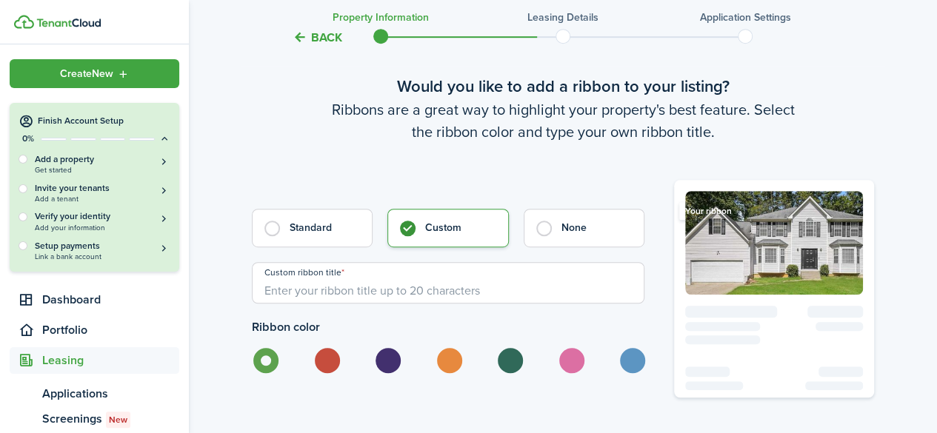
click at [385, 304] on input "Custom ribbon title" at bounding box center [448, 282] width 393 height 41
click at [296, 304] on input "Custom ribbon title" at bounding box center [448, 282] width 393 height 41
paste input "Charming 3 Bedroom, 2 Bathroom Home – Comfortable Living with Modern Touches"
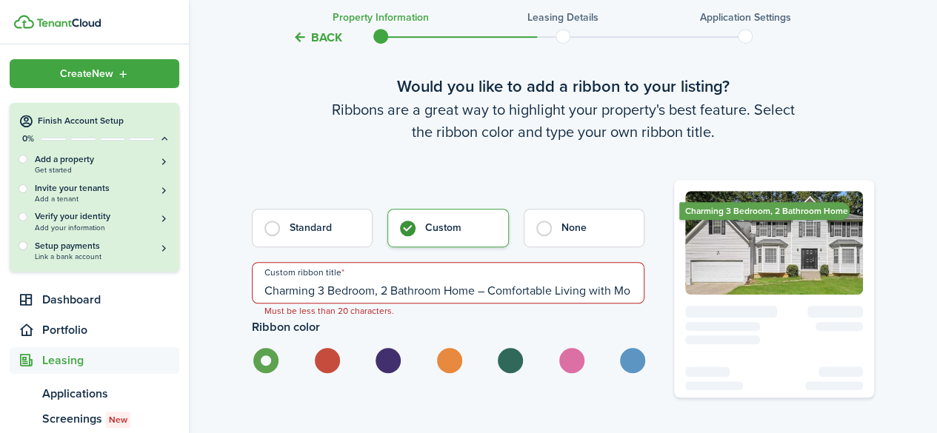
scroll to position [0, 0]
click at [313, 304] on input "Charming 3 Bedroom, 2 Bathroom Home" at bounding box center [448, 282] width 393 height 41
click at [313, 304] on input "3 Bedroom, 2 Bathroom Home" at bounding box center [448, 282] width 393 height 41
click at [323, 304] on input "3 Bedroom, 2 Bathroom Home" at bounding box center [448, 282] width 393 height 41
click at [362, 304] on input "3 Bed, 2 Bathroom Home" at bounding box center [448, 282] width 393 height 41
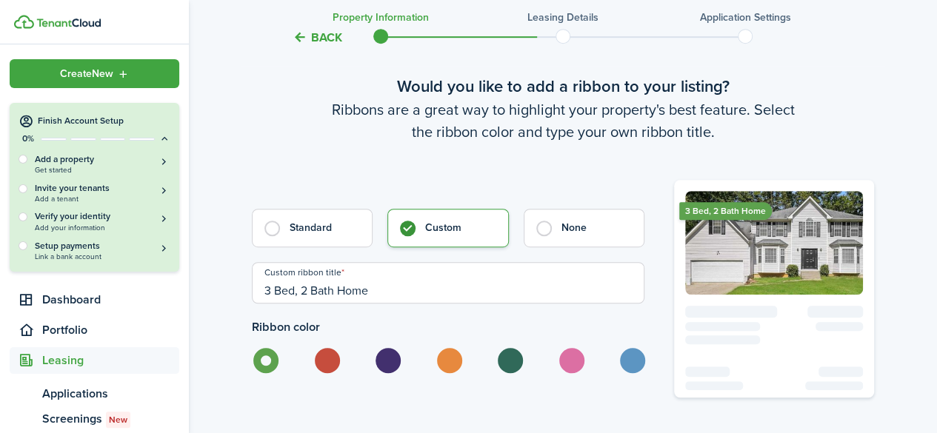
click at [299, 304] on input "3 Bed, 2 Bath Home" at bounding box center [448, 282] width 393 height 41
click at [302, 304] on input "3 Bed, 2 Bath Home" at bounding box center [448, 282] width 393 height 41
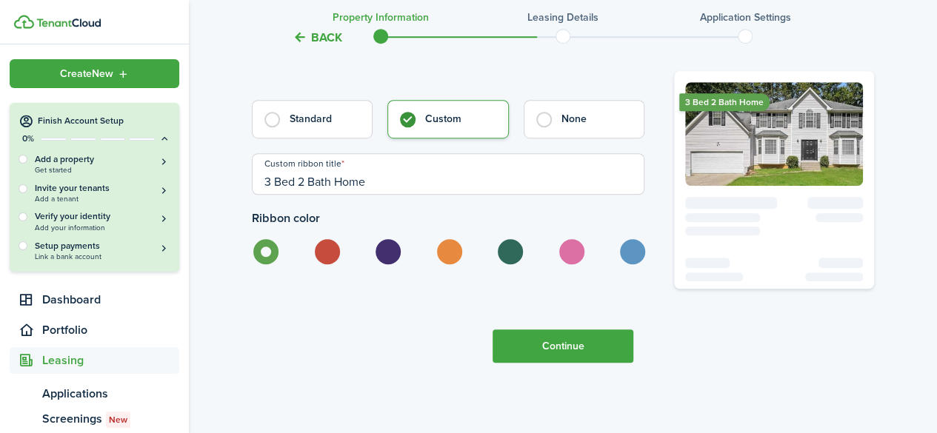
type input "3 Bed 2 Bath Home"
click at [519, 340] on button "Continue" at bounding box center [563, 346] width 141 height 33
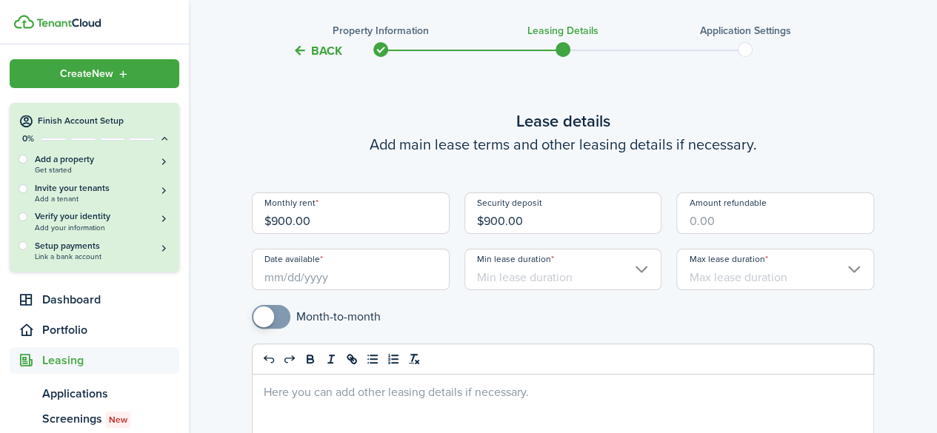
scroll to position [41, 0]
click at [279, 278] on input "Date available" at bounding box center [351, 267] width 198 height 41
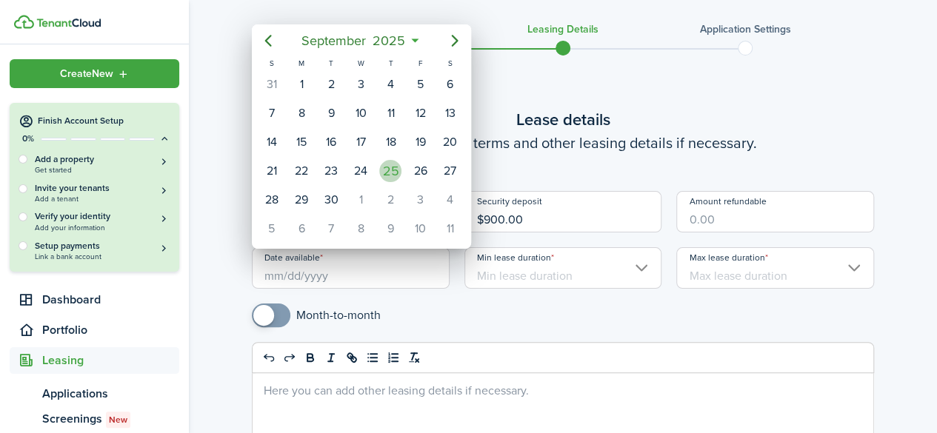
drag, startPoint x: 279, startPoint y: 278, endPoint x: 387, endPoint y: 160, distance: 159.9
click at [387, 160] on div "[DATE] S M T W T F S 27 28 29 30 [DATE] 1 2 3 4 5 6 7 8 9 10 11 12 13 14 15 16 …" at bounding box center [468, 216] width 937 height 433
click at [387, 160] on div "25" at bounding box center [390, 171] width 22 height 22
type input "[DATE]"
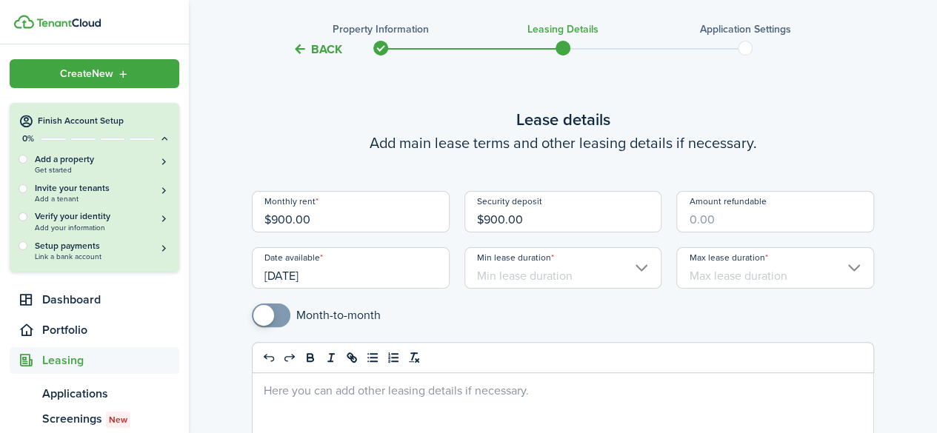
click at [502, 273] on input "Min lease duration" at bounding box center [563, 267] width 198 height 41
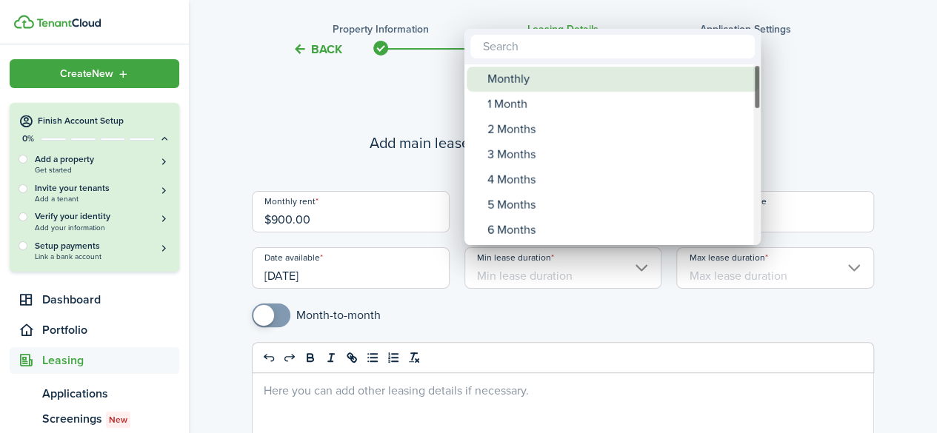
click at [524, 79] on div "Monthly" at bounding box center [618, 79] width 262 height 25
type input "Monthly"
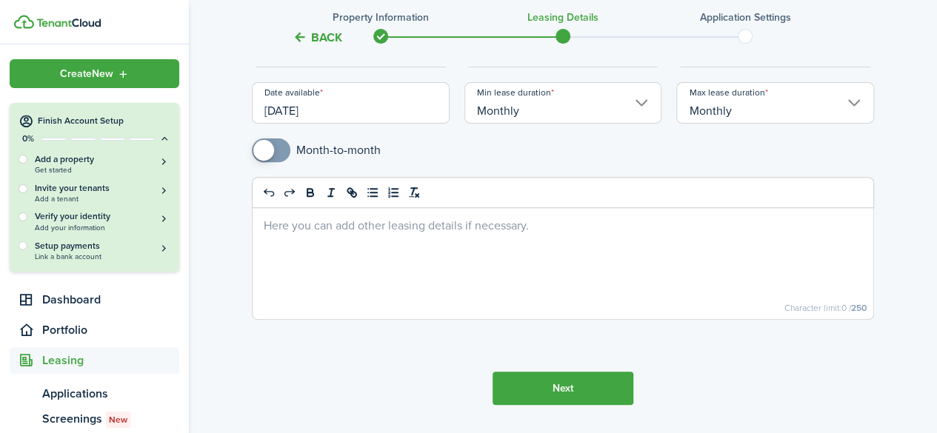
scroll to position [207, 0]
checkbox input "true"
click at [276, 145] on span at bounding box center [271, 150] width 15 height 24
click at [538, 393] on button "Next" at bounding box center [563, 387] width 141 height 33
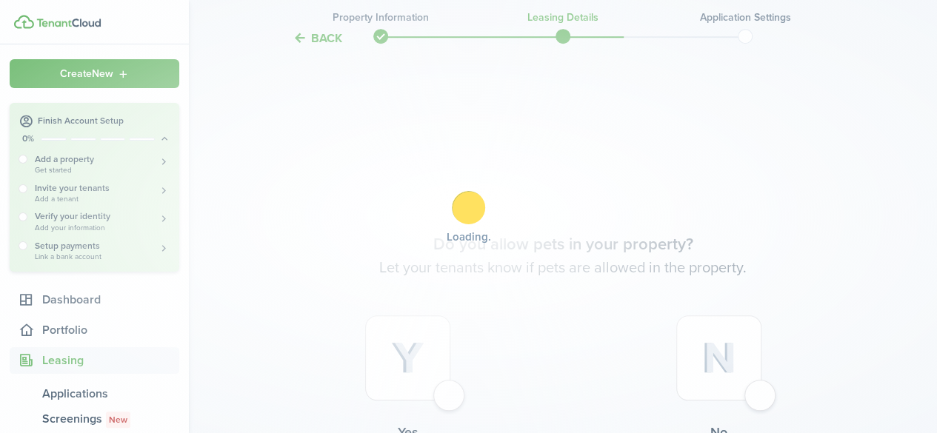
scroll to position [582, 0]
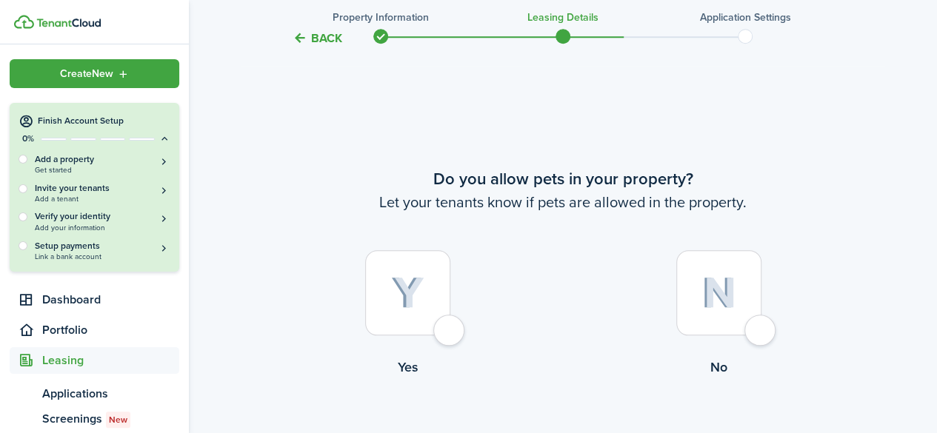
click at [447, 322] on div at bounding box center [407, 292] width 85 height 85
radio input "true"
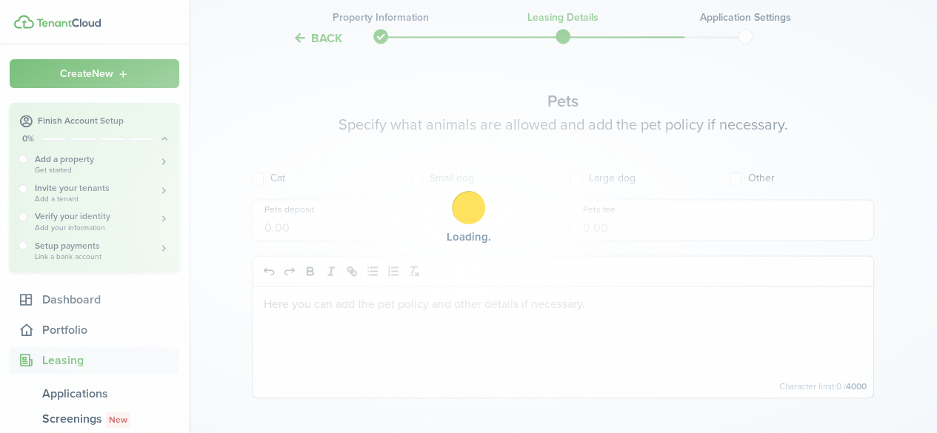
scroll to position [1015, 0]
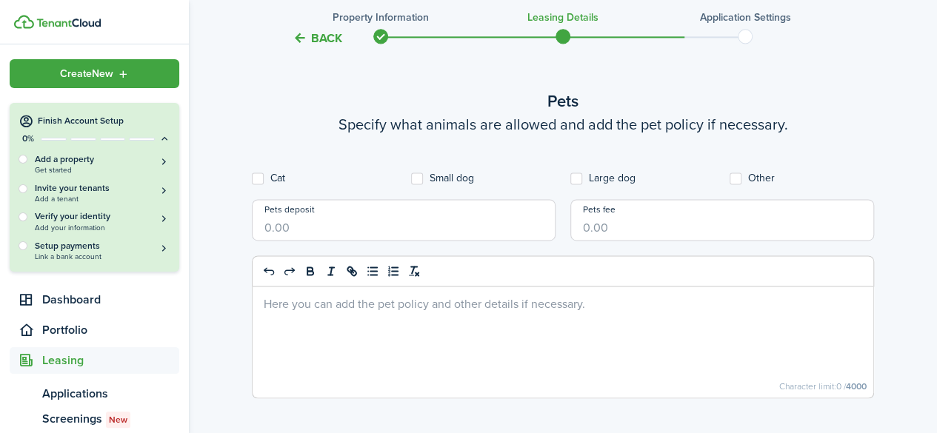
click at [260, 179] on label "Cat" at bounding box center [268, 179] width 33 height 12
checkbox input "true"
click at [426, 175] on label "Small dog" at bounding box center [442, 179] width 63 height 12
checkbox input "true"
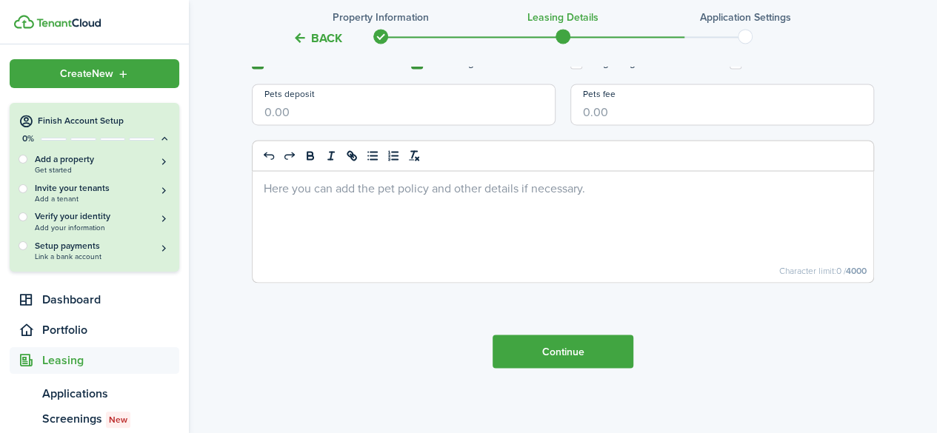
scroll to position [1134, 0]
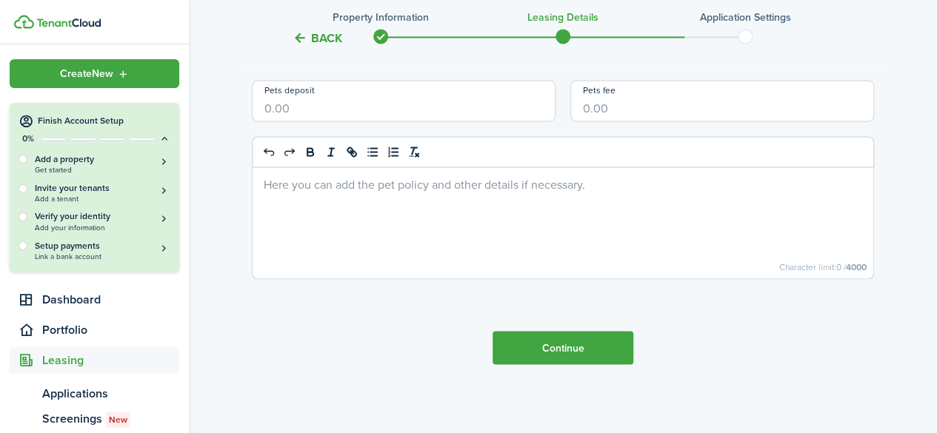
click at [542, 347] on button "Continue" at bounding box center [563, 347] width 141 height 33
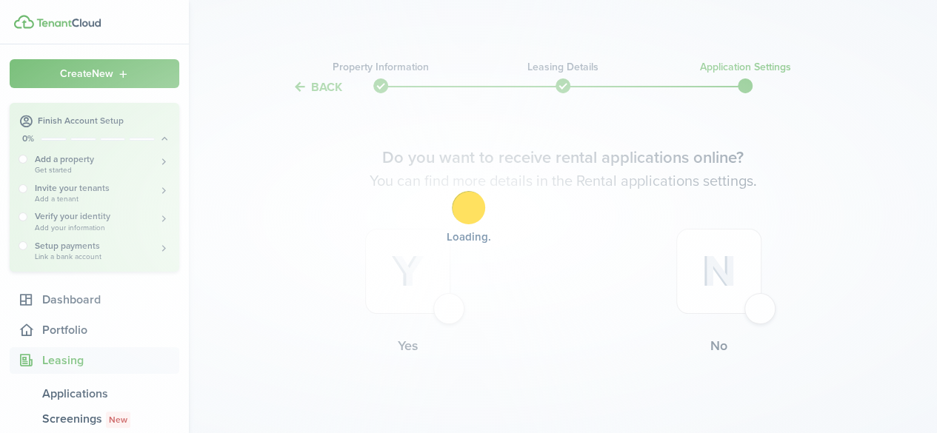
scroll to position [0, 0]
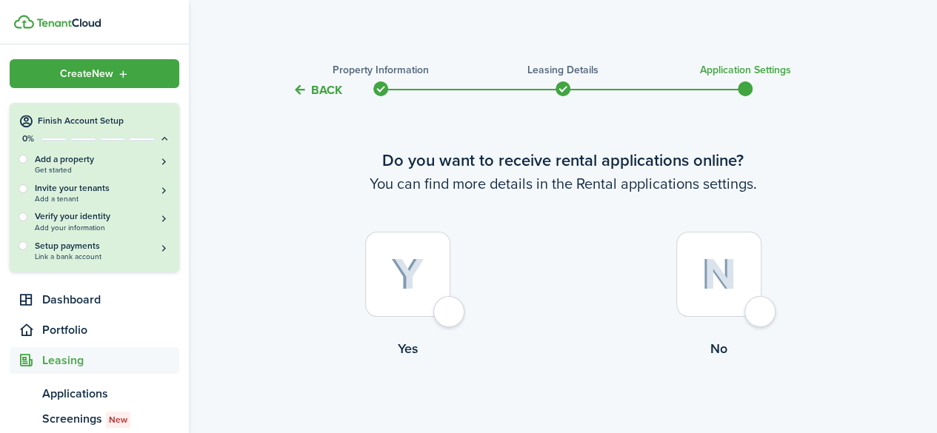
click at [726, 284] on img at bounding box center [719, 275] width 35 height 32
radio input "true"
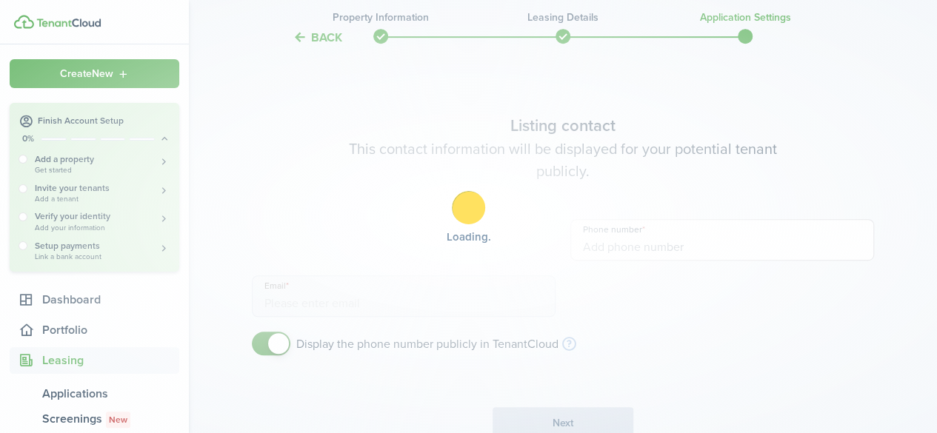
scroll to position [337, 0]
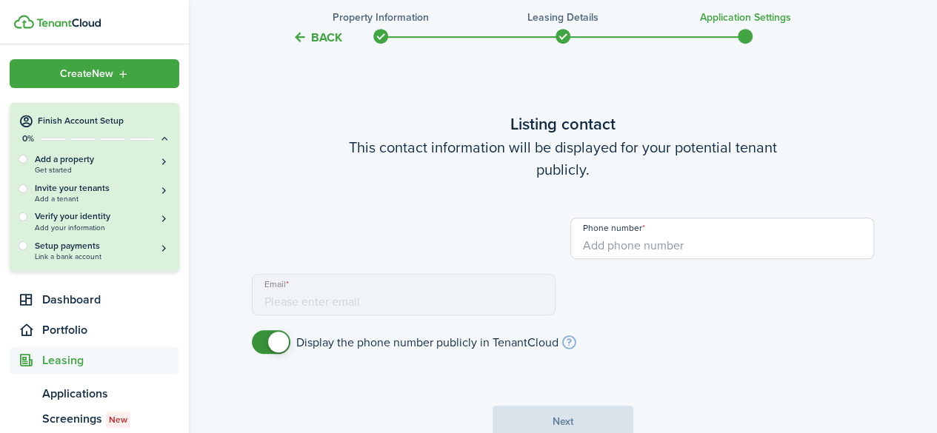
click at [467, 242] on loading-skeleton at bounding box center [404, 238] width 304 height 41
type input "[PHONE_NUMBER]"
type input "[EMAIL_ADDRESS][DOMAIN_NAME]"
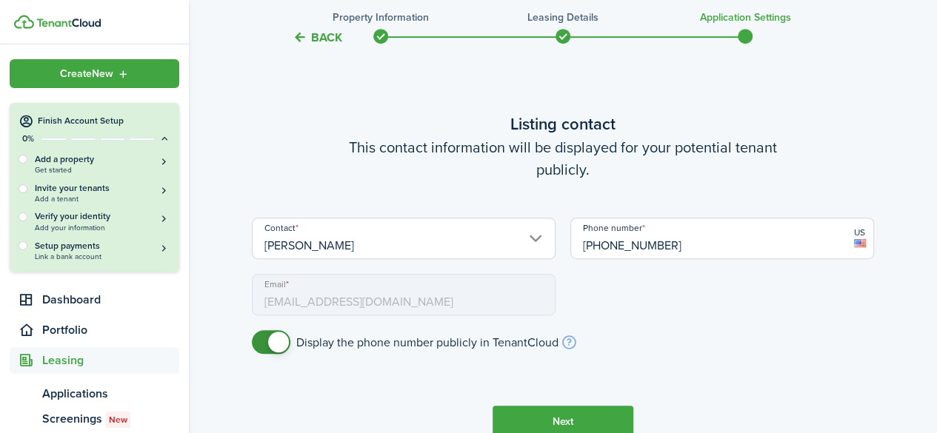
click at [324, 301] on mbsc-input "Email [EMAIL_ADDRESS][DOMAIN_NAME]" at bounding box center [404, 294] width 304 height 41
click at [335, 300] on mbsc-input "Email [EMAIL_ADDRESS][DOMAIN_NAME]" at bounding box center [404, 294] width 304 height 41
click at [679, 243] on input "[PHONE_NUMBER]" at bounding box center [722, 238] width 304 height 41
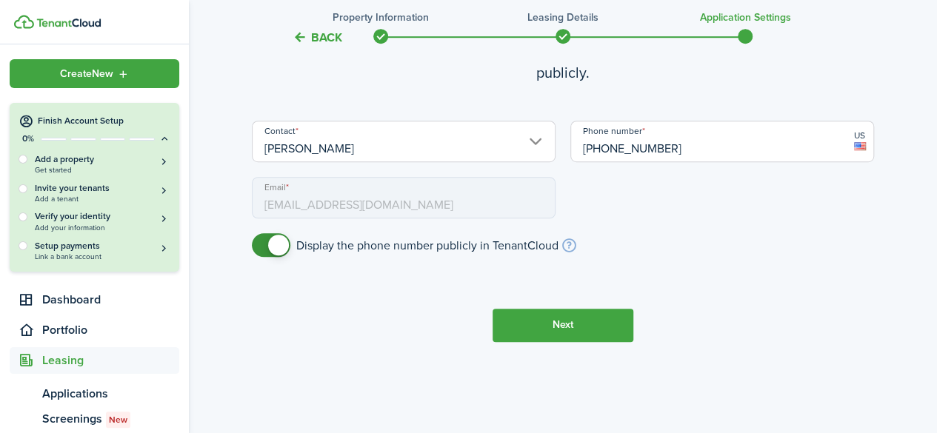
scroll to position [435, 0]
click at [624, 310] on button "Next" at bounding box center [563, 324] width 141 height 33
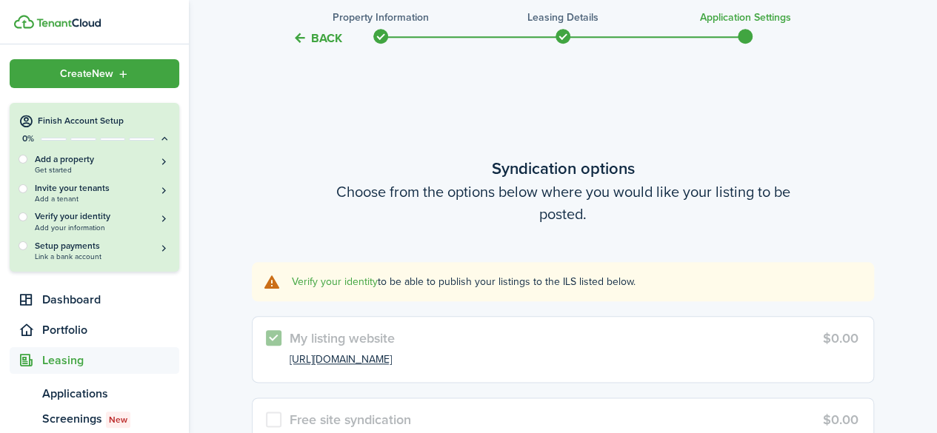
scroll to position [704, 0]
click at [330, 281] on link "Verify your identity" at bounding box center [335, 281] width 86 height 16
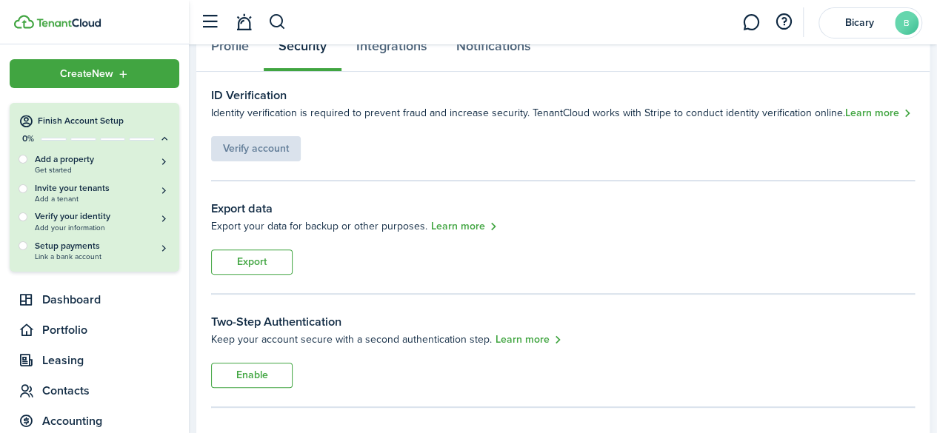
scroll to position [108, 0]
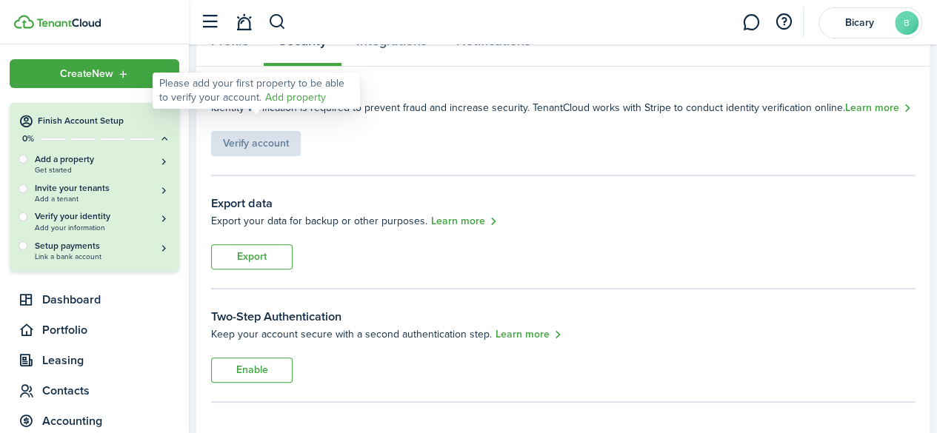
click at [276, 148] on div "Verify account" at bounding box center [256, 136] width 90 height 40
click at [259, 140] on div "Verify account" at bounding box center [256, 136] width 90 height 40
click at [254, 141] on div "Verify account" at bounding box center [256, 136] width 90 height 40
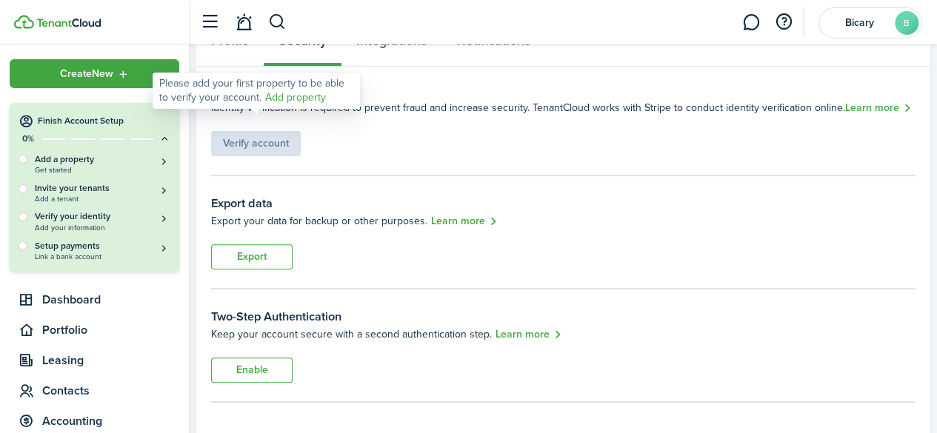
click at [294, 96] on link "Add property" at bounding box center [295, 98] width 61 height 16
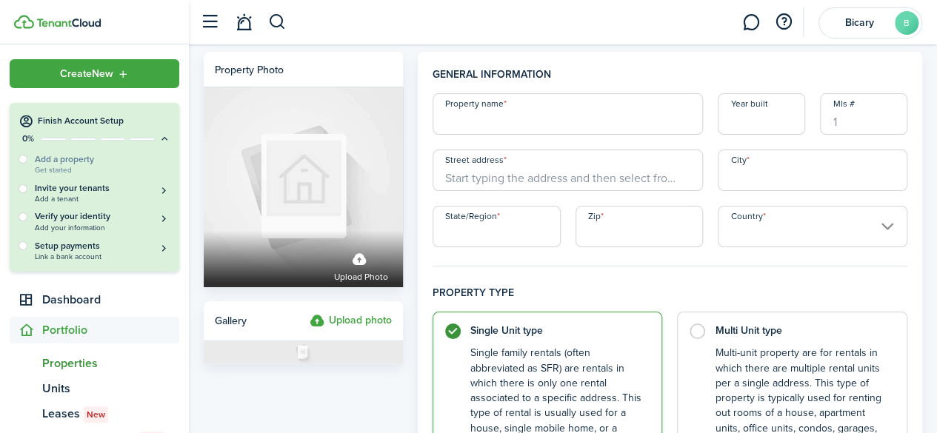
click at [455, 121] on input "Property name" at bounding box center [568, 113] width 271 height 41
click at [71, 365] on span "Properties" at bounding box center [110, 364] width 137 height 18
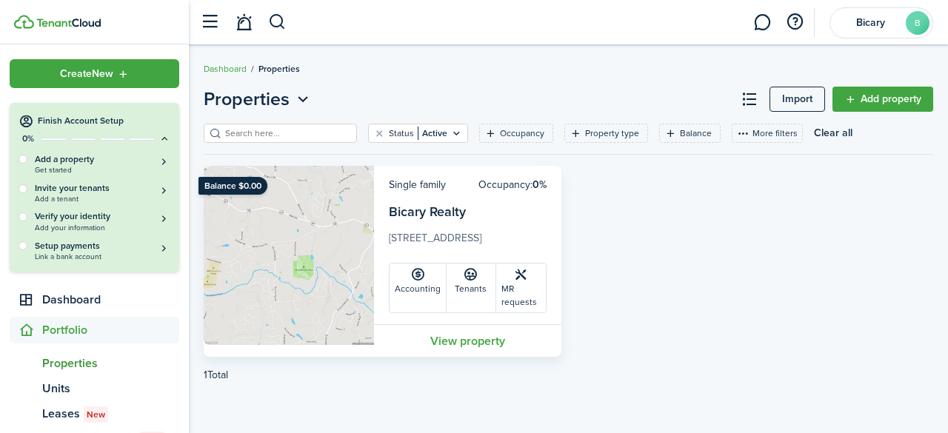
click at [199, 19] on button "button" at bounding box center [210, 22] width 28 height 28
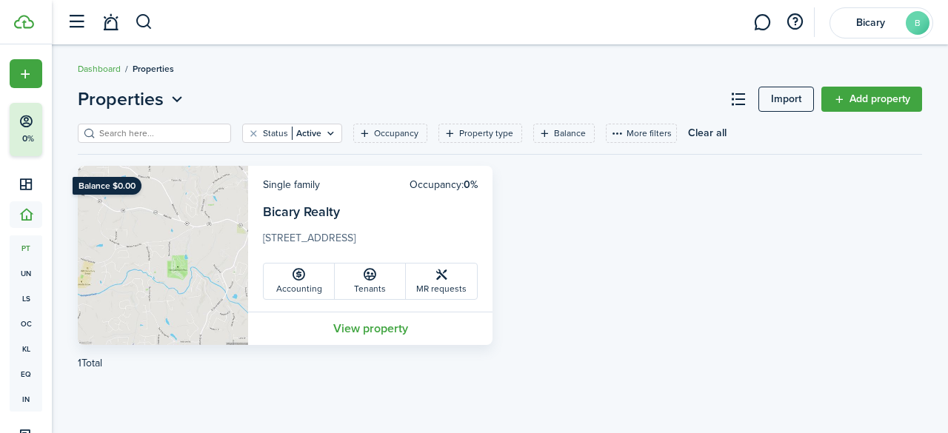
click at [84, 34] on button "button" at bounding box center [76, 22] width 28 height 28
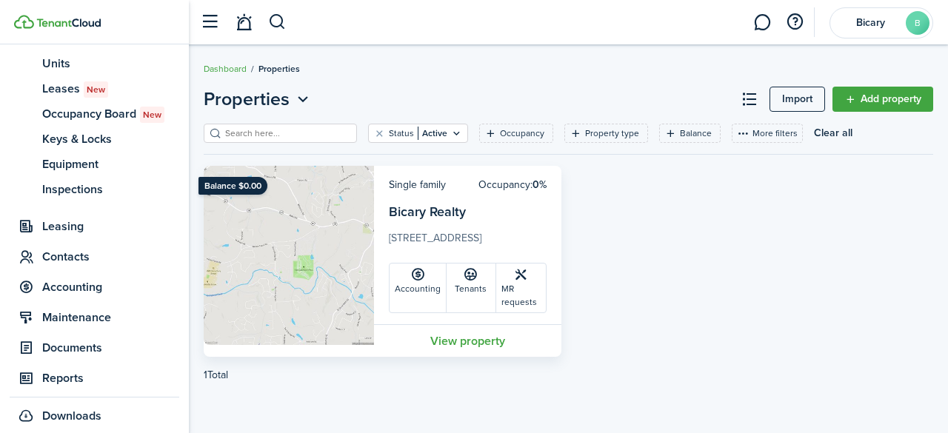
scroll to position [278, 0]
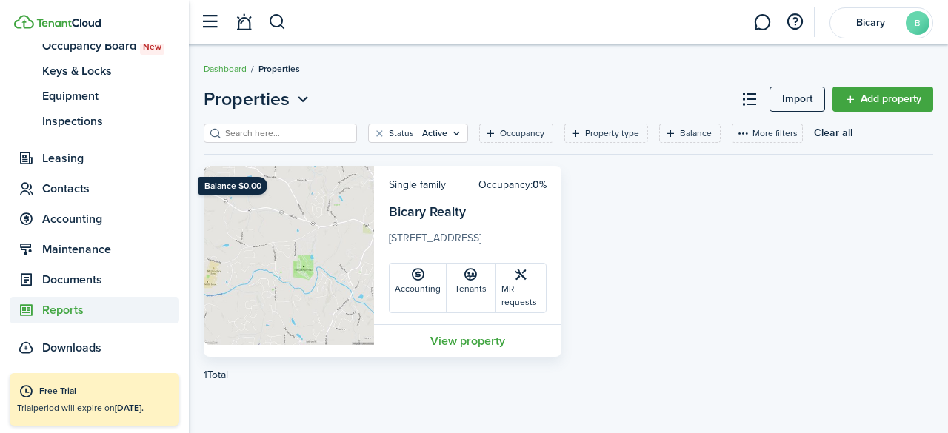
click at [90, 310] on span "Reports" at bounding box center [110, 310] width 137 height 18
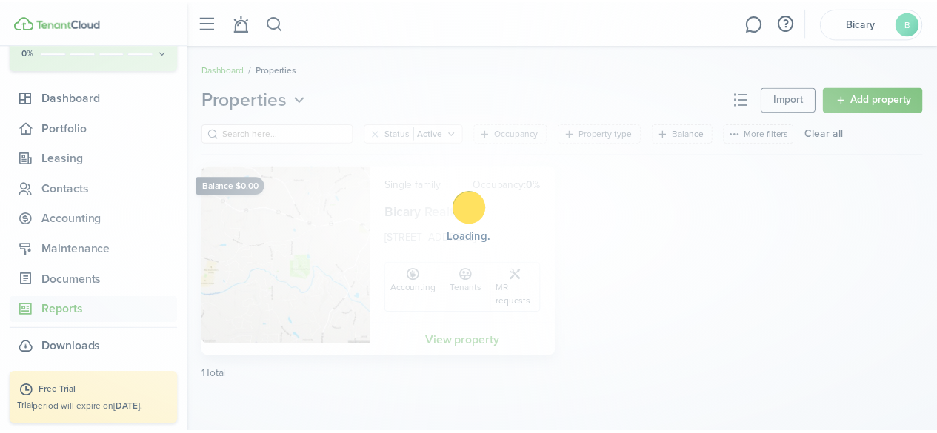
scroll to position [87, 0]
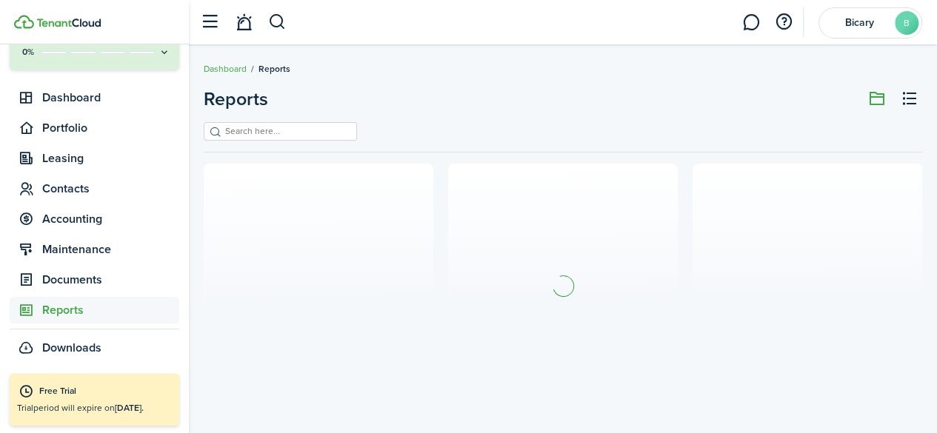
click at [221, 32] on button "button" at bounding box center [210, 22] width 28 height 28
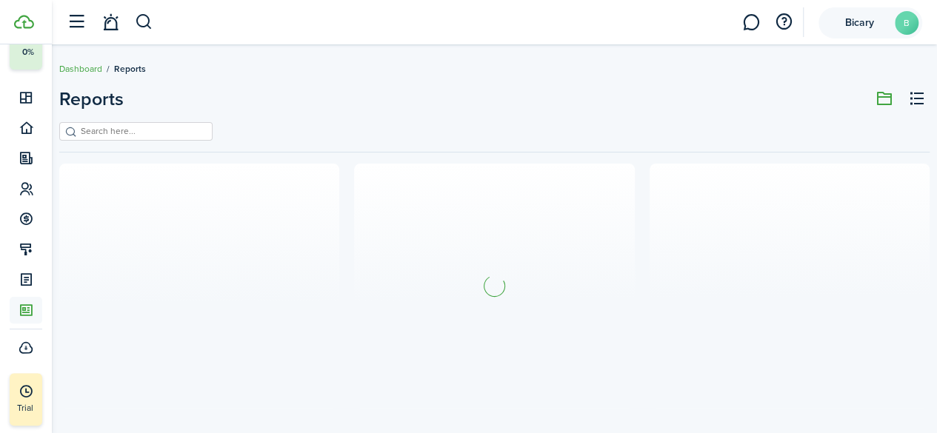
click at [907, 23] on avatar-text "B" at bounding box center [907, 23] width 24 height 24
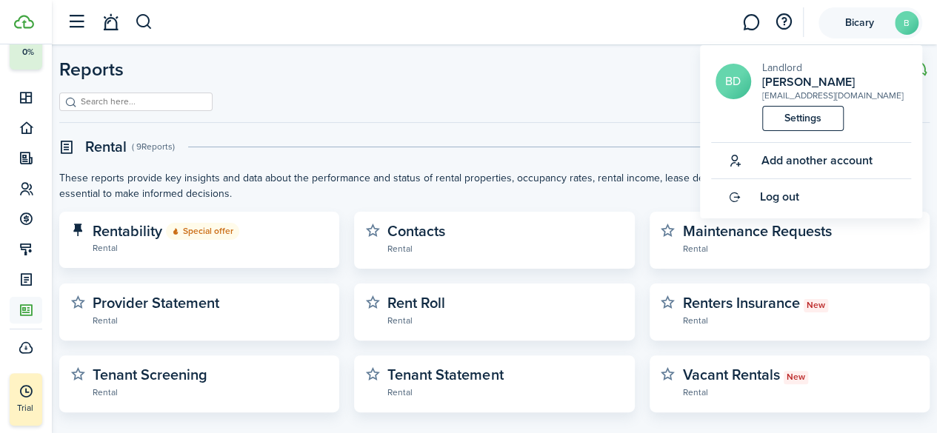
scroll to position [0, 0]
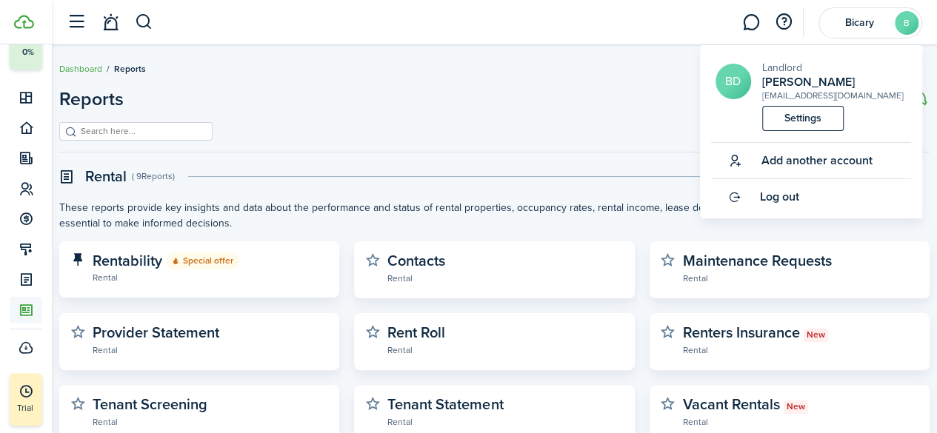
click at [808, 119] on link "Settings" at bounding box center [802, 118] width 81 height 25
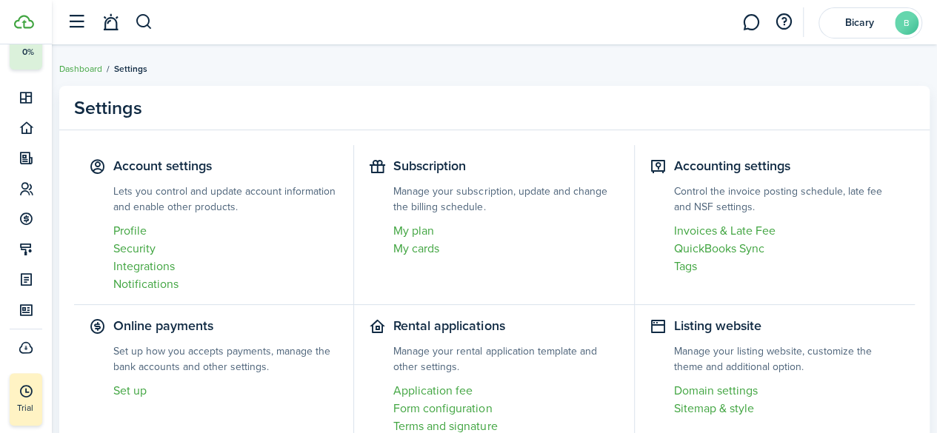
click at [199, 224] on link "Profile" at bounding box center [225, 231] width 225 height 18
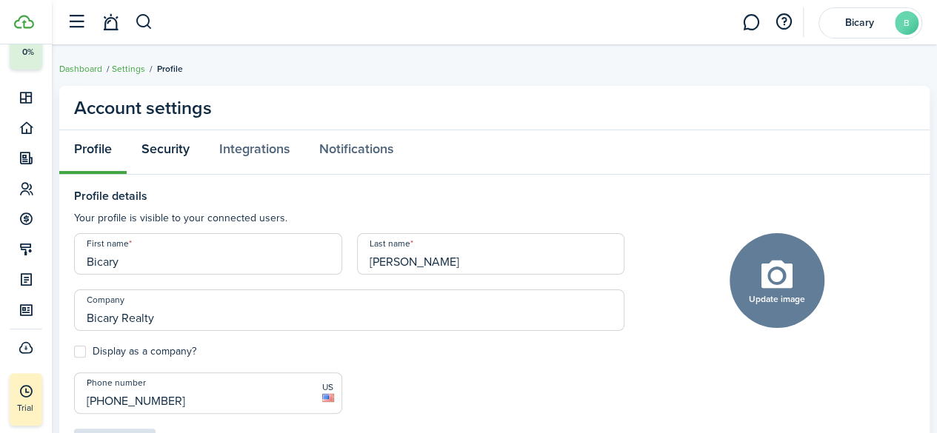
click at [163, 141] on link "Security" at bounding box center [166, 152] width 78 height 44
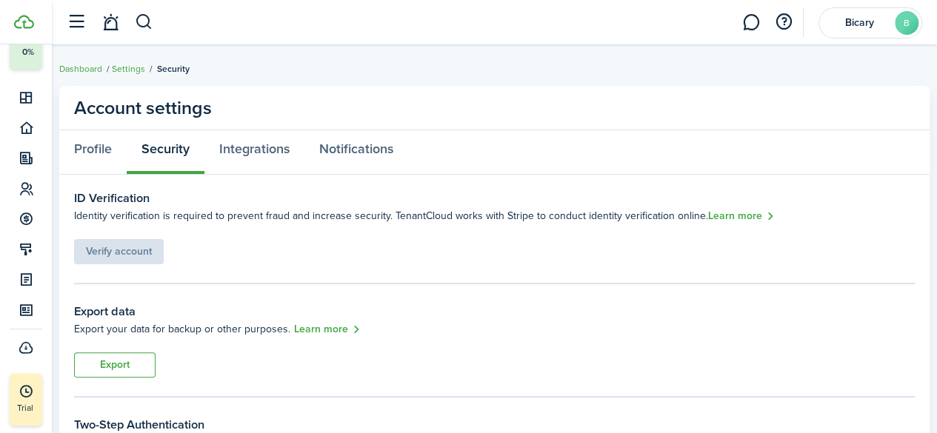
click at [132, 208] on span "Identity verification is required to prevent fraud and increase security. Tenan…" at bounding box center [391, 216] width 634 height 16
click at [98, 146] on link "Profile" at bounding box center [92, 152] width 67 height 44
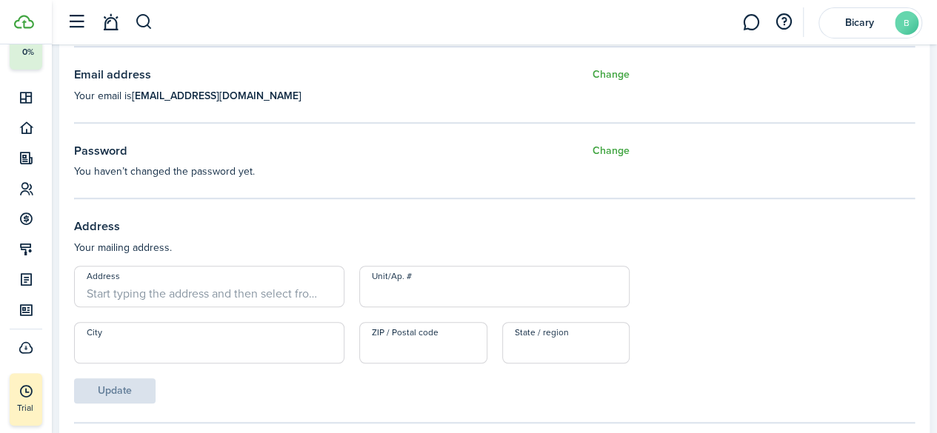
scroll to position [448, 0]
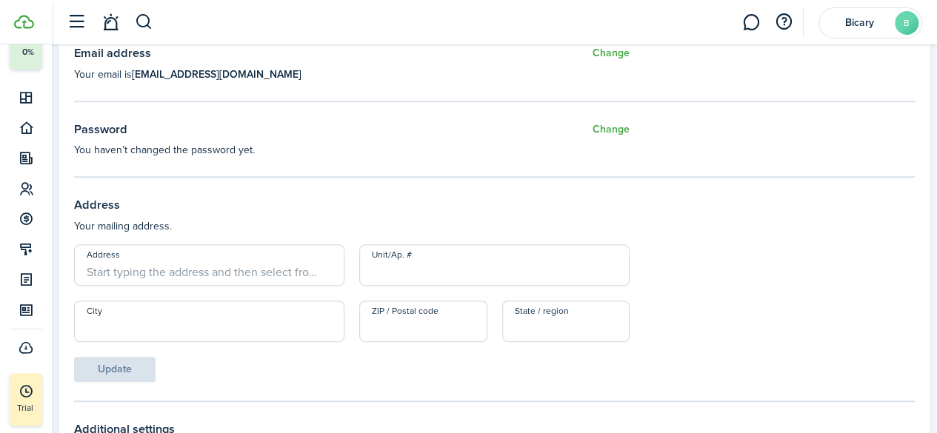
click at [161, 264] on input "Address" at bounding box center [209, 264] width 270 height 41
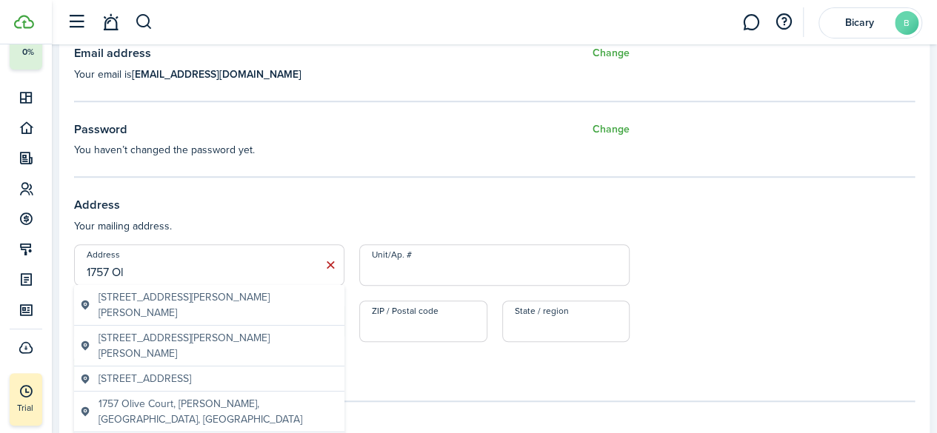
type input "[STREET_ADDRESS]"
type input "Jesup"
type input "31545"
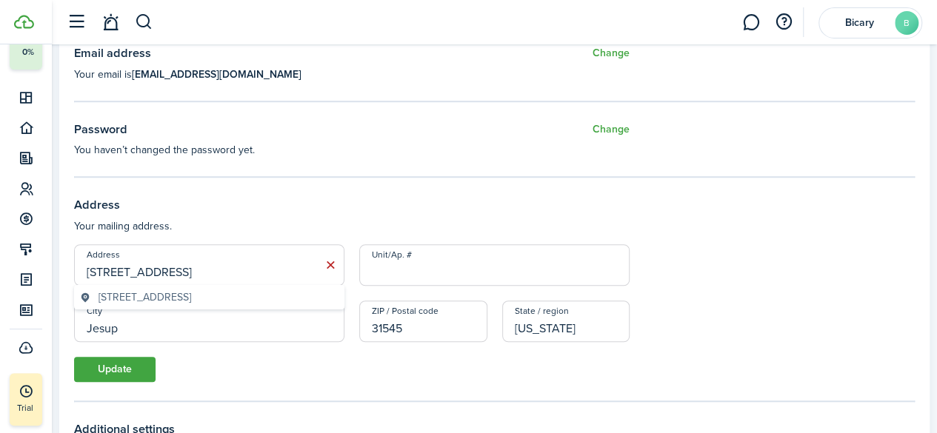
click at [402, 265] on input "Unit/Ap. #" at bounding box center [494, 264] width 270 height 41
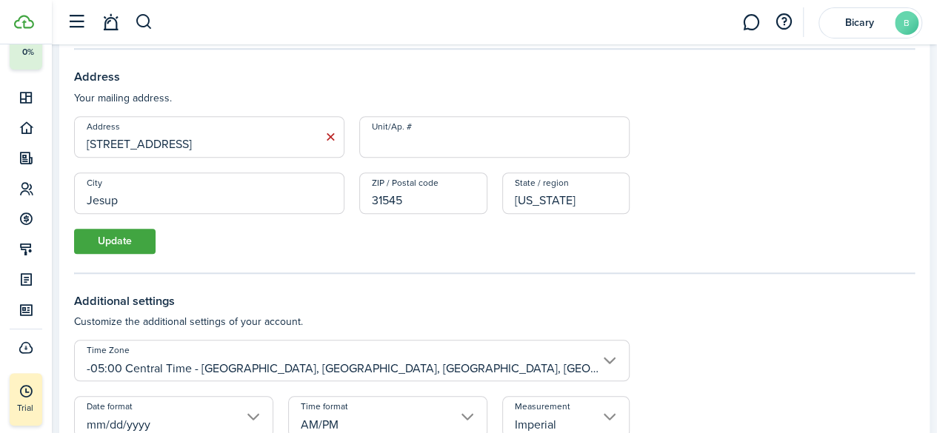
scroll to position [578, 0]
click at [121, 236] on button "Update" at bounding box center [114, 239] width 81 height 25
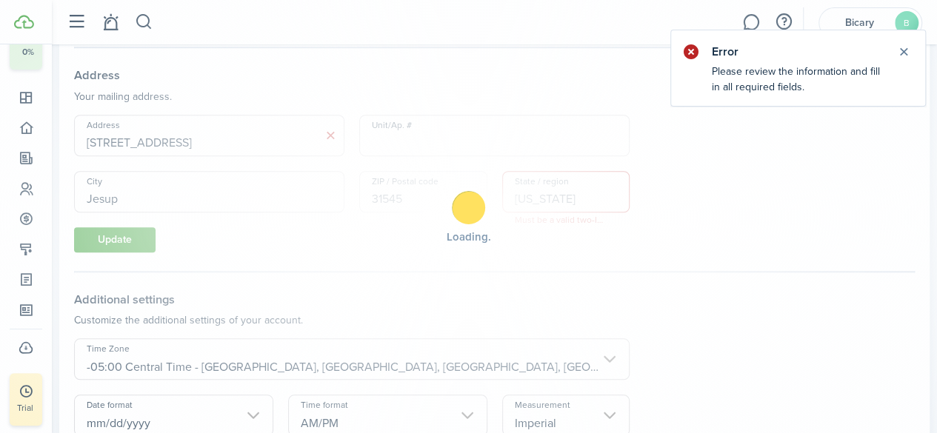
scroll to position [553, 0]
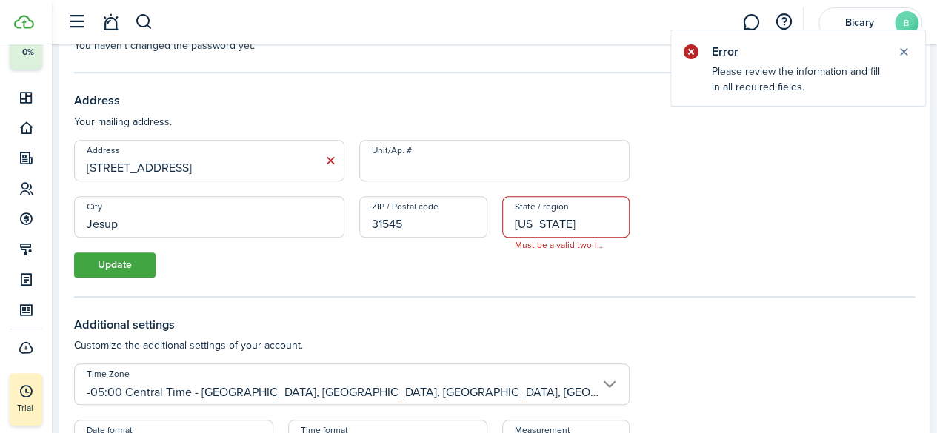
click at [564, 235] on input "[US_STATE]" at bounding box center [566, 216] width 128 height 41
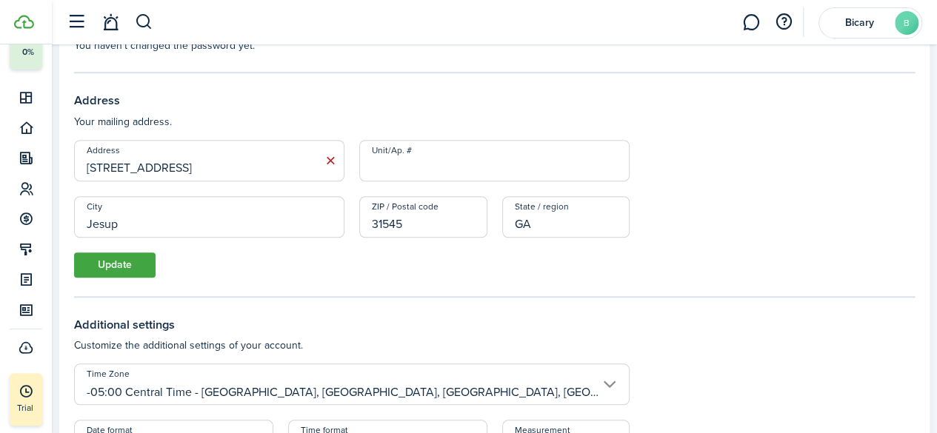
type input "GA"
click at [136, 273] on button "Update" at bounding box center [114, 265] width 81 height 25
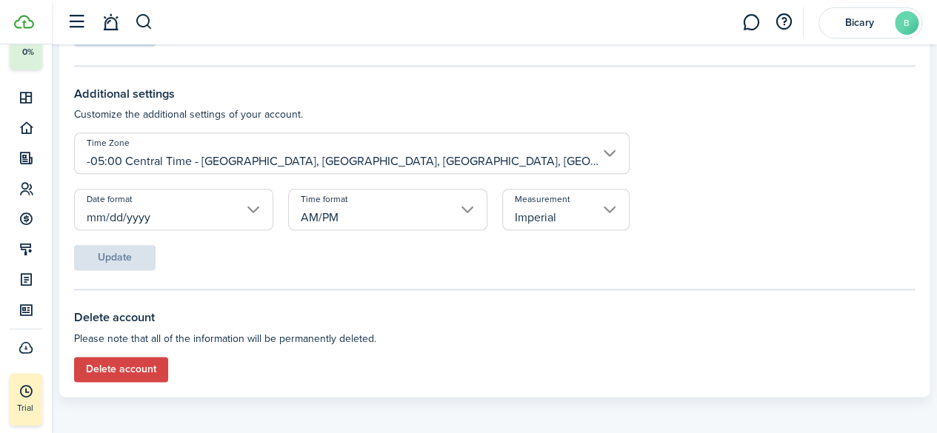
scroll to position [787, 0]
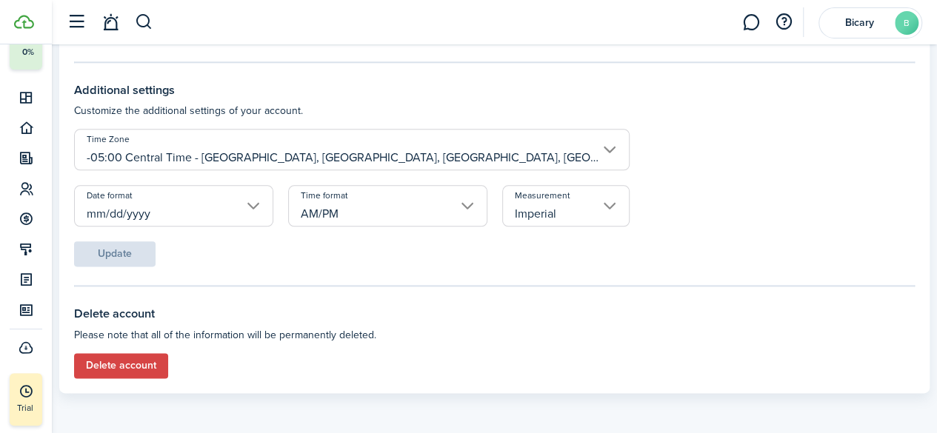
click at [200, 217] on input "mm/dd/yyyy" at bounding box center [173, 205] width 199 height 41
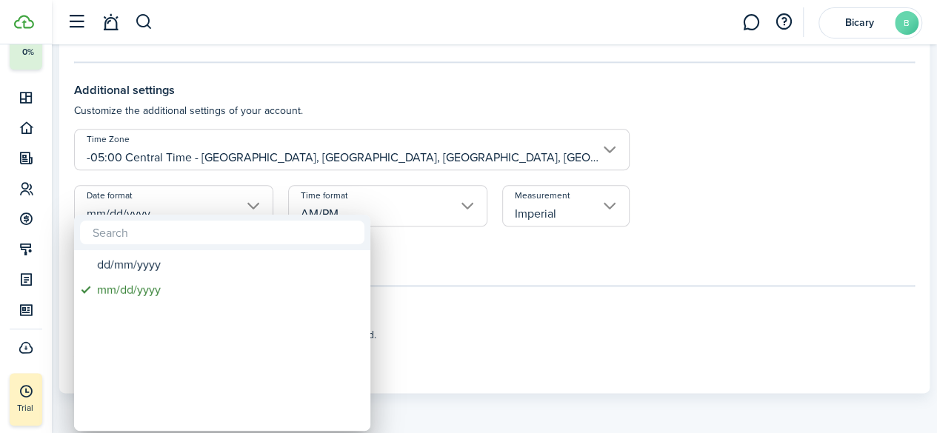
click at [200, 217] on div "dd/mm/yyyy mm/dd/yyyy" at bounding box center [468, 216] width 937 height 433
click at [213, 219] on div at bounding box center [222, 233] width 296 height 36
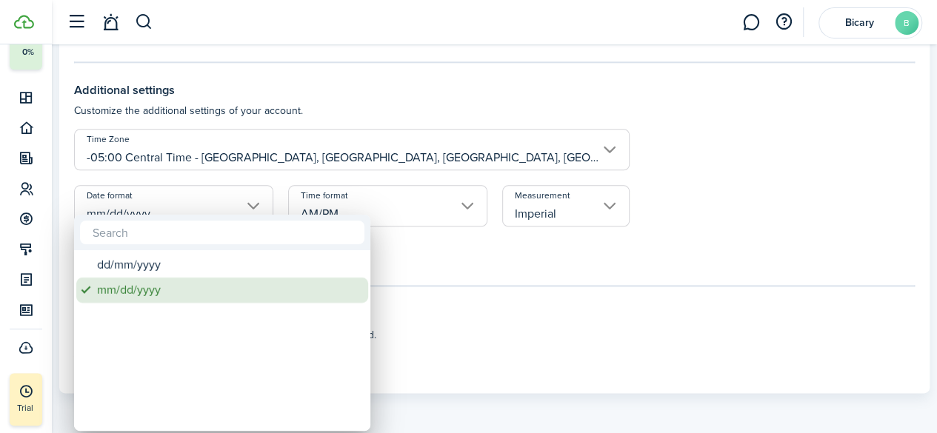
click at [150, 287] on div "mm/dd/yyyy" at bounding box center [228, 290] width 262 height 25
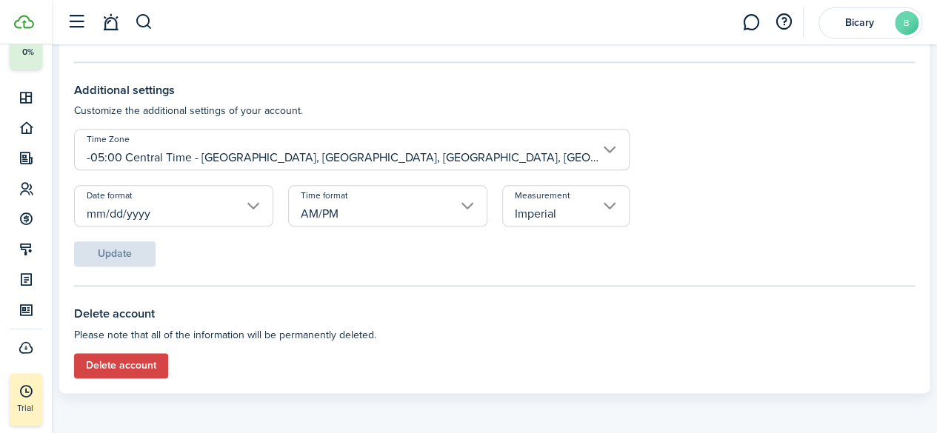
click at [349, 213] on input "AM/PM" at bounding box center [387, 205] width 199 height 41
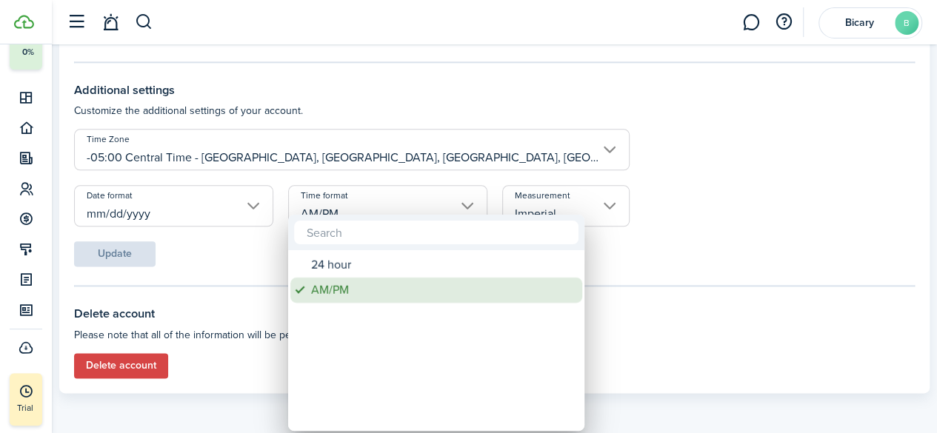
drag, startPoint x: 626, startPoint y: 249, endPoint x: 410, endPoint y: 288, distance: 219.1
click at [410, 288] on div "24 hour AM/PM" at bounding box center [468, 216] width 937 height 433
click at [410, 288] on div "AM/PM" at bounding box center [442, 290] width 262 height 25
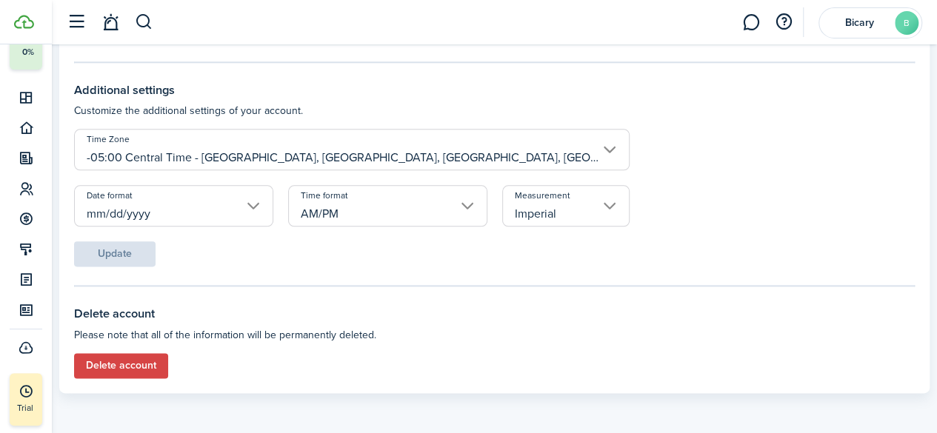
click at [536, 216] on input "Imperial" at bounding box center [566, 205] width 128 height 41
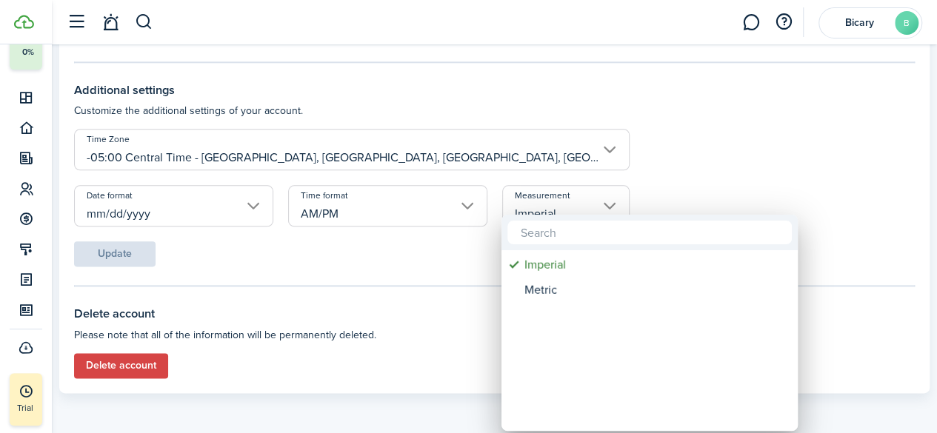
click at [422, 300] on div at bounding box center [468, 216] width 1174 height 670
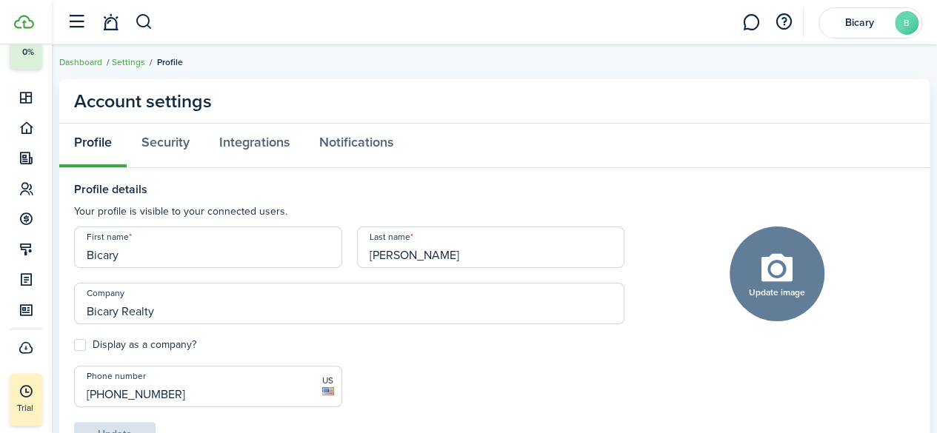
scroll to position [0, 0]
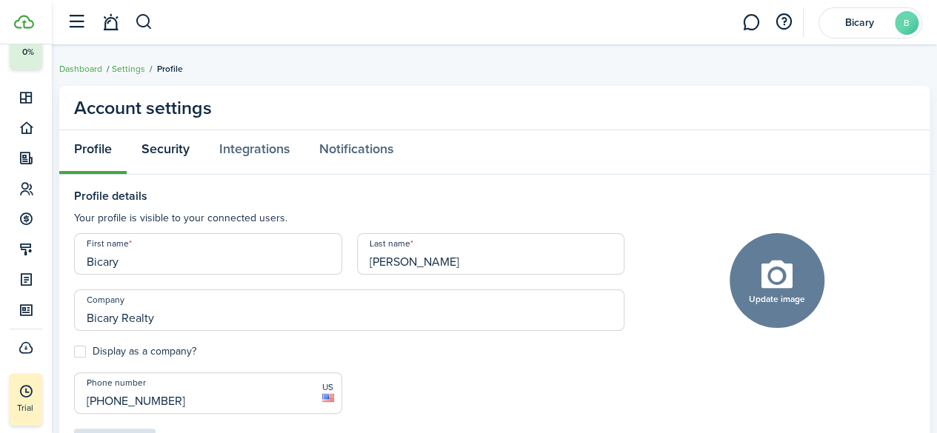
click at [173, 150] on link "Security" at bounding box center [166, 152] width 78 height 44
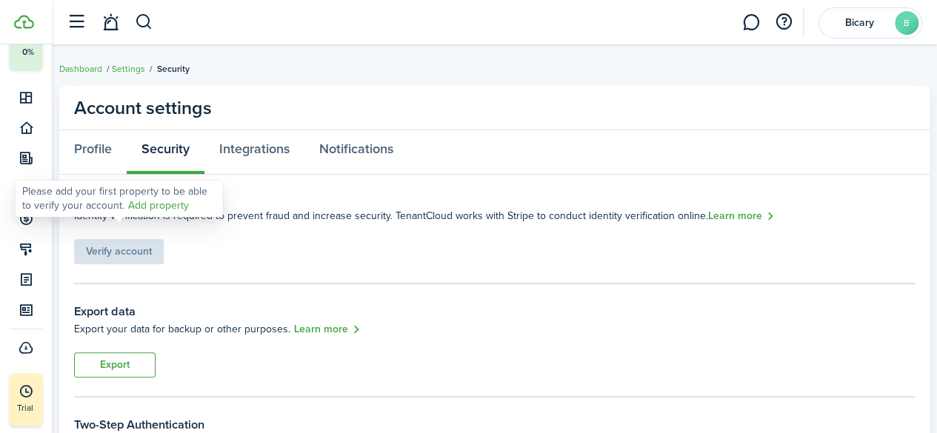
click at [124, 256] on div "Verify account" at bounding box center [119, 244] width 90 height 40
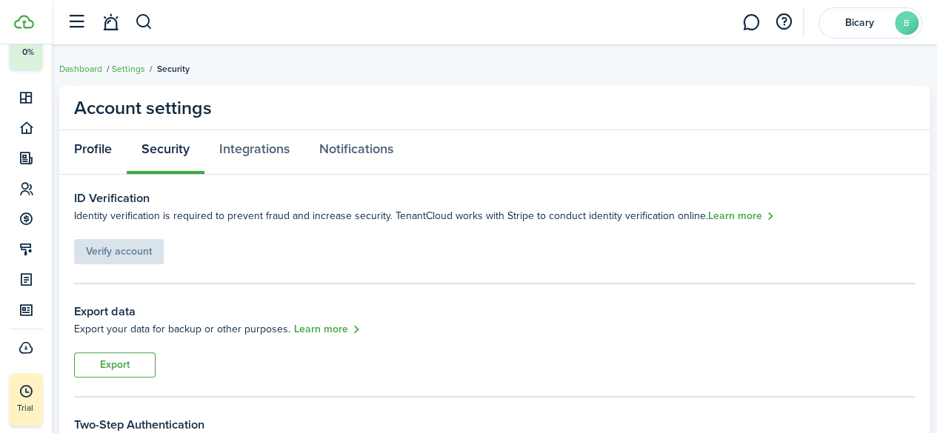
click at [86, 138] on link "Profile" at bounding box center [92, 152] width 67 height 44
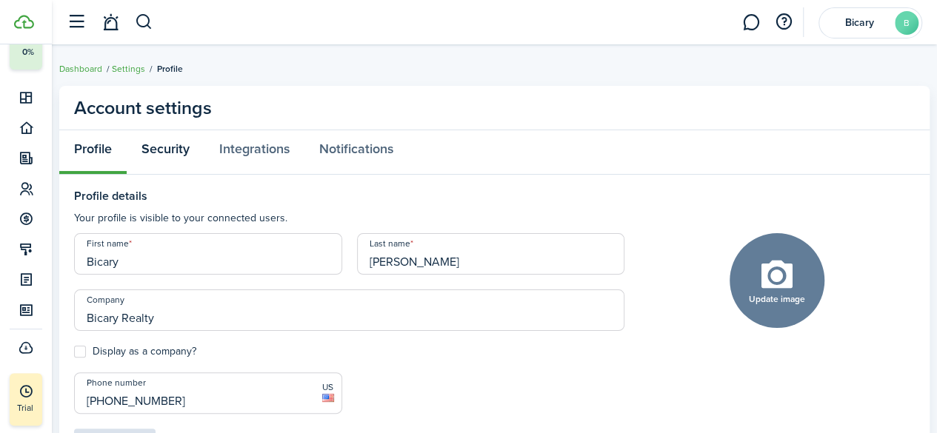
click at [166, 155] on link "Security" at bounding box center [166, 152] width 78 height 44
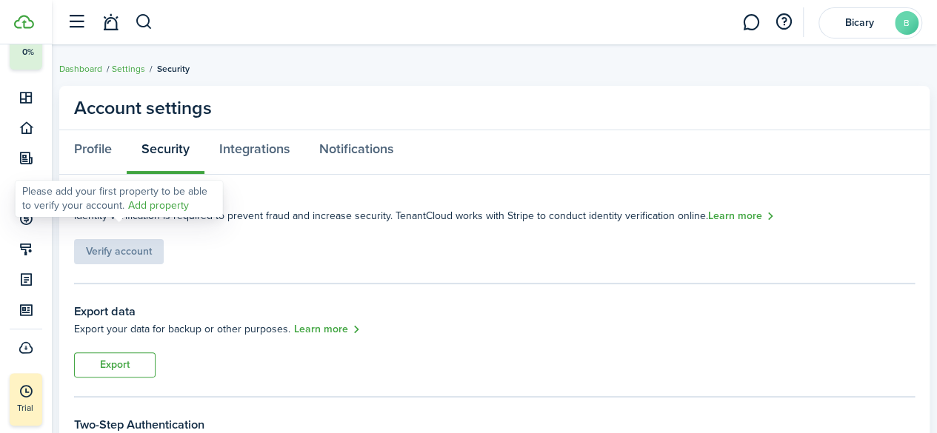
click at [122, 253] on div "Verify account" at bounding box center [119, 244] width 90 height 40
click at [128, 209] on link "Add property" at bounding box center [158, 206] width 61 height 16
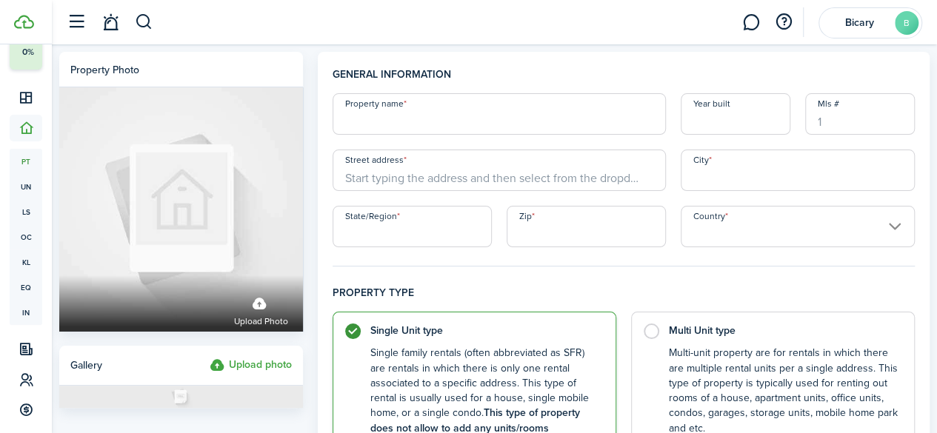
click at [424, 125] on input "Property name" at bounding box center [499, 113] width 333 height 41
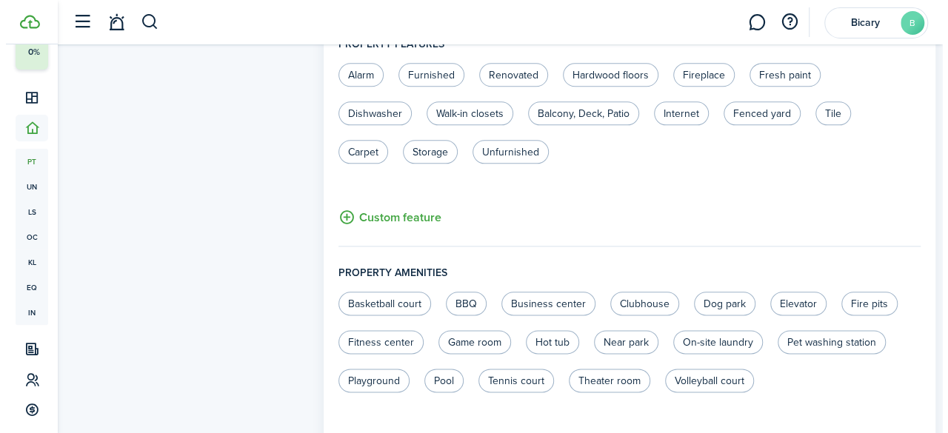
scroll to position [757, 0]
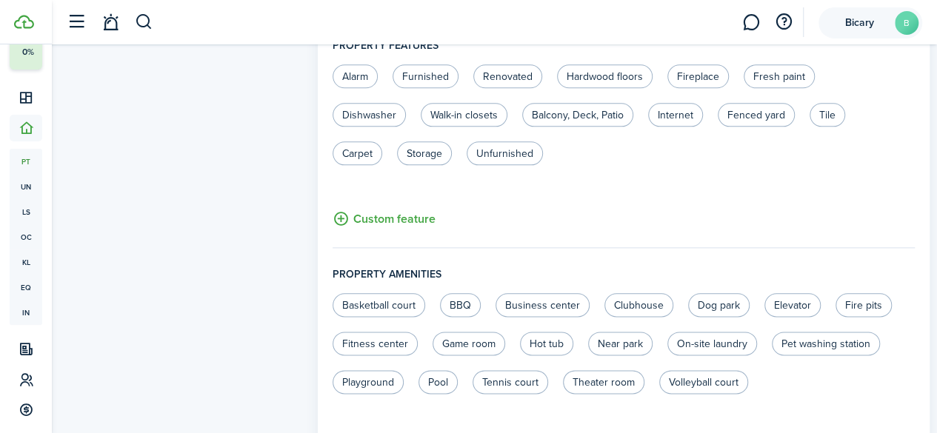
click at [896, 18] on avatar-text "B" at bounding box center [907, 23] width 24 height 24
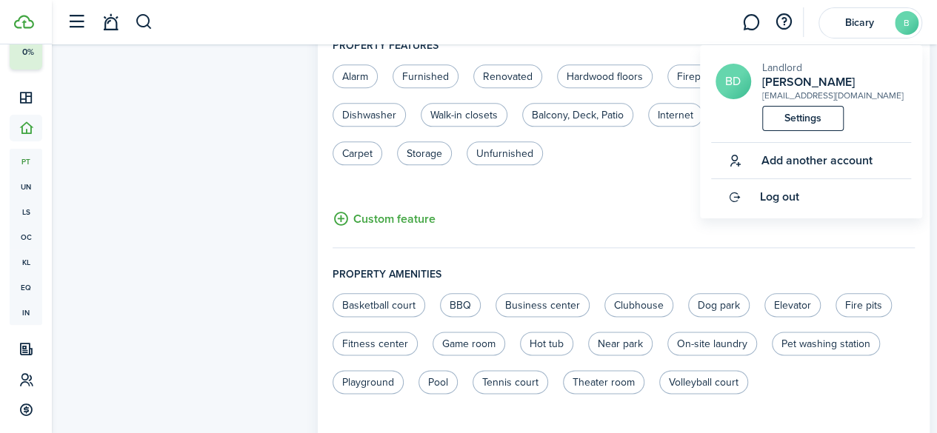
click at [661, 161] on control-radio-group "Alarm Furnished Renovated Hardwood floors Fireplace Fresh paint Dishwasher Walk…" at bounding box center [616, 122] width 582 height 116
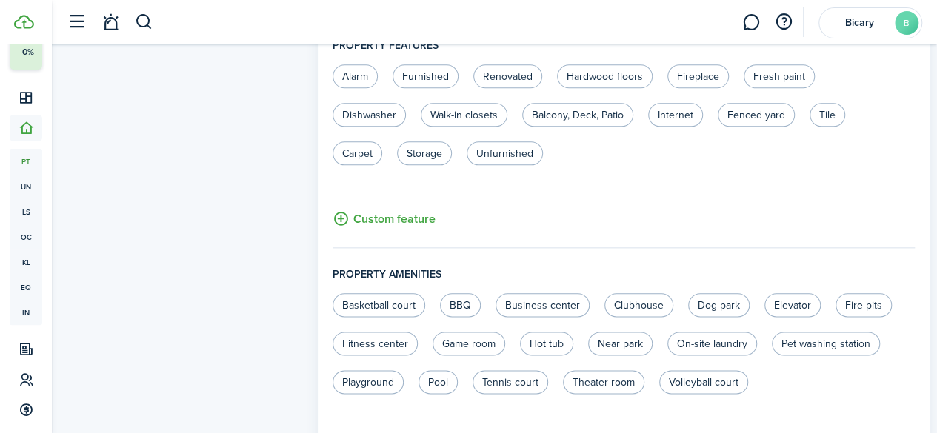
click at [716, 179] on unit-edit-features "Alarm Furnished Renovated Hardwood floors Fireplace Fresh paint Dishwasher Walk…" at bounding box center [624, 146] width 582 height 164
click at [642, 66] on label "Hardwood floors" at bounding box center [605, 76] width 96 height 24
radio input "true"
click at [684, 176] on control-radio-group "Alarm Furnished Renovated Hardwood floors Fireplace Fresh paint Dishwasher Walk…" at bounding box center [616, 122] width 582 height 116
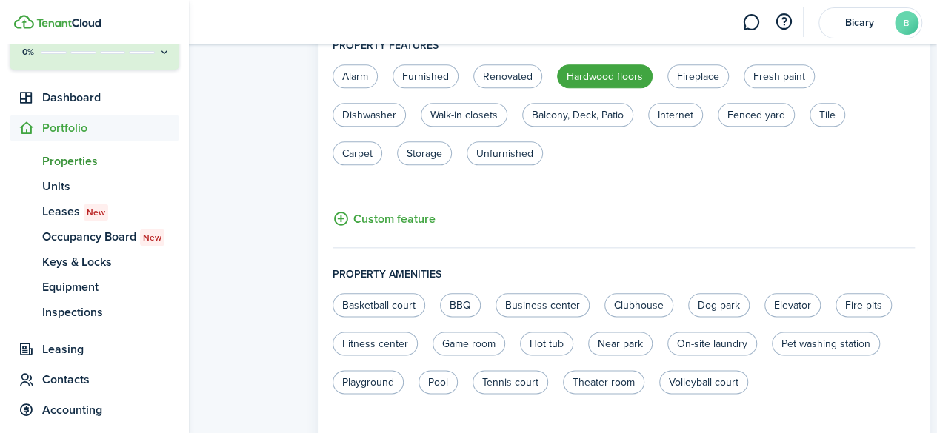
click at [64, 162] on span "Properties" at bounding box center [110, 162] width 137 height 18
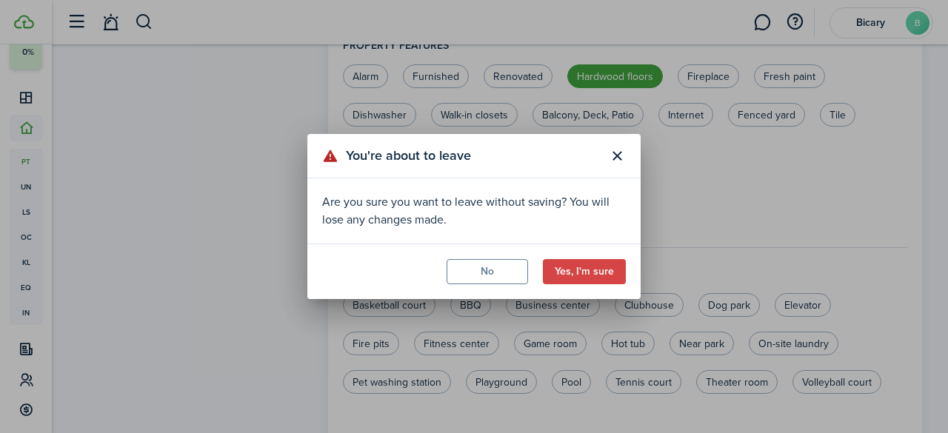
click at [616, 154] on button "Close modal" at bounding box center [616, 156] width 25 height 25
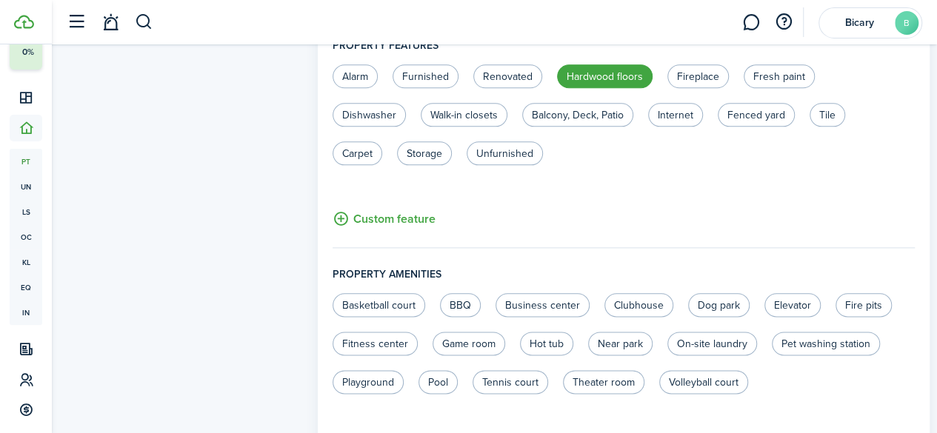
click at [68, 16] on button "button" at bounding box center [76, 22] width 28 height 28
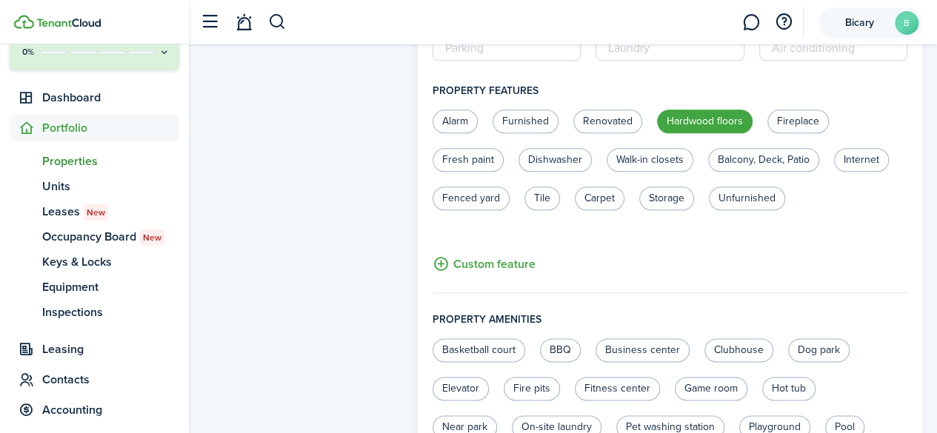
click at [901, 23] on avatar-text "B" at bounding box center [907, 23] width 24 height 24
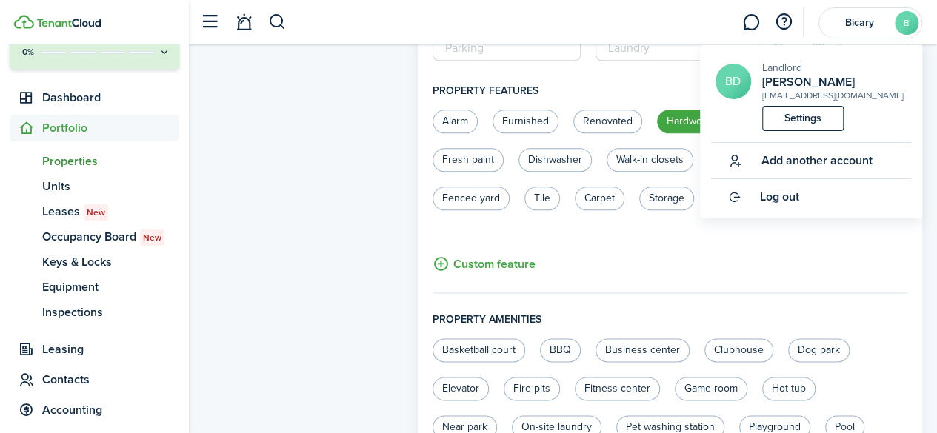
click at [826, 116] on link "Settings" at bounding box center [802, 118] width 81 height 25
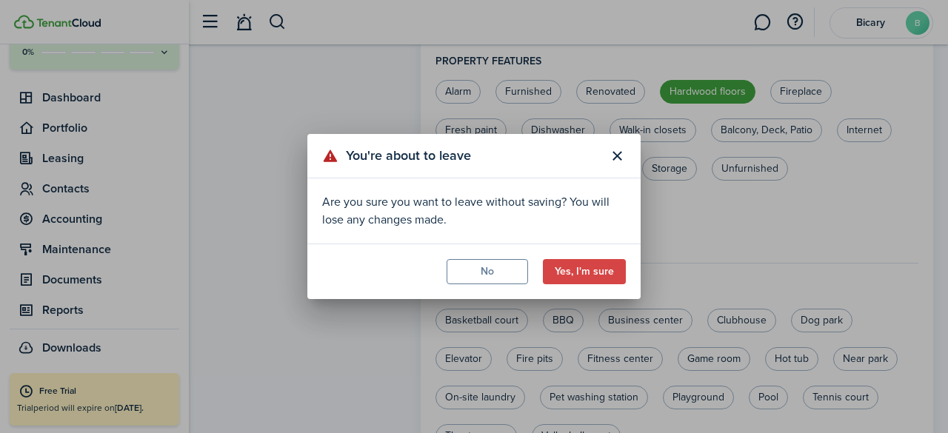
click at [591, 276] on button "Yes, I'm sure" at bounding box center [584, 271] width 83 height 25
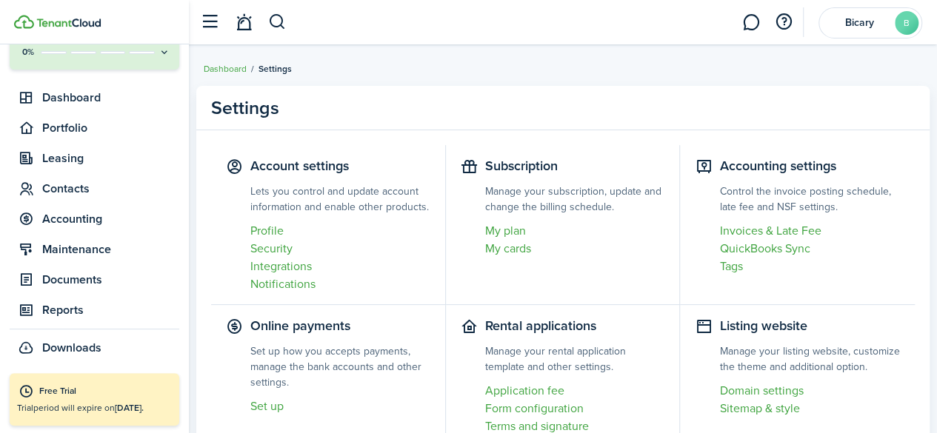
scroll to position [2, 0]
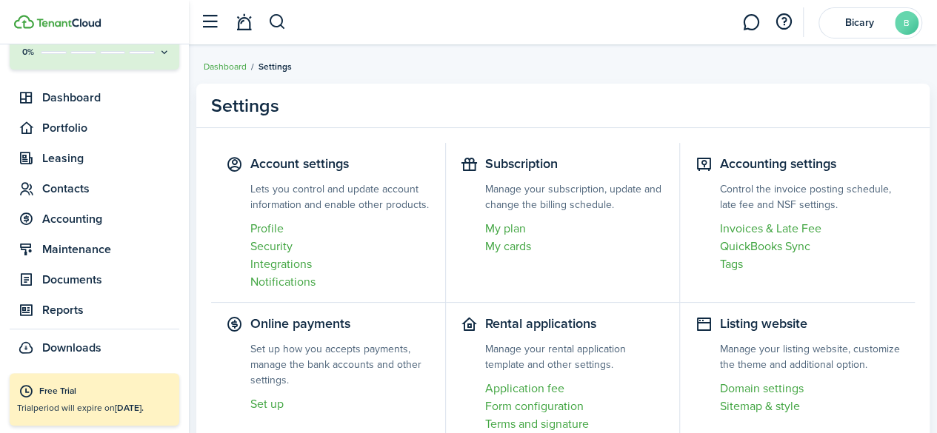
click at [334, 265] on link "Integrations" at bounding box center [340, 265] width 180 height 18
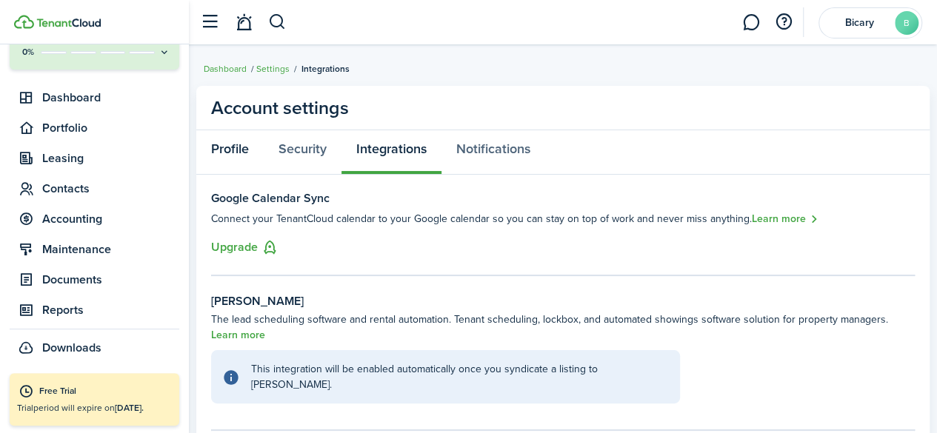
click at [234, 147] on link "Profile" at bounding box center [229, 152] width 67 height 44
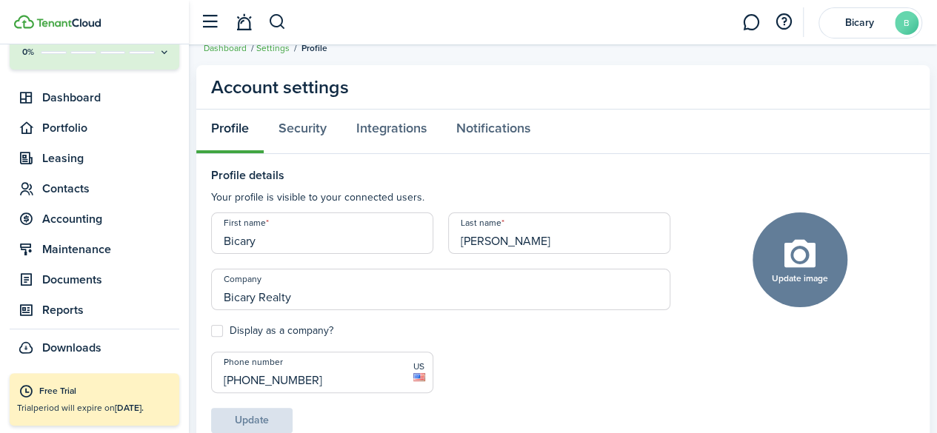
scroll to position [20, 0]
click at [327, 128] on link "Security" at bounding box center [303, 132] width 78 height 44
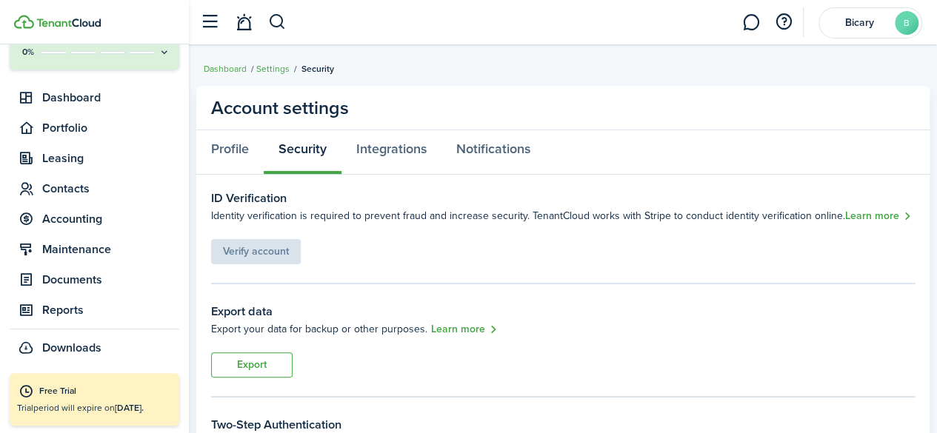
click at [876, 212] on link "Learn more" at bounding box center [878, 216] width 67 height 17
